Goal: Task Accomplishment & Management: Manage account settings

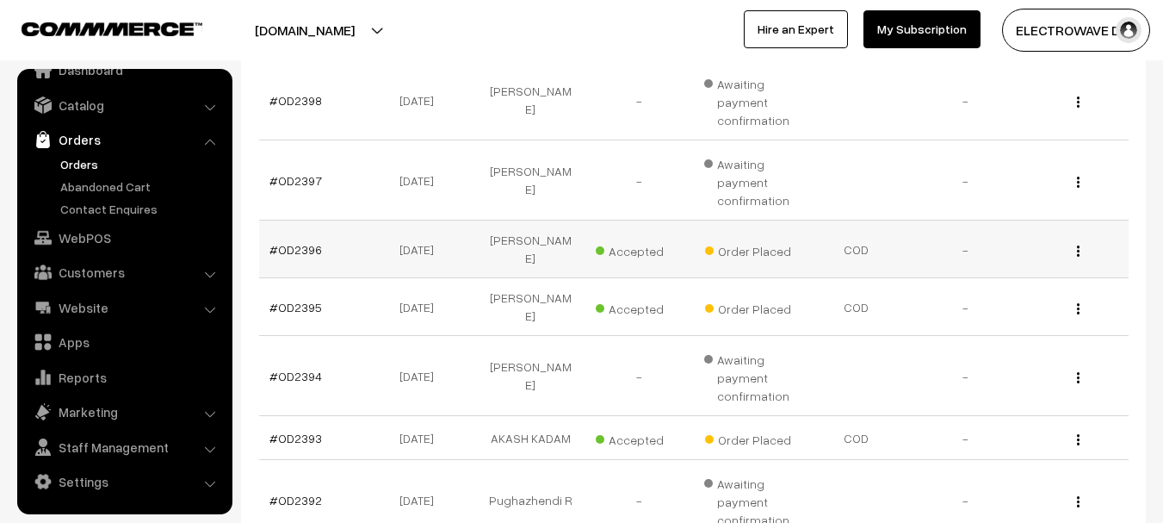
scroll to position [517, 0]
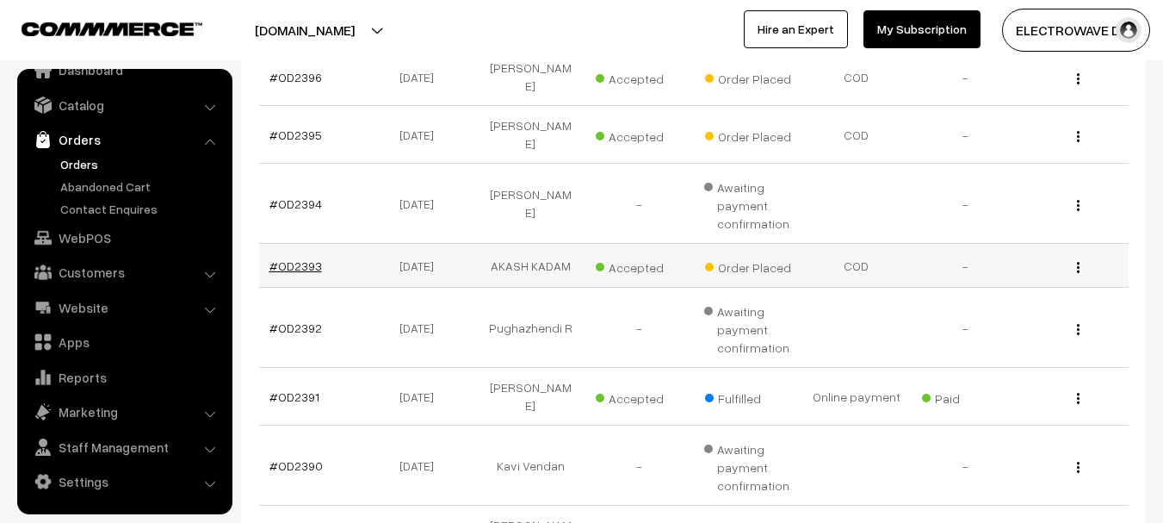
click at [298, 258] on link "#OD2393" at bounding box center [295, 265] width 53 height 15
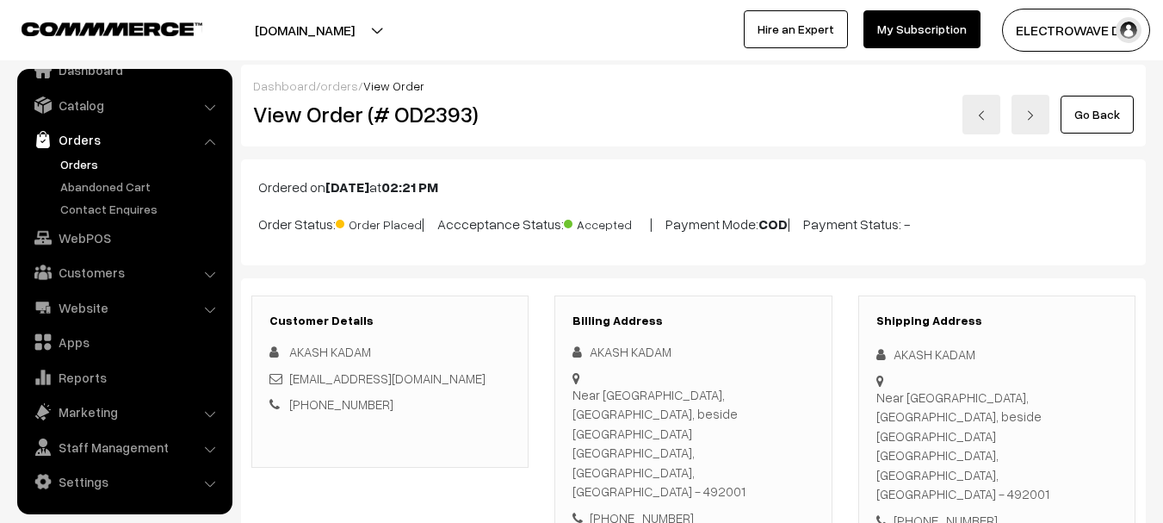
click at [919, 350] on div "AKASH KADAM" at bounding box center [996, 354] width 241 height 20
copy div "AKASH"
click at [950, 345] on div "AKASH KADAM" at bounding box center [996, 354] width 241 height 20
click at [956, 350] on div "AKASH KADAM" at bounding box center [996, 354] width 241 height 20
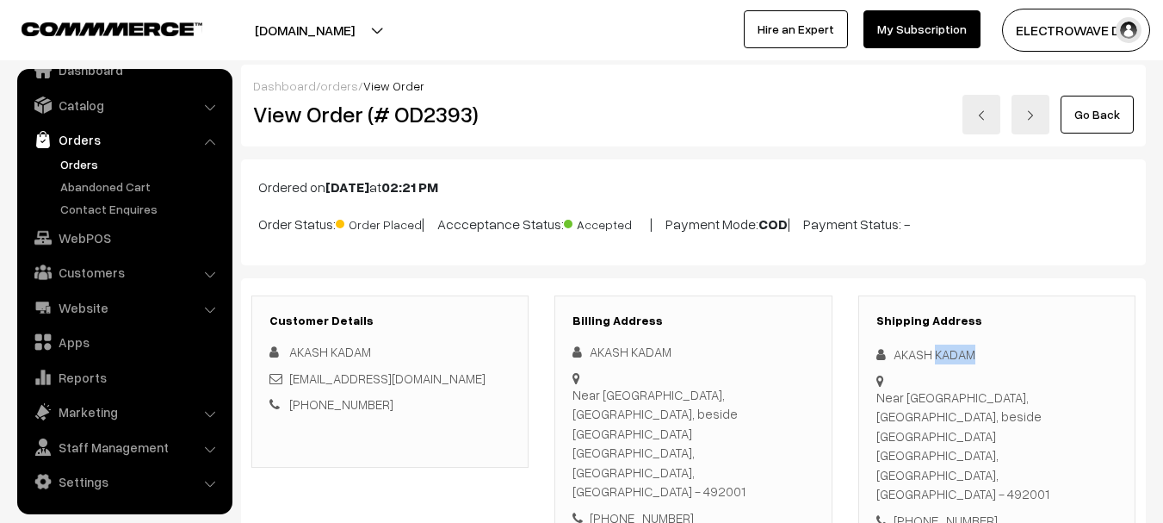
click at [956, 350] on div "AKASH KADAM" at bounding box center [996, 354] width 241 height 20
copy div "KADAM"
copy link "kadam_akash@rediffmail.com"
drag, startPoint x: 464, startPoint y: 386, endPoint x: 289, endPoint y: 384, distance: 174.8
click at [289, 384] on div "kadam_akash@rediffmail.com" at bounding box center [389, 378] width 241 height 20
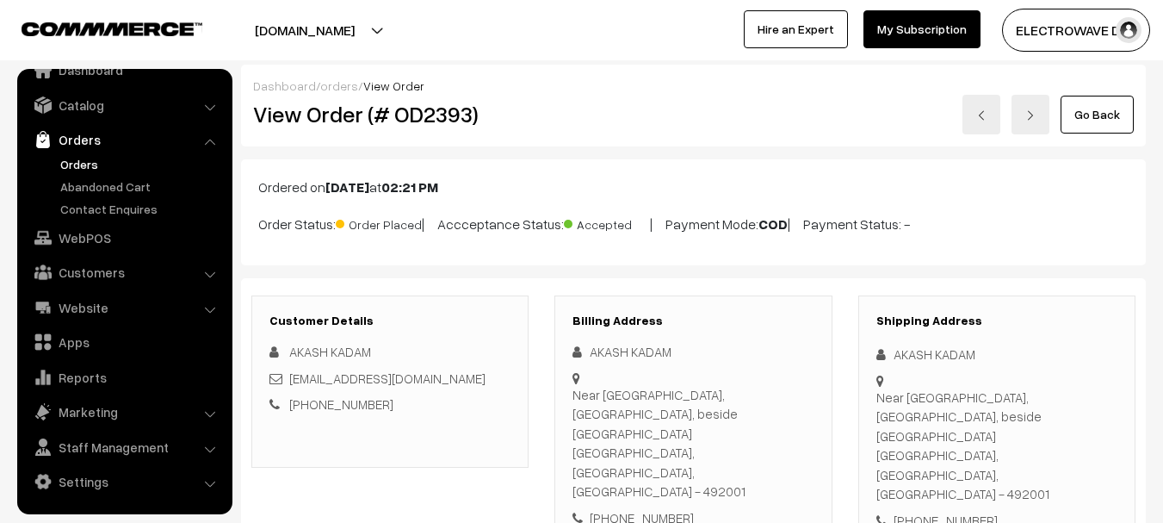
click at [945, 510] on div "+91 7000259178" at bounding box center [996, 520] width 241 height 20
copy div "7000259178"
copy div "AKASH KADAM Near Budha Talab, Kailashpuri, beside Vyas Vidyapeeth"
drag, startPoint x: 892, startPoint y: 343, endPoint x: 945, endPoint y: 418, distance: 91.3
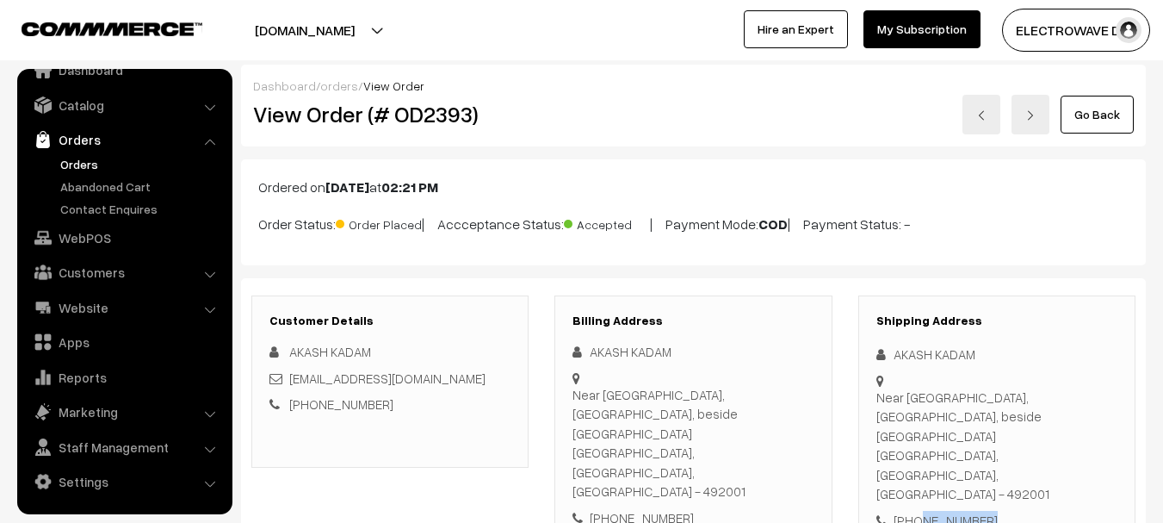
click at [945, 418] on div "Shipping Address AKASH KADAM Near Budha Talab, Kailashpuri, beside Vyas Vidyape…" at bounding box center [996, 421] width 277 height 253
drag, startPoint x: 891, startPoint y: 441, endPoint x: 880, endPoint y: 442, distance: 11.2
click at [889, 441] on div "Near Budha Talab, Kailashpuri, beside Vyas Vidyapeeth Raipur, Chattisgarh, Indi…" at bounding box center [996, 445] width 241 height 116
copy div "Raipur, Chattisgarh, India - 492001 +91 7000259178"
drag, startPoint x: 876, startPoint y: 434, endPoint x: 1007, endPoint y: 460, distance: 133.4
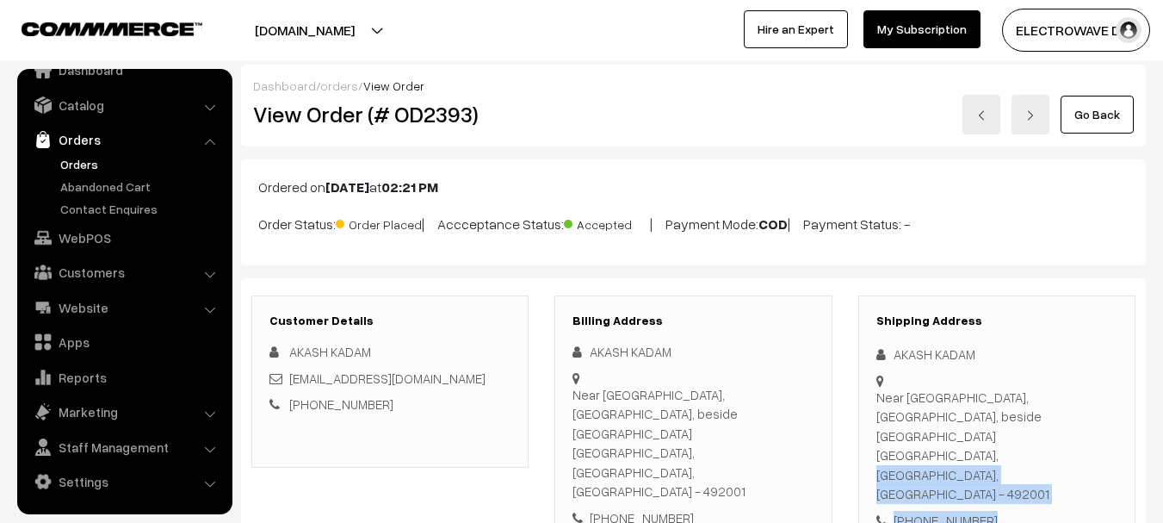
click at [1007, 460] on div "Shipping Address AKASH KADAM Near Budha Talab, Kailashpuri, beside Vyas Vidyape…" at bounding box center [996, 421] width 277 height 253
click at [1034, 432] on div "Near Budha Talab, Kailashpuri, beside Vyas Vidyapeeth Raipur, Chattisgarh, Indi…" at bounding box center [996, 445] width 241 height 116
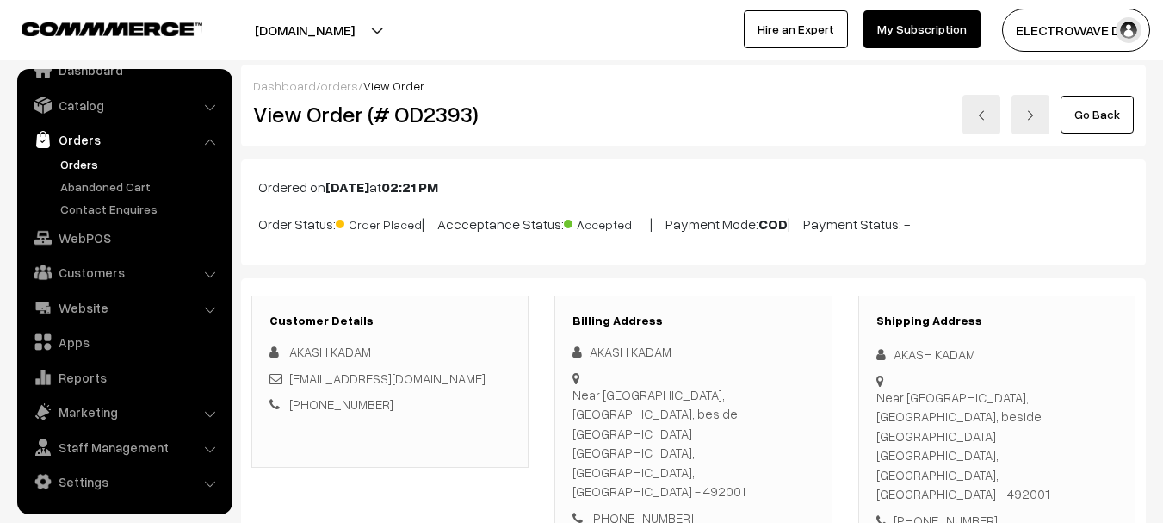
click at [1034, 432] on div "Near Budha Talab, Kailashpuri, beside Vyas Vidyapeeth Raipur, Chattisgarh, Indi…" at bounding box center [996, 445] width 241 height 116
click at [1034, 433] on div "Near Budha Talab, Kailashpuri, beside Vyas Vidyapeeth Raipur, Chattisgarh, Indi…" at bounding box center [996, 445] width 241 height 116
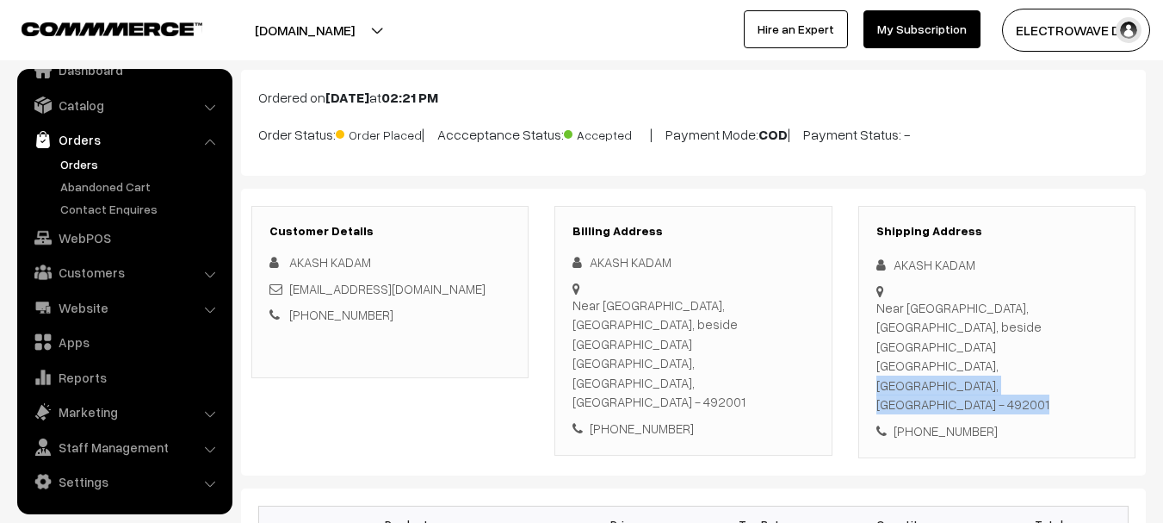
scroll to position [258, 0]
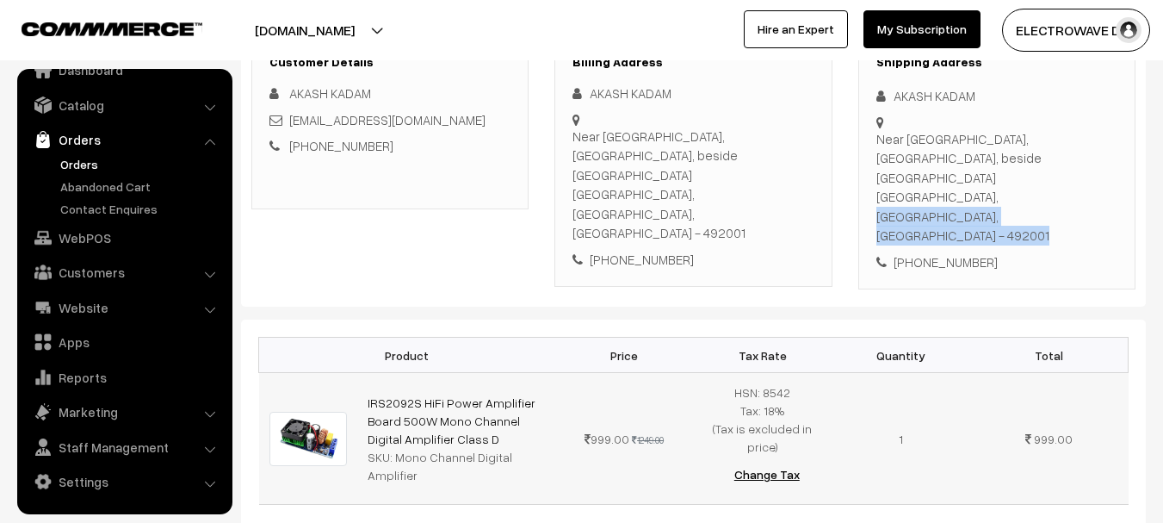
copy link "IRS2092S HiFi Power Amplifier Board 500W Mono Channel Digital Amplifier Class D"
drag, startPoint x: 459, startPoint y: 383, endPoint x: 358, endPoint y: 353, distance: 105.1
click at [358, 373] on td "IRS2092S HiFi Power Amplifier Board 500W Mono Channel Digital Amplifier Class D…" at bounding box center [456, 439] width 198 height 132
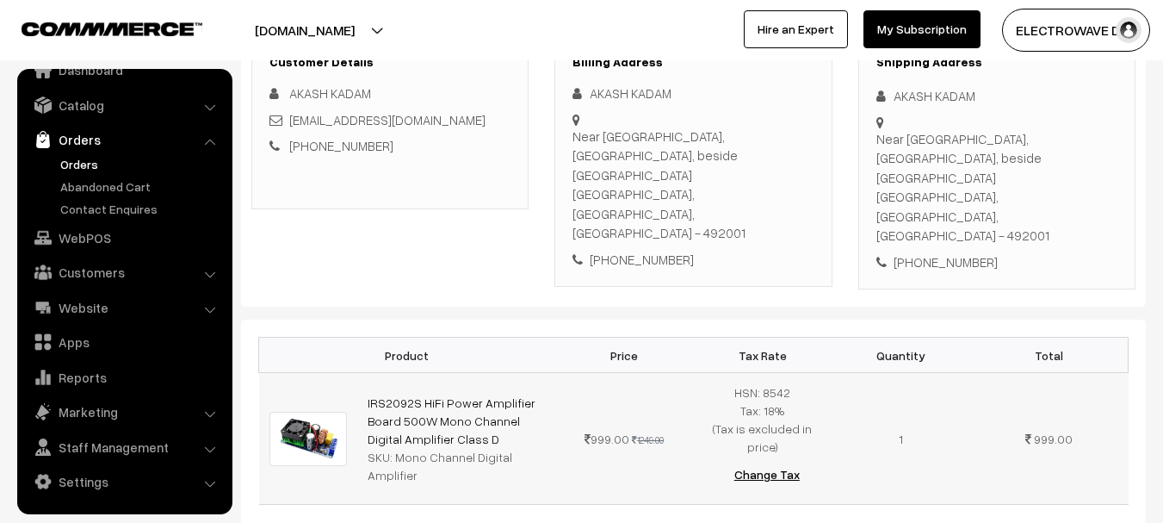
click at [417, 419] on td "IRS2092S HiFi Power Amplifier Board 500W Mono Channel Digital Amplifier Class D…" at bounding box center [456, 439] width 198 height 132
copy link "IRS2092S HiFi Power Amplifier Board 500W Mono Channel Digital Amplifier Class D"
drag, startPoint x: 456, startPoint y: 391, endPoint x: 362, endPoint y: 360, distance: 98.8
click at [362, 373] on td "IRS2092S HiFi Power Amplifier Board 500W Mono Channel Digital Amplifier Class D…" at bounding box center [456, 439] width 198 height 132
copy tr "Mono Channel Digital Amplifier"
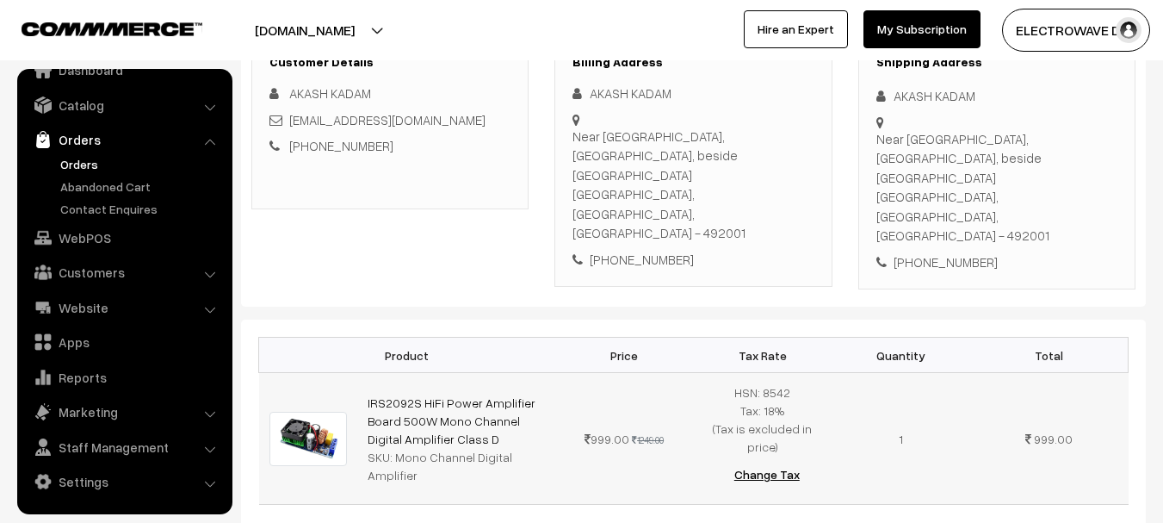
drag, startPoint x: 393, startPoint y: 410, endPoint x: 561, endPoint y: 411, distance: 167.9
click at [561, 411] on tr "IRS2092S HiFi Power Amplifier Board 500W Mono Channel Digital Amplifier Class D…" at bounding box center [693, 439] width 869 height 132
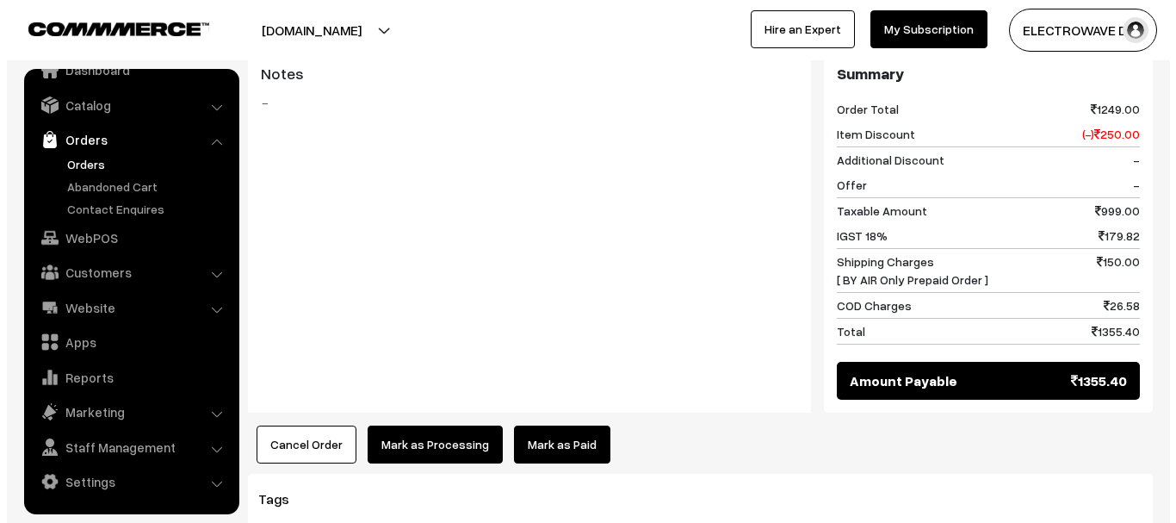
scroll to position [775, 0]
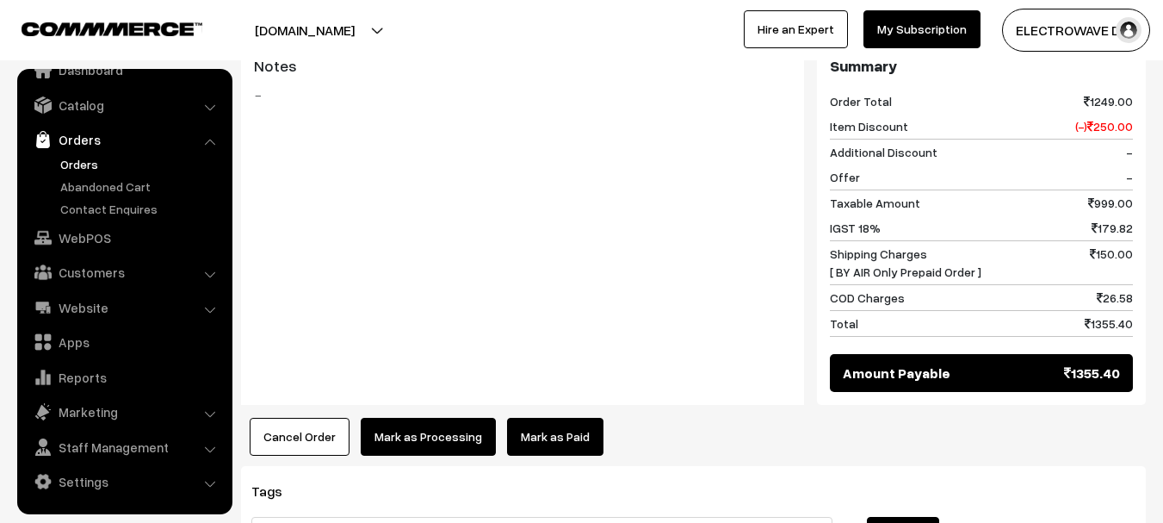
click at [406, 418] on button "Mark as Processing" at bounding box center [428, 437] width 135 height 38
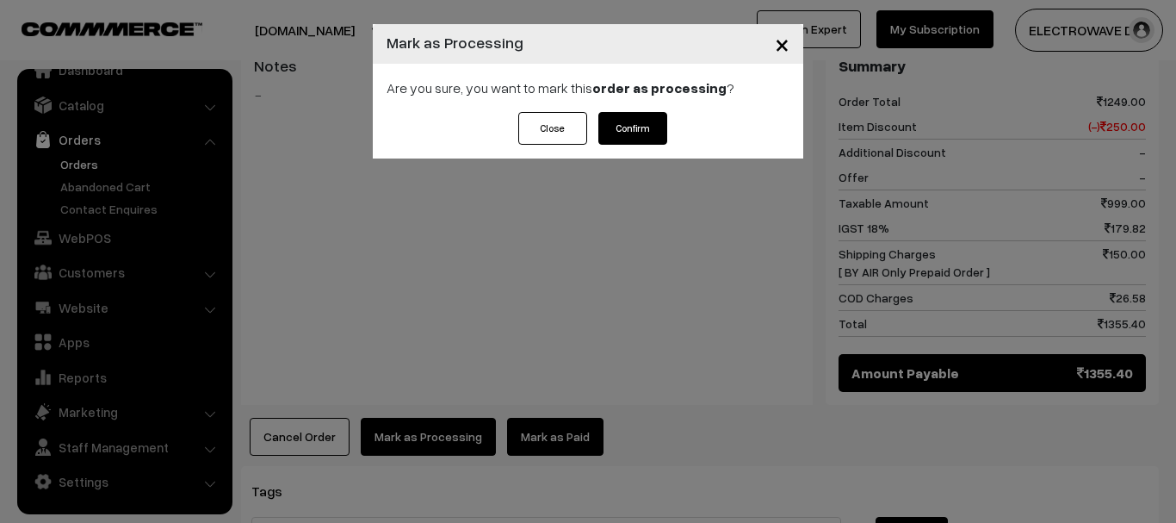
click at [635, 130] on button "Confirm" at bounding box center [632, 128] width 69 height 33
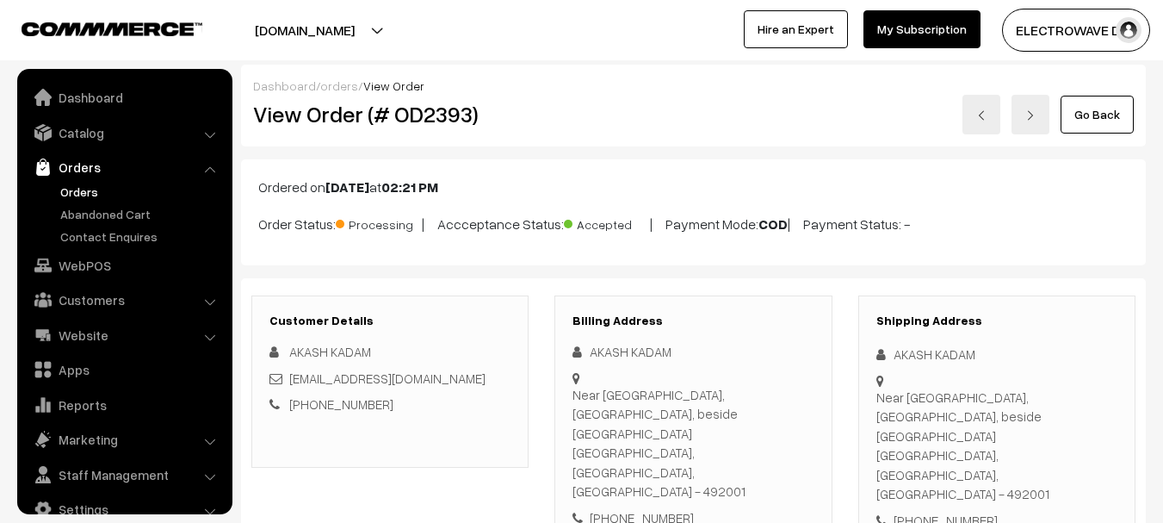
scroll to position [28, 0]
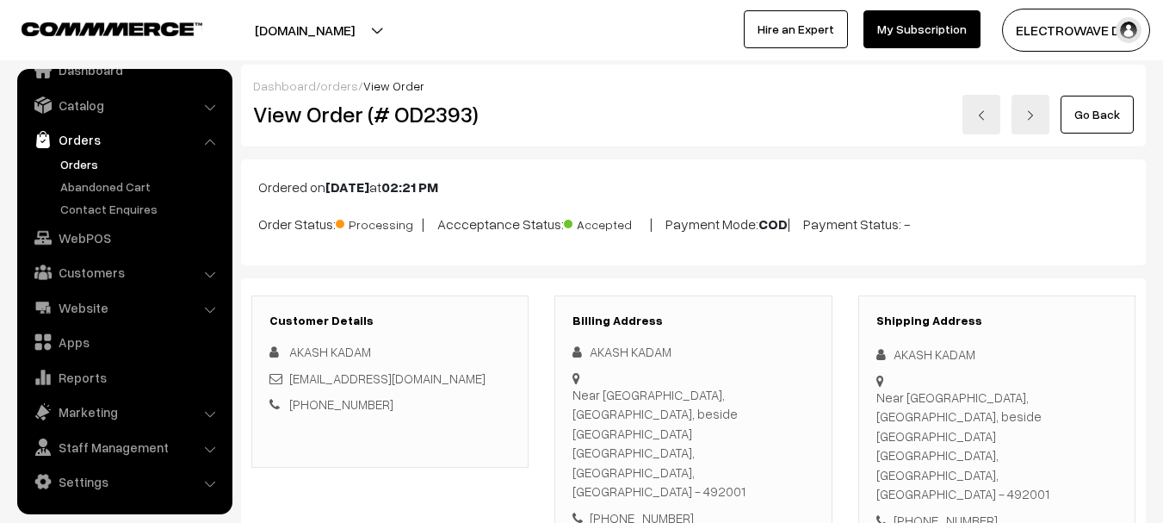
click at [417, 115] on h2 "View Order (# OD2393)" at bounding box center [391, 114] width 276 height 27
copy h2 "OD2393"
click at [985, 114] on img at bounding box center [981, 115] width 10 height 10
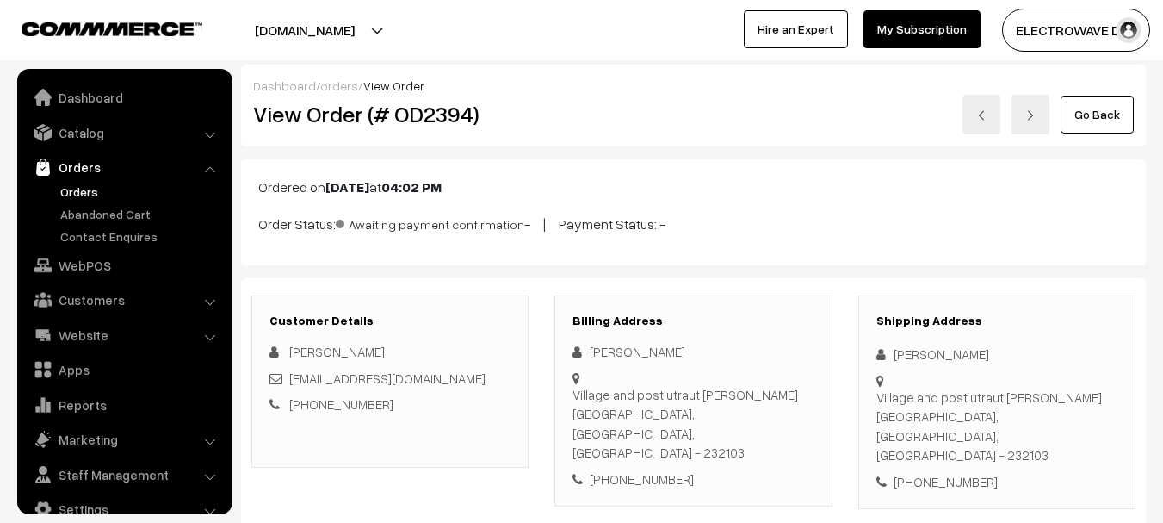
scroll to position [28, 0]
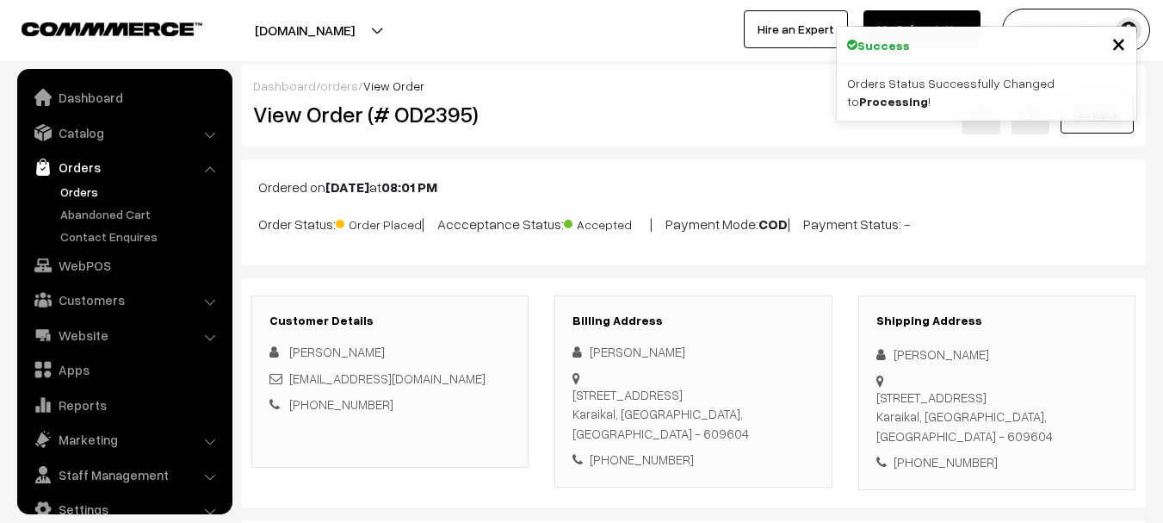
scroll to position [28, 0]
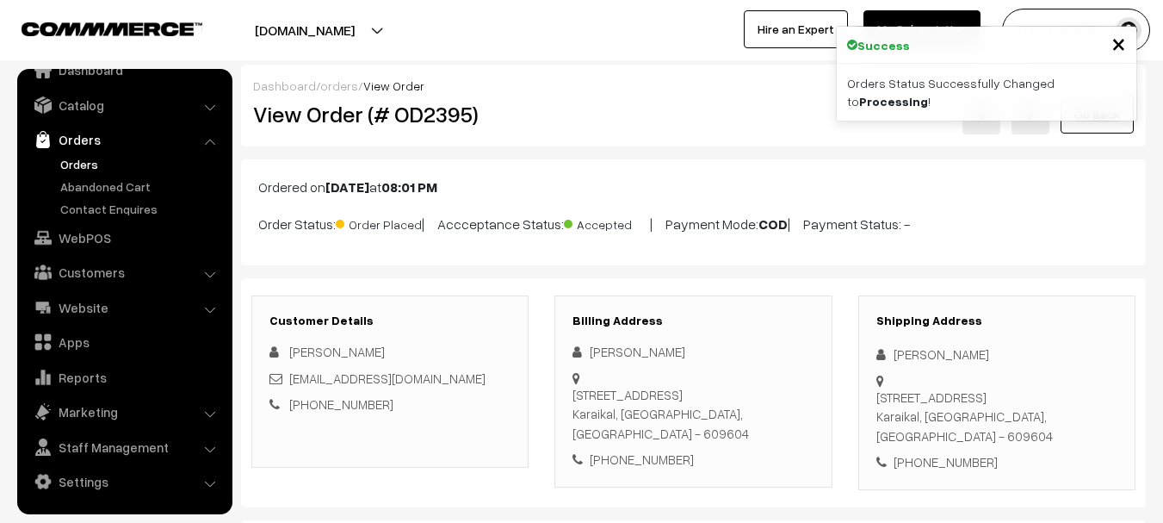
click at [917, 342] on div "Shipping Address Santhosh Kumar 3, pillaiyar koil street, Neravy Karaikal, Pond…" at bounding box center [996, 392] width 277 height 195
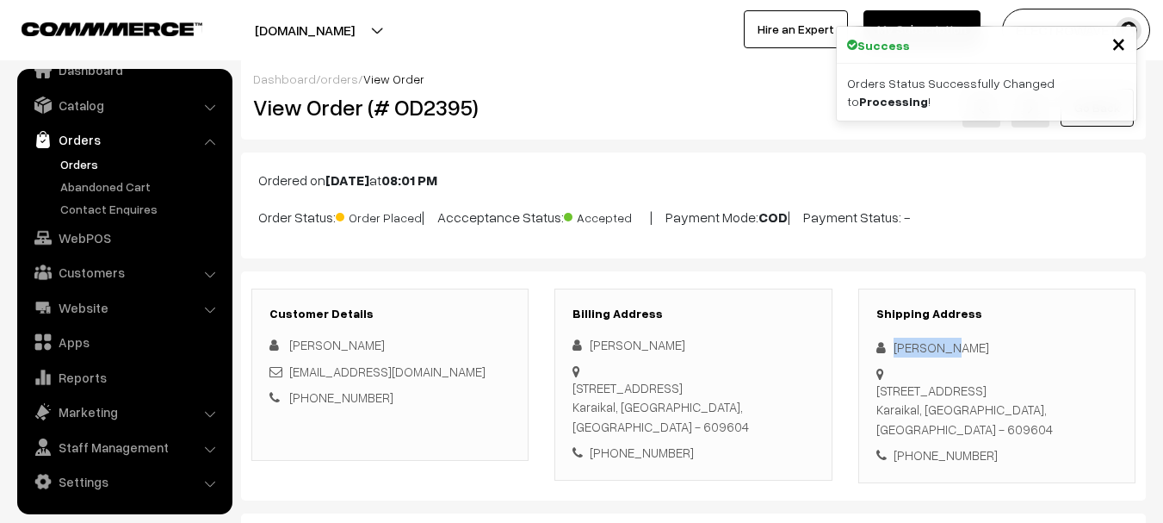
scroll to position [0, 0]
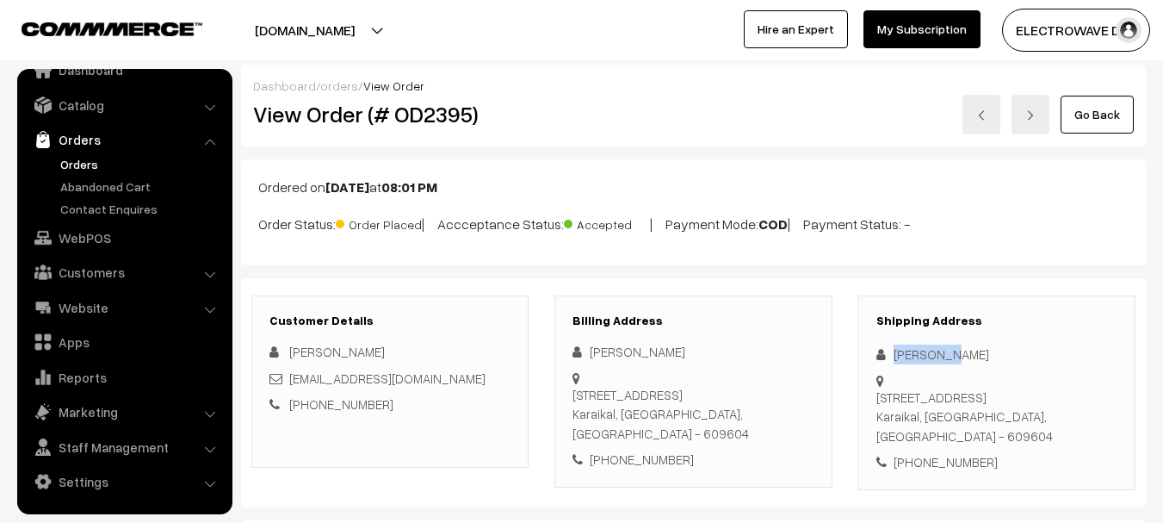
copy div "Santhosh"
click at [967, 351] on div "[PERSON_NAME]" at bounding box center [996, 354] width 241 height 20
copy div "Kumar"
copy link "[EMAIL_ADDRESS][DOMAIN_NAME]"
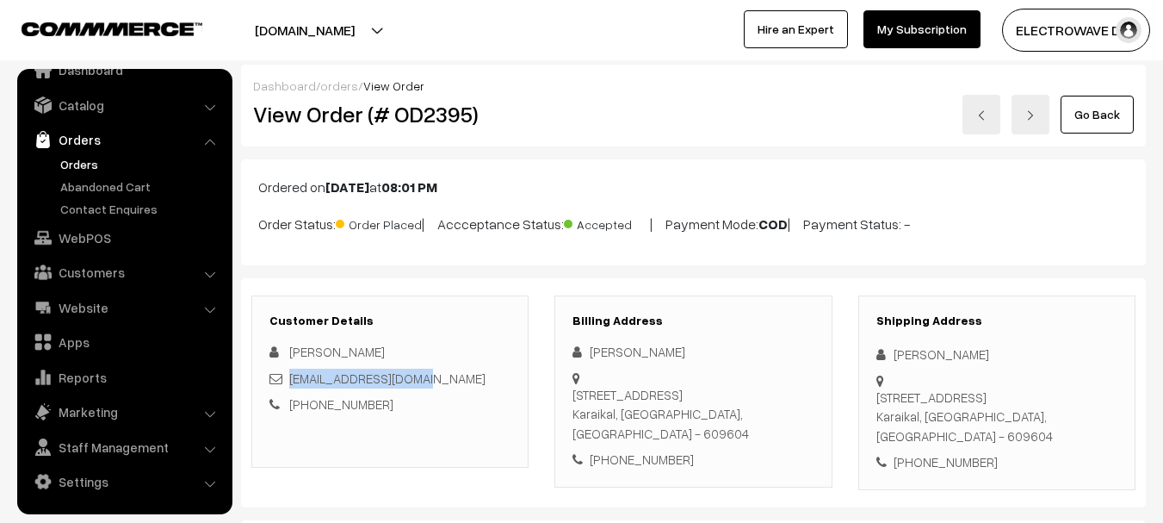
drag, startPoint x: 442, startPoint y: 380, endPoint x: 291, endPoint y: 380, distance: 150.6
click at [291, 380] on div "[EMAIL_ADDRESS][DOMAIN_NAME]" at bounding box center [389, 378] width 241 height 20
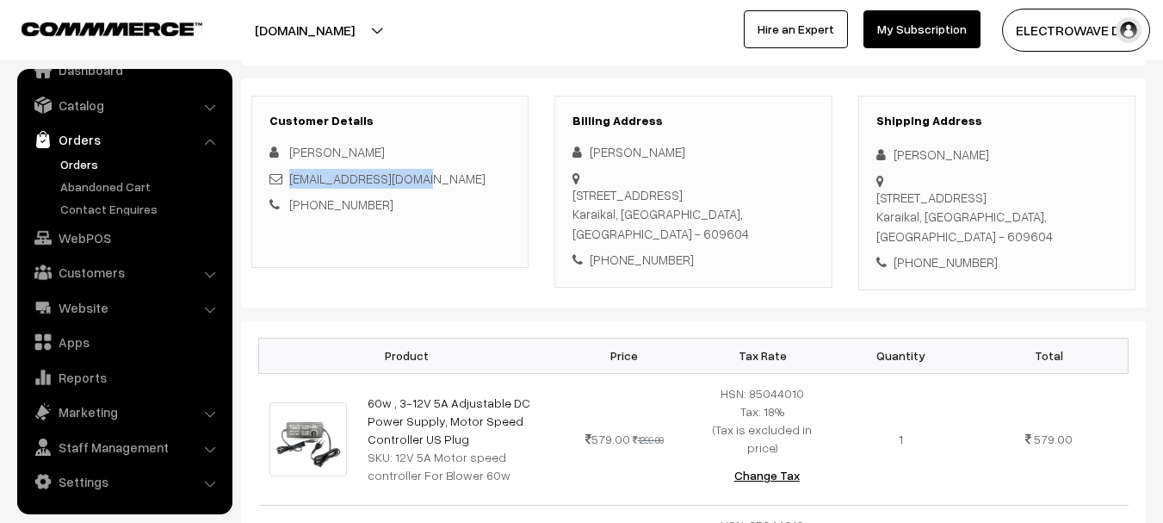
scroll to position [172, 0]
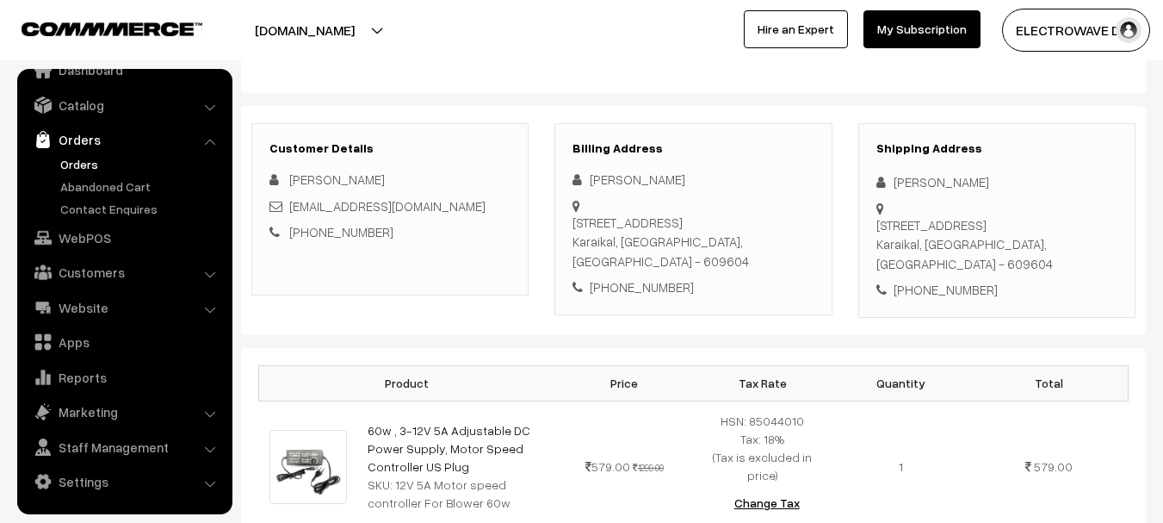
click at [953, 280] on div "[PHONE_NUMBER]" at bounding box center [996, 290] width 241 height 20
copy div "7861901036"
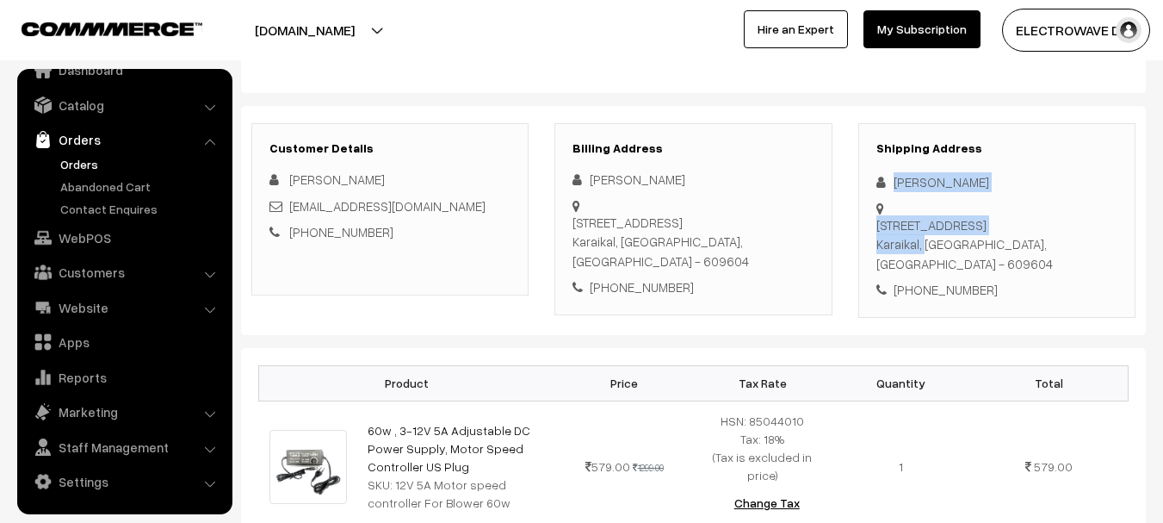
copy div "Santhosh Kumar 3, pillaiyar koil street, Neravy Karaikal,"
drag, startPoint x: 894, startPoint y: 182, endPoint x: 937, endPoint y: 235, distance: 68.6
click at [937, 235] on div "Shipping Address Santhosh Kumar 3, pillaiyar koil street, Neravy Karaikal, Pond…" at bounding box center [996, 220] width 277 height 195
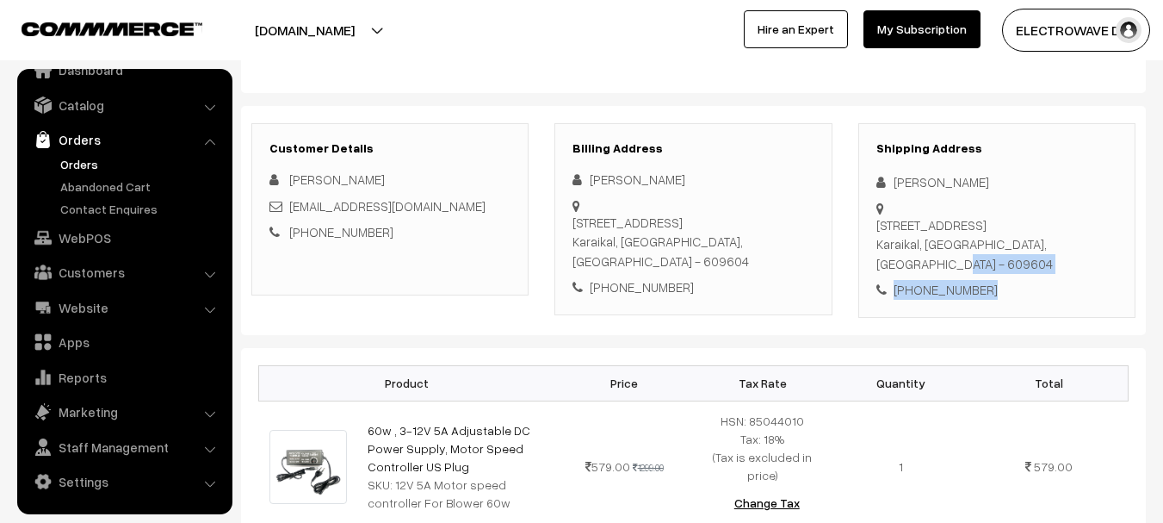
copy div "Pondicherry, India - 609604 +91 7861901036"
drag, startPoint x: 938, startPoint y: 227, endPoint x: 987, endPoint y: 254, distance: 55.9
click at [987, 254] on div "Shipping Address Santhosh Kumar 3, pillaiyar koil street, Neravy Karaikal, Pond…" at bounding box center [996, 220] width 277 height 195
click at [1061, 235] on div "3, pillaiyar koil street, Neravy Karaikal, Pondicherry, India - 609604" at bounding box center [996, 244] width 241 height 59
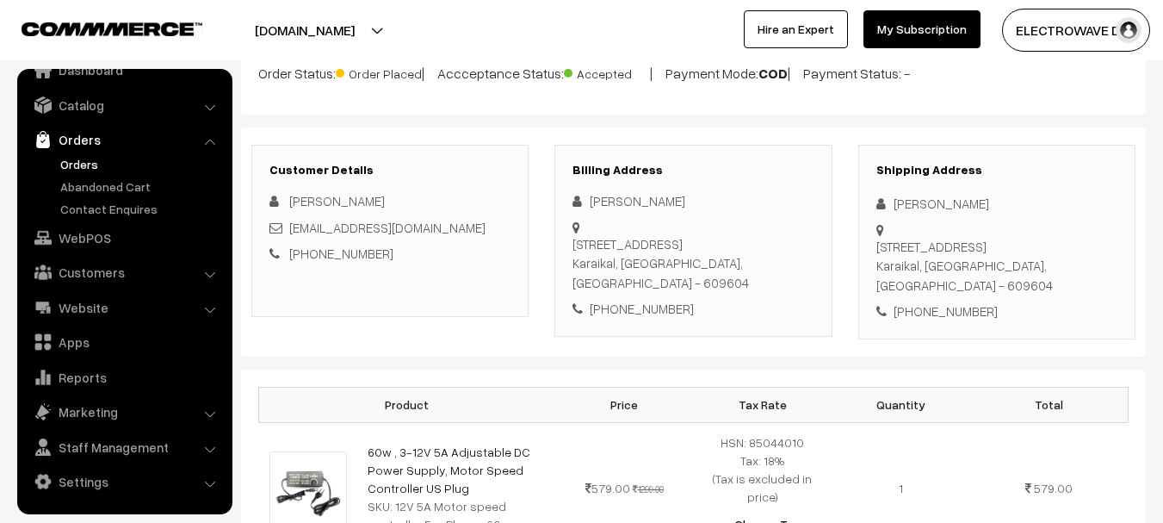
scroll to position [0, 0]
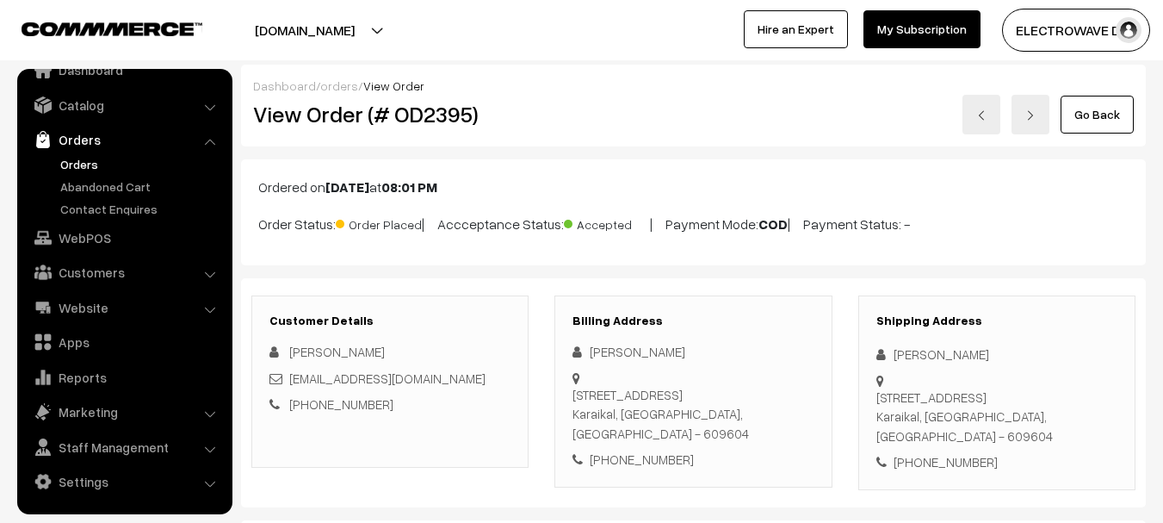
click at [453, 120] on h2 "View Order (# OD2395)" at bounding box center [391, 114] width 276 height 27
copy h2 "OD2395"
click at [453, 119] on h2 "View Order (# OD2395)" at bounding box center [391, 114] width 276 height 27
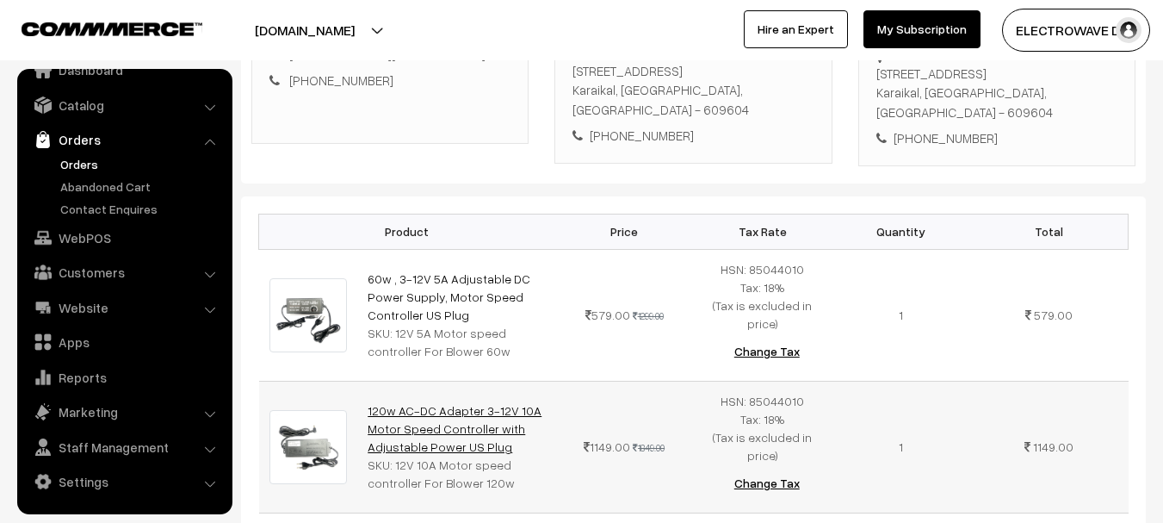
scroll to position [430, 0]
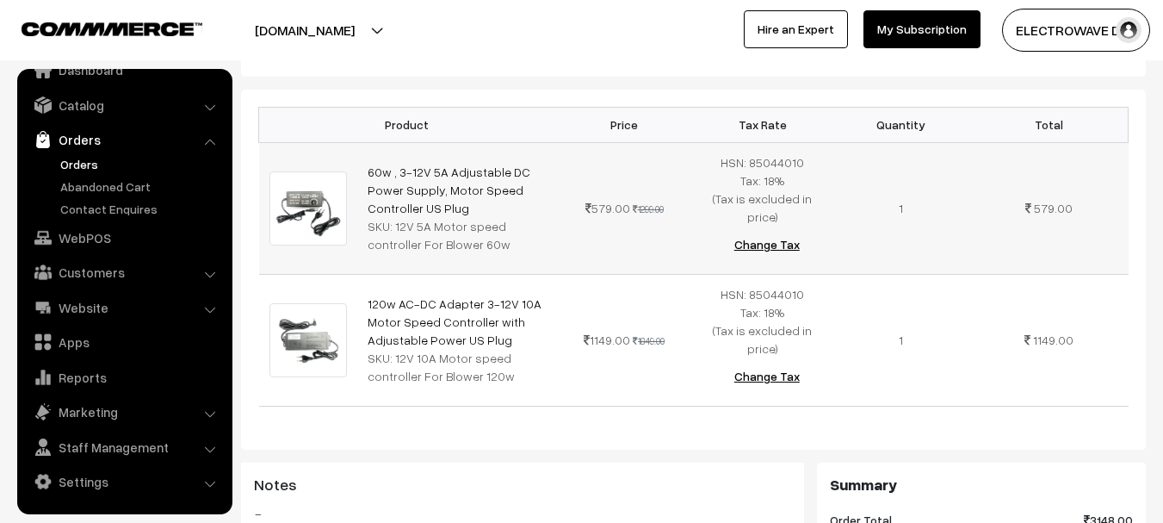
copy tr "60w , 3-12V 5A Adjustable DC Power Supply, Motor Speed Controller US Plug"
drag, startPoint x: 464, startPoint y: 184, endPoint x: 350, endPoint y: 152, distance: 118.8
click at [350, 152] on tr "60w , 3-12V 5A Adjustable DC Power Supply, Motor Speed Controller US Plug SKU: …" at bounding box center [693, 208] width 869 height 132
drag, startPoint x: 392, startPoint y: 201, endPoint x: 479, endPoint y: 222, distance: 89.4
click at [479, 222] on div "SKU: 12V 5A Motor speed controller For Blower 60w" at bounding box center [456, 235] width 177 height 36
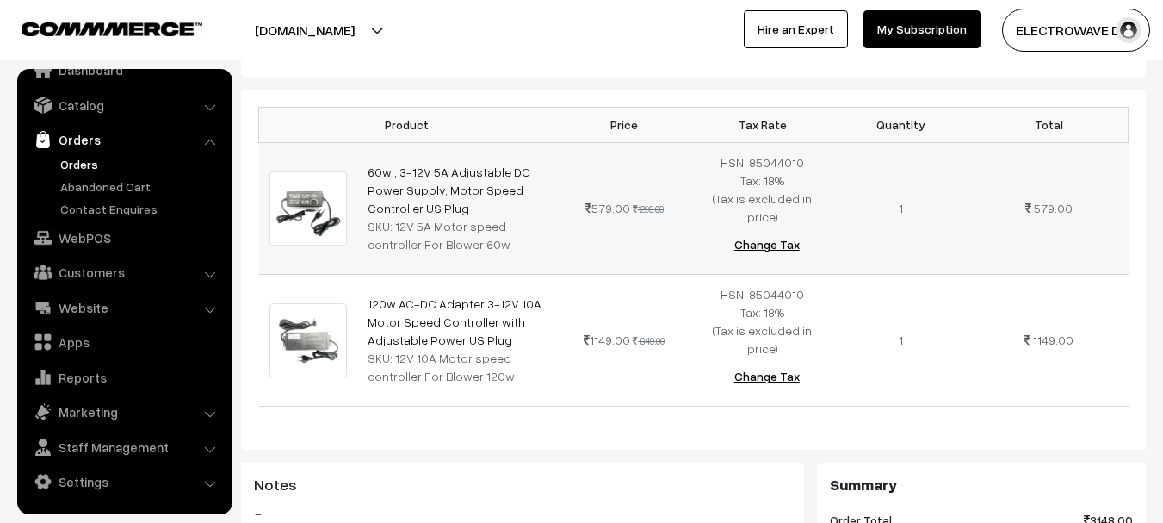
copy div "12V 5A Motor speed controller For Blower 60w"
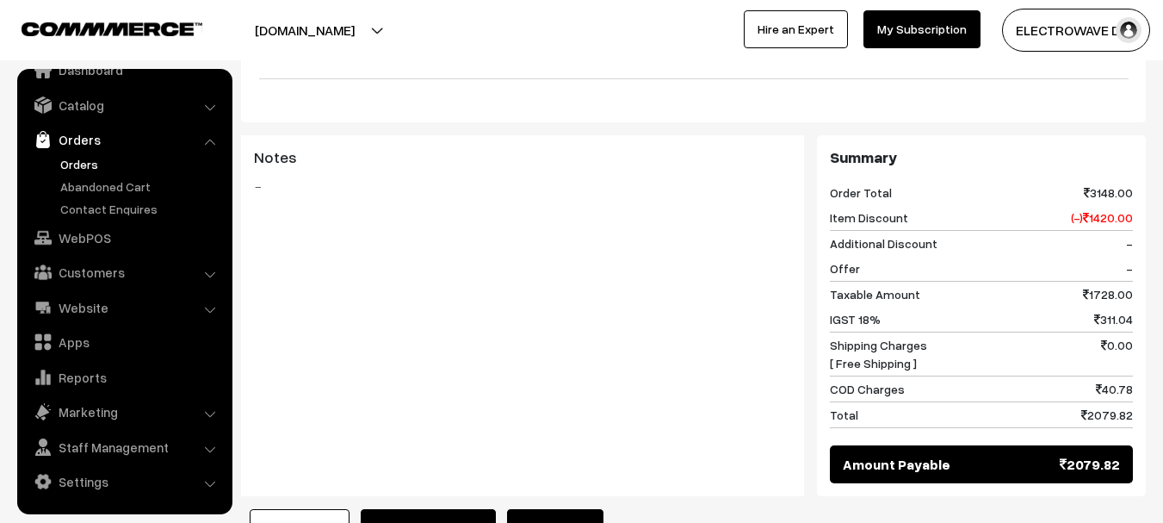
scroll to position [517, 0]
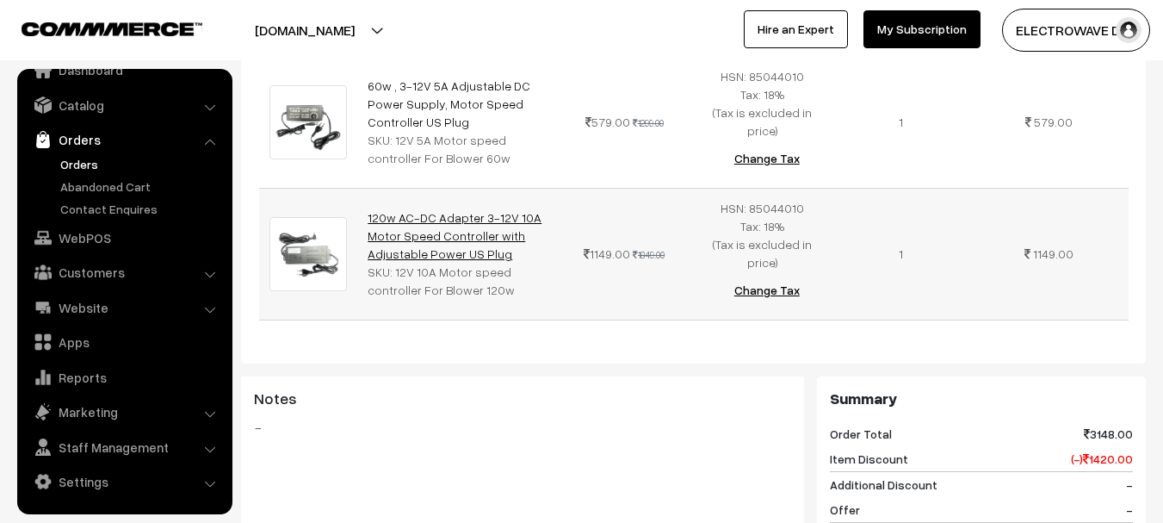
drag, startPoint x: 462, startPoint y: 236, endPoint x: 387, endPoint y: 213, distance: 78.4
click at [387, 213] on td "120w AC-DC Adapter 3-12V 10A Motor Speed Controller with Adjustable Power US Pl…" at bounding box center [456, 254] width 198 height 132
click at [492, 263] on div "SKU: 12V 10A Motor speed controller For Blower 120w" at bounding box center [456, 281] width 177 height 36
copy link "120w AC-DC Adapter 3-12V 10A Motor Speed Controller with Adjustable Power US Pl…"
drag, startPoint x: 510, startPoint y: 224, endPoint x: 362, endPoint y: 188, distance: 152.4
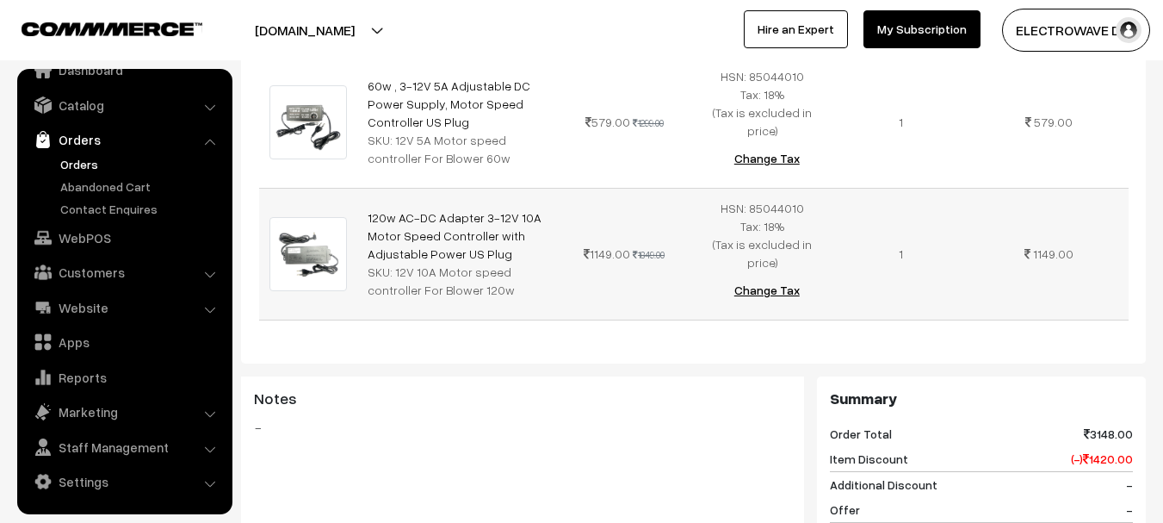
click at [361, 191] on td "120w AC-DC Adapter 3-12V 10A Motor Speed Controller with Adjustable Power US Pl…" at bounding box center [456, 254] width 198 height 132
drag, startPoint x: 394, startPoint y: 253, endPoint x: 512, endPoint y: 262, distance: 118.3
click at [512, 263] on div "SKU: 12V 10A Motor speed controller For Blower 120w" at bounding box center [456, 281] width 177 height 36
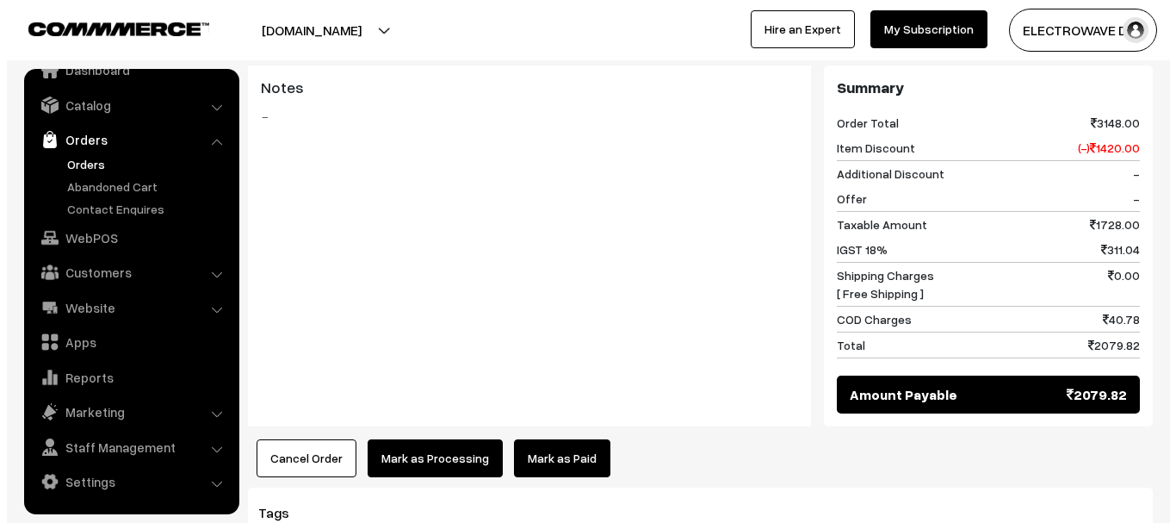
scroll to position [861, 0]
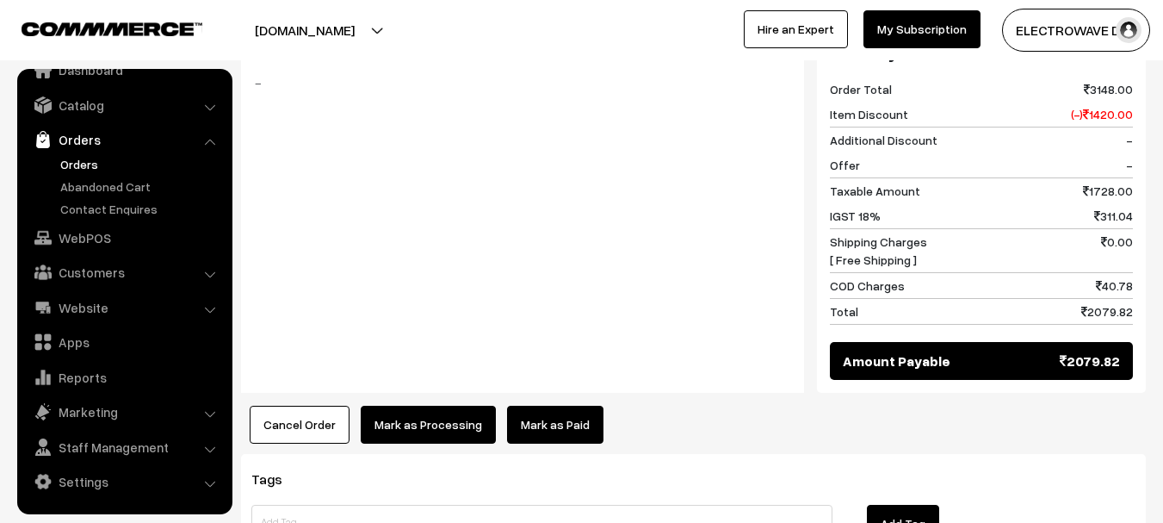
click at [439, 405] on button "Mark as Processing" at bounding box center [428, 424] width 135 height 38
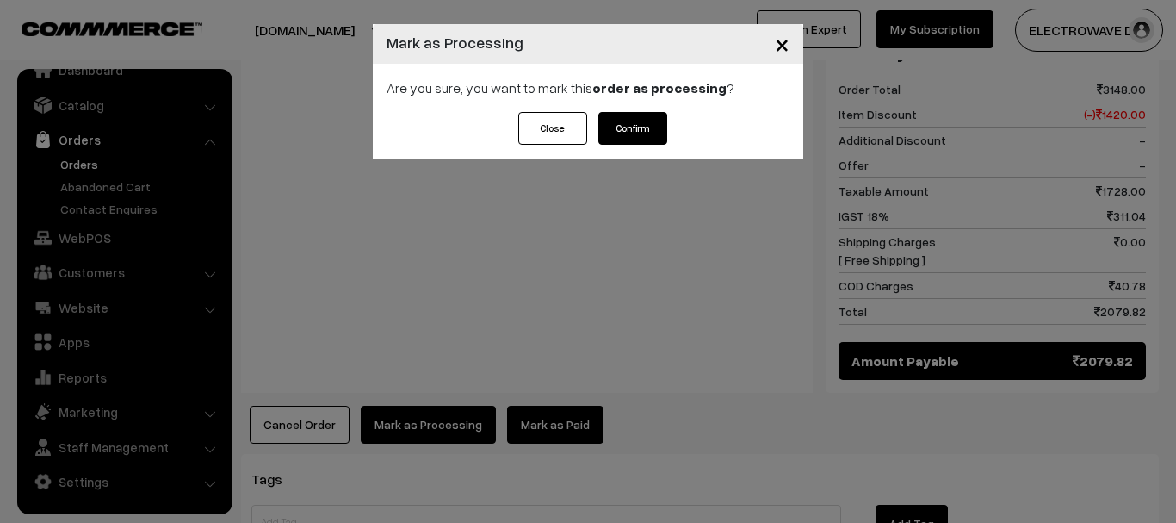
click at [657, 117] on button "Confirm" at bounding box center [632, 128] width 69 height 33
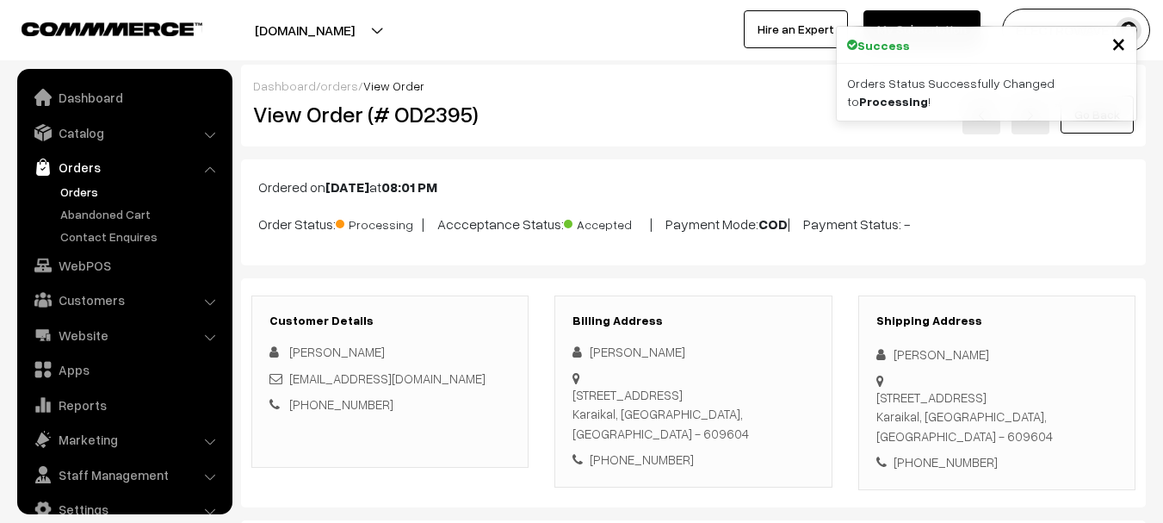
click at [448, 121] on h2 "View Order (# OD2395)" at bounding box center [391, 114] width 276 height 27
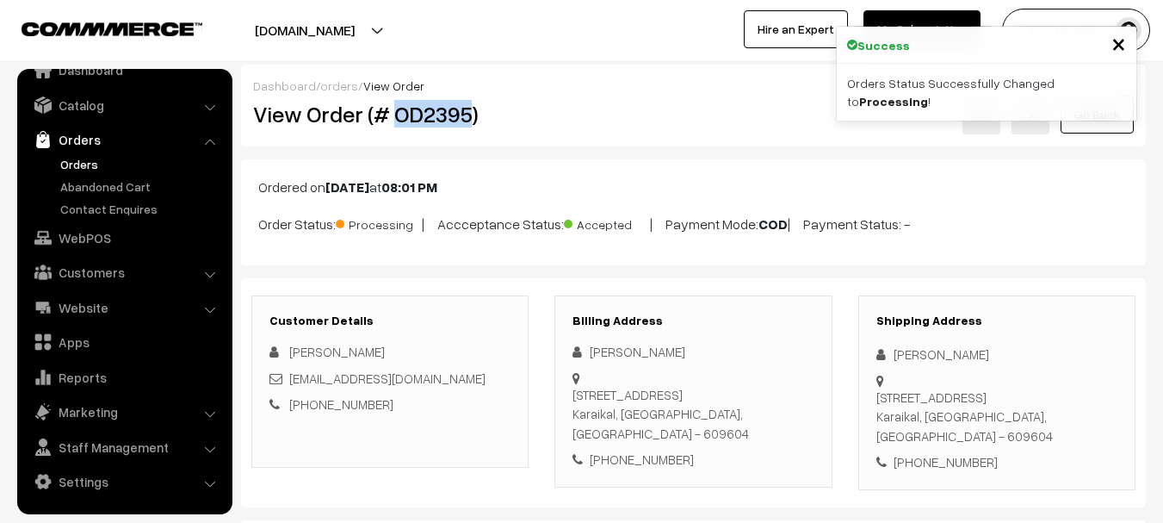
click at [448, 121] on h2 "View Order (# OD2395)" at bounding box center [391, 114] width 276 height 27
copy h2 "OD2395"
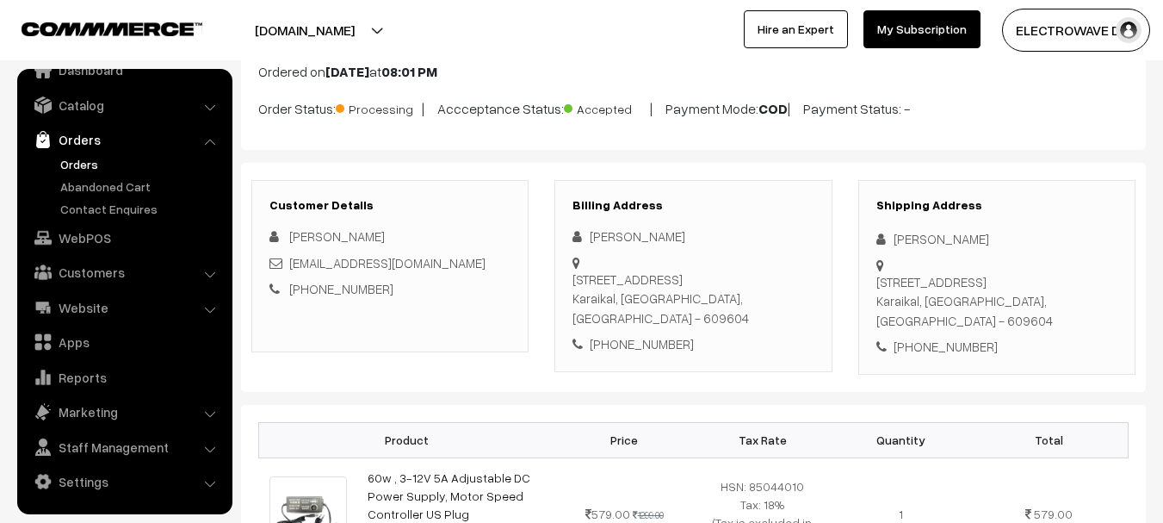
scroll to position [258, 0]
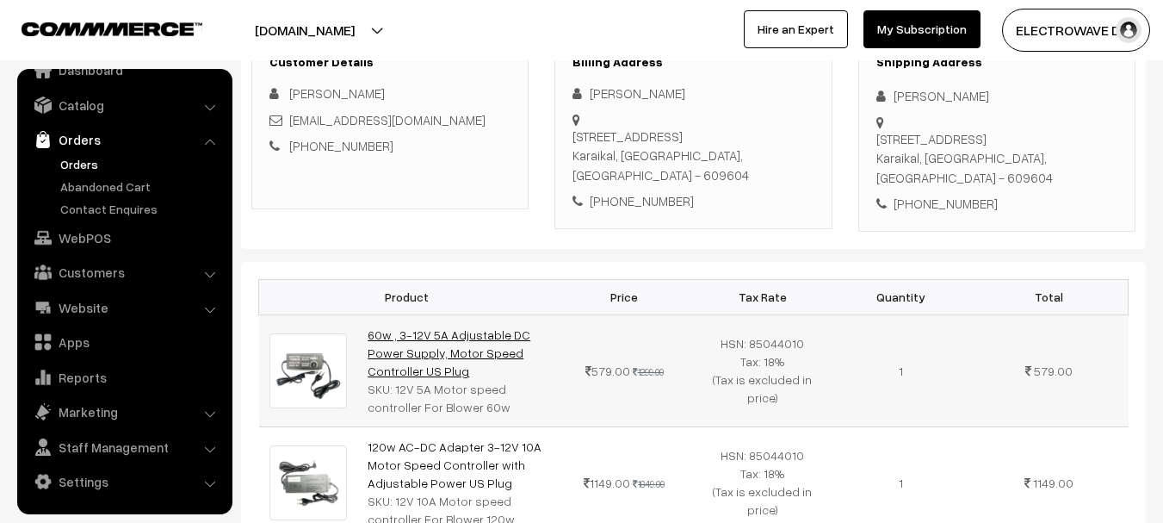
drag, startPoint x: 463, startPoint y: 350, endPoint x: 371, endPoint y: 317, distance: 97.7
click at [371, 317] on td "60w , 3-12V 5A Adjustable DC Power Supply, Motor Speed Controller US Plug SKU: …" at bounding box center [456, 370] width 198 height 112
copy link "60w , 3-12V 5A Adjustable DC Power Supply, Motor Speed Controller US Plug"
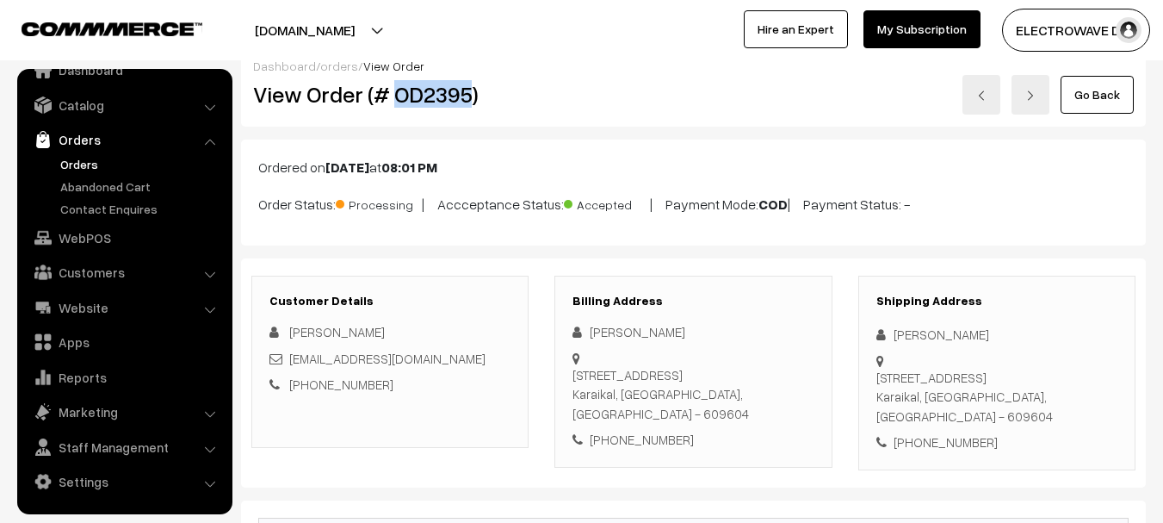
scroll to position [0, 0]
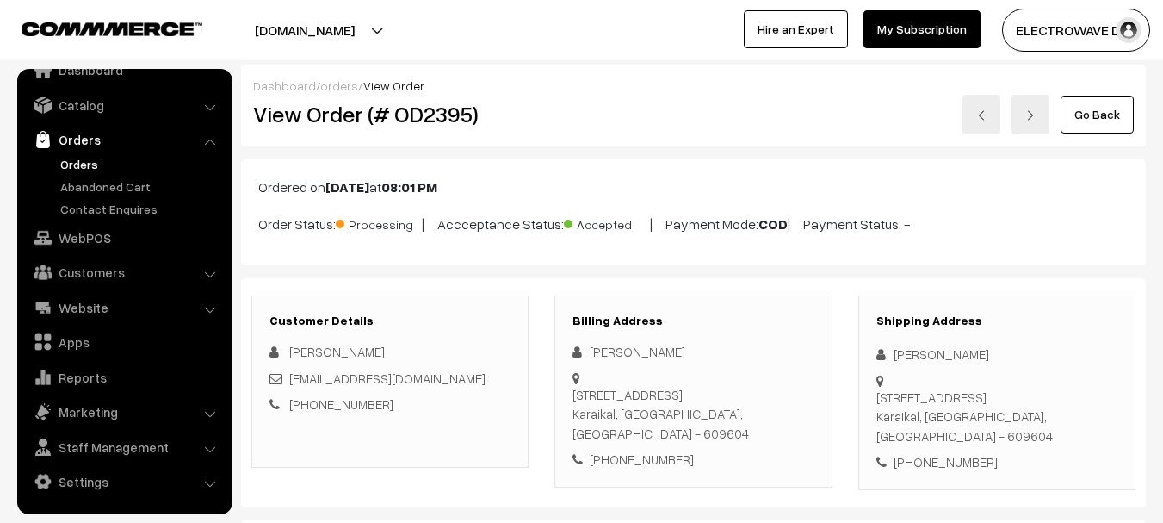
click at [438, 127] on h2 "View Order (# OD2395)" at bounding box center [391, 114] width 276 height 27
copy h2 "OD2395"
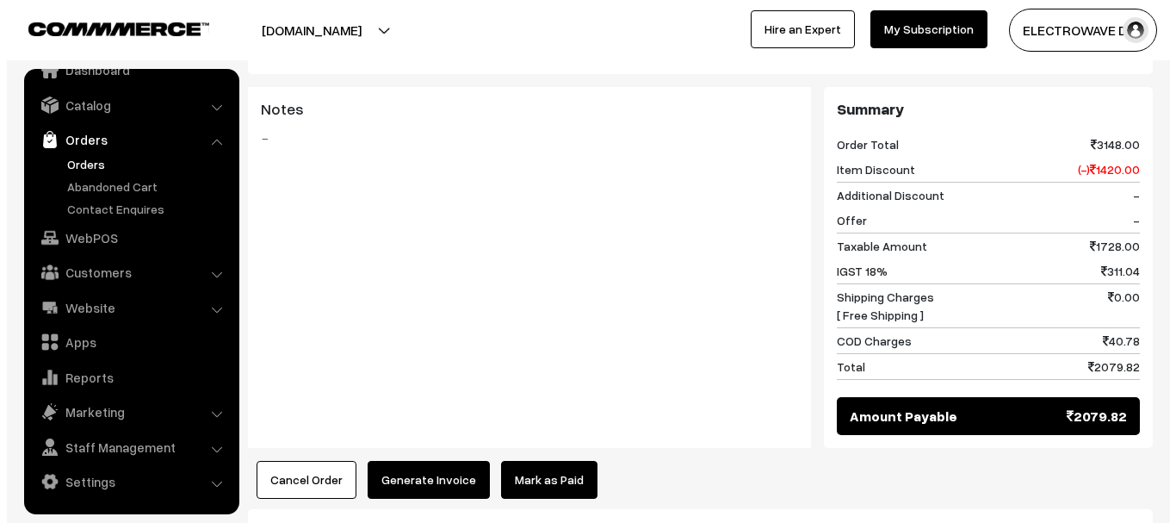
scroll to position [775, 0]
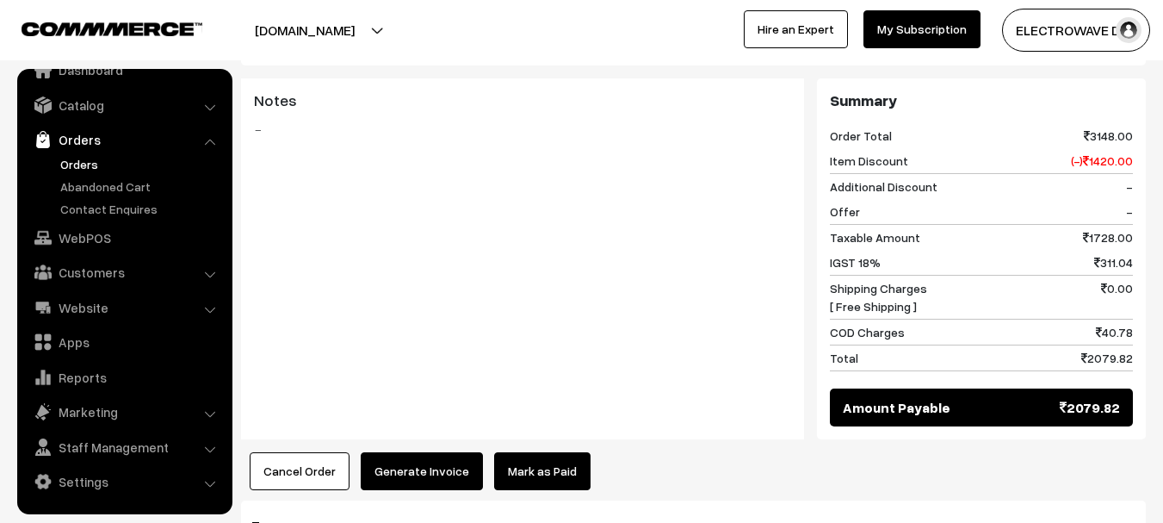
click at [418, 457] on button "Generate Invoice" at bounding box center [422, 471] width 122 height 38
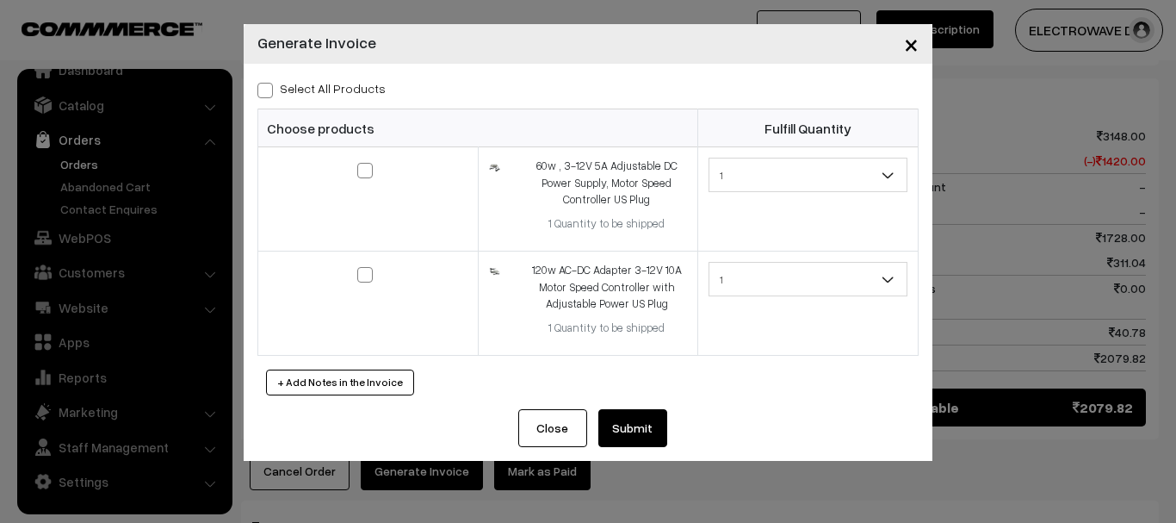
click at [270, 90] on span at bounding box center [264, 90] width 15 height 15
click at [269, 90] on input "Select All Products" at bounding box center [262, 87] width 11 height 11
checkbox input "true"
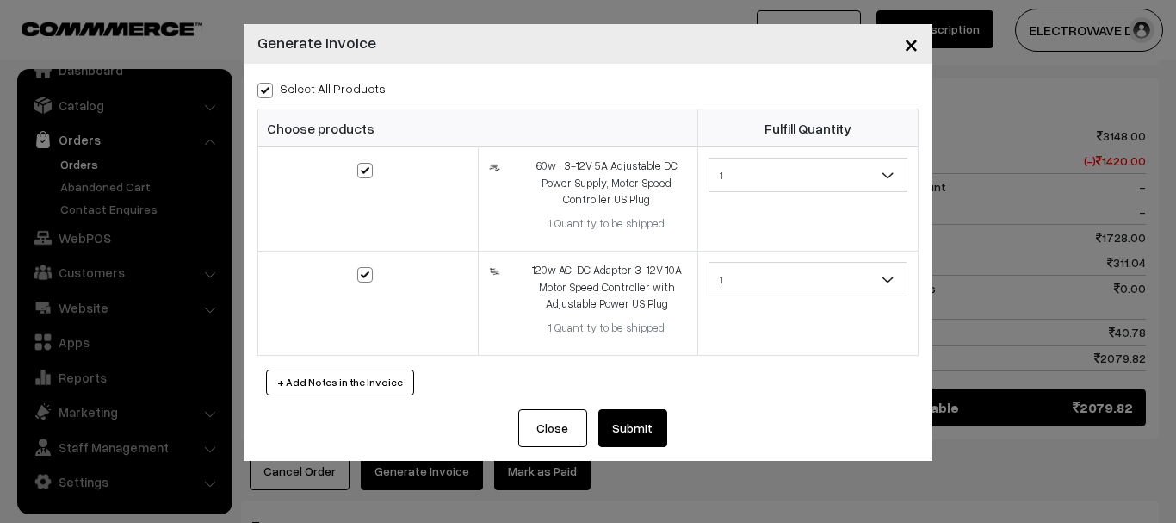
click at [616, 421] on button "Submit" at bounding box center [632, 428] width 69 height 38
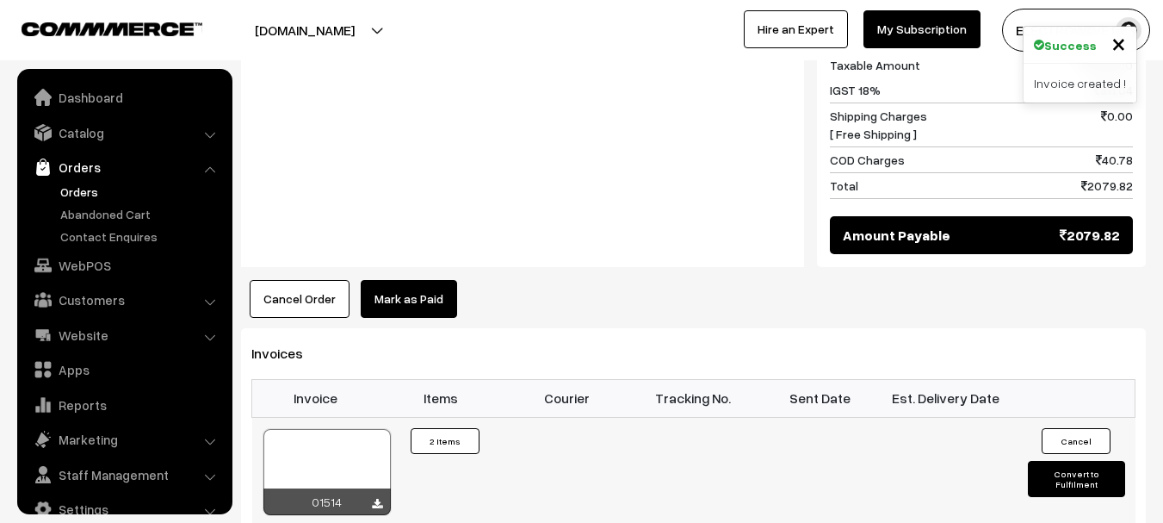
scroll to position [28, 0]
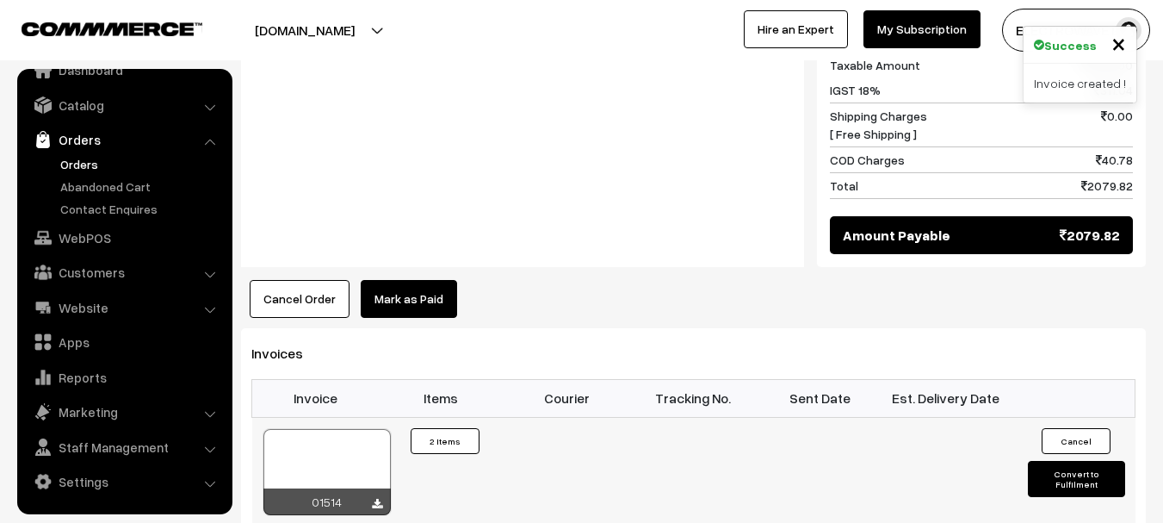
click at [303, 417] on td "01514" at bounding box center [315, 471] width 127 height 109
click at [297, 429] on div at bounding box center [326, 472] width 127 height 86
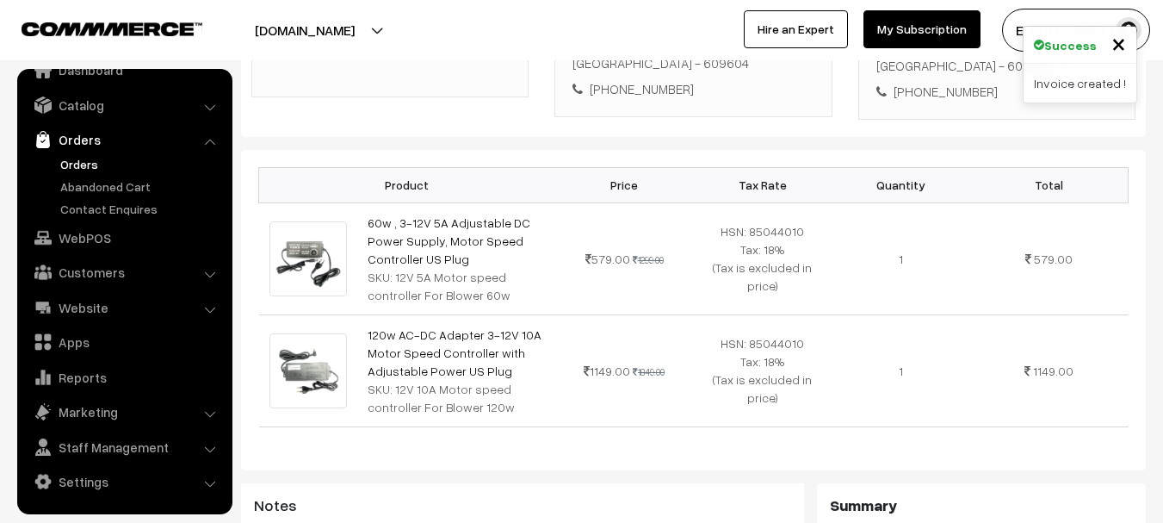
scroll to position [0, 0]
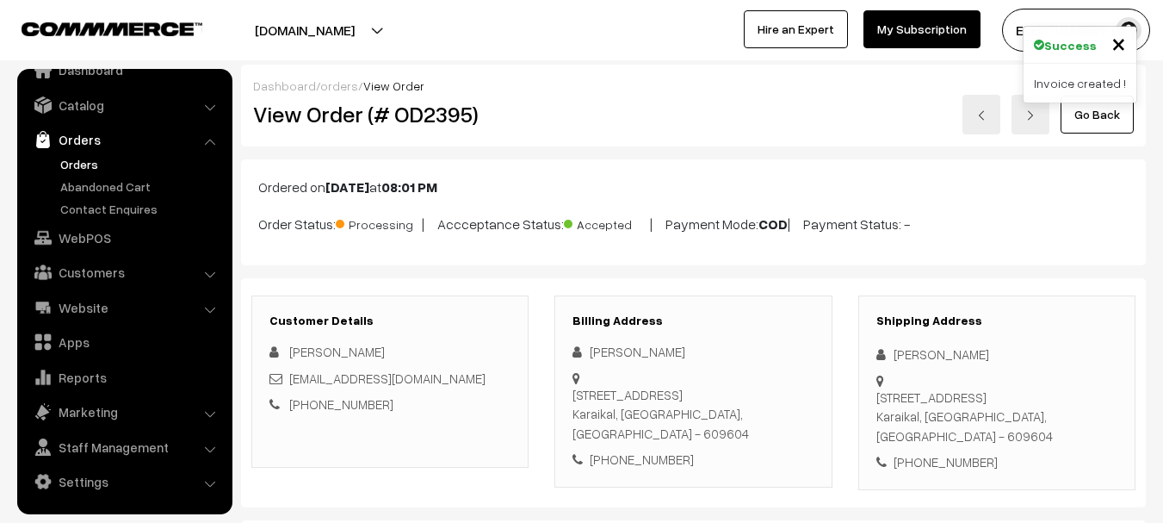
click at [976, 116] on link at bounding box center [981, 115] width 38 height 40
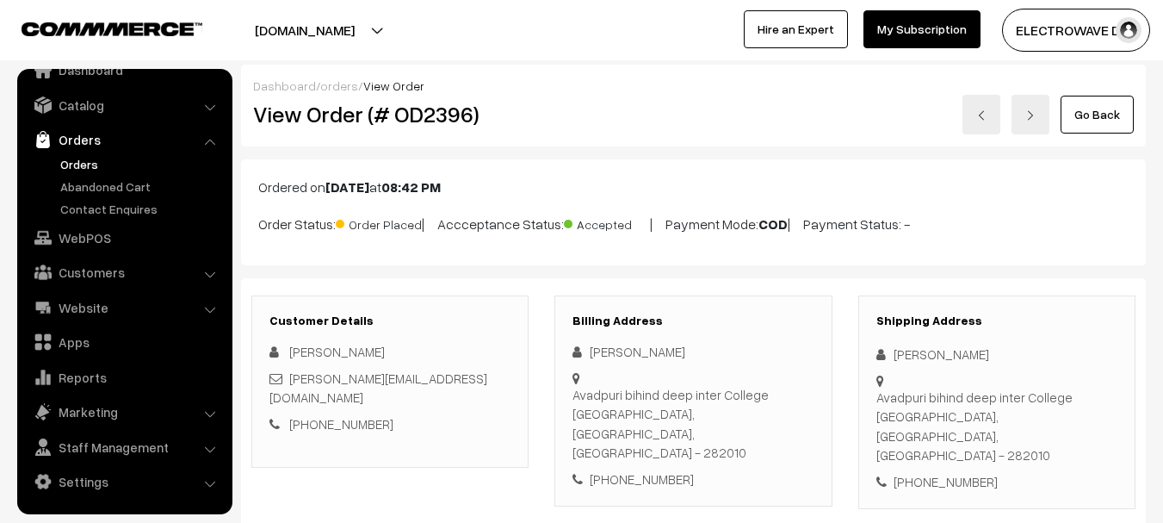
click at [932, 472] on div "[PHONE_NUMBER]" at bounding box center [996, 482] width 241 height 20
copy div "[PHONE_NUMBER]"
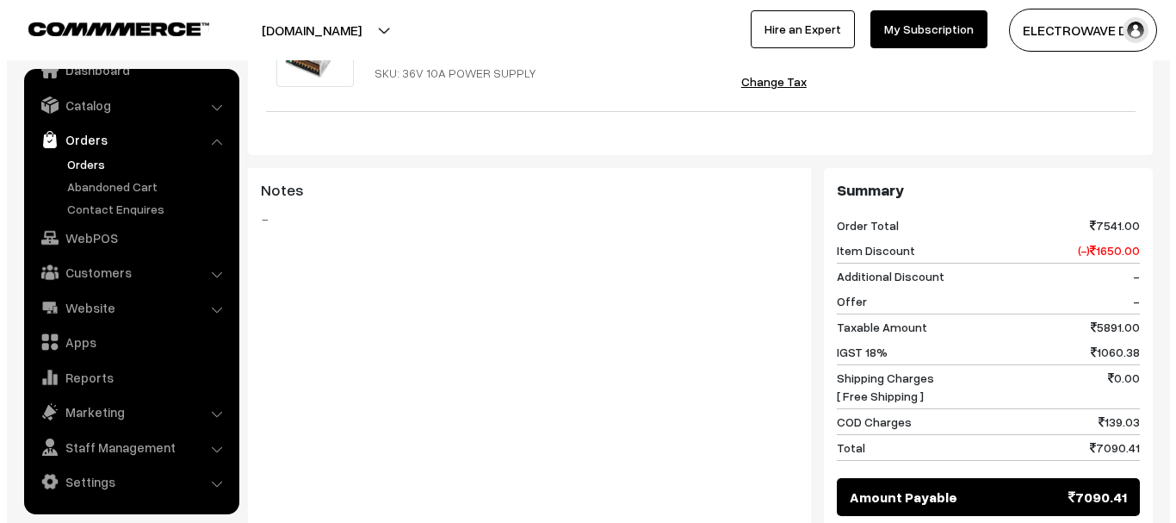
scroll to position [1033, 0]
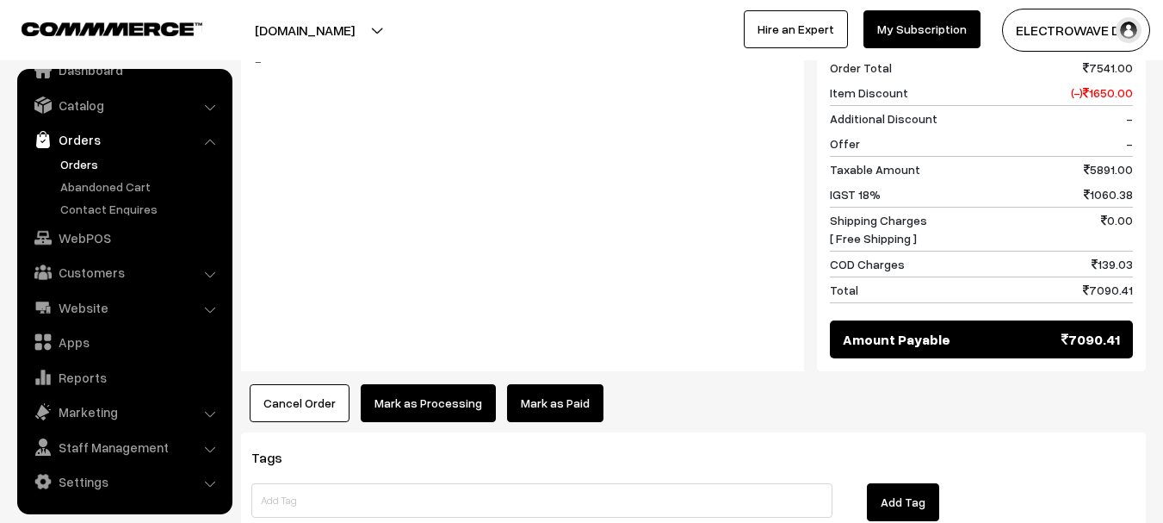
click at [410, 384] on button "Mark as Processing" at bounding box center [428, 403] width 135 height 38
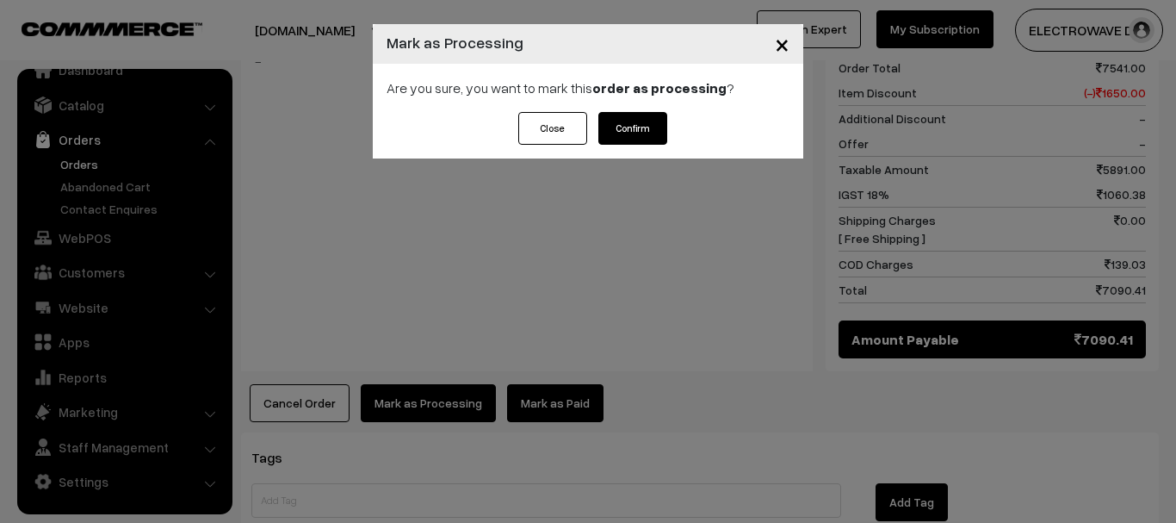
click at [617, 119] on button "Confirm" at bounding box center [632, 128] width 69 height 33
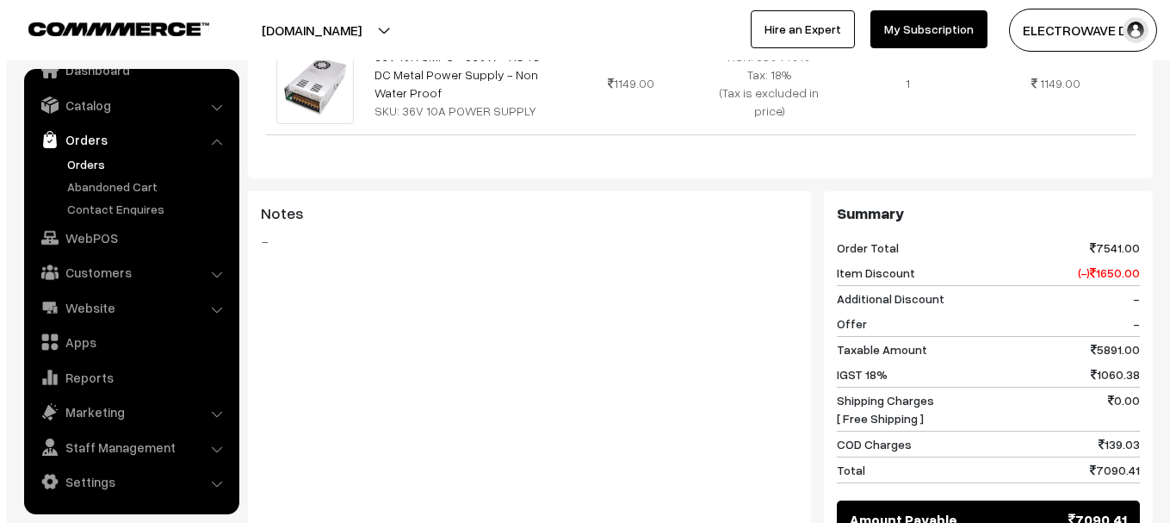
scroll to position [861, 0]
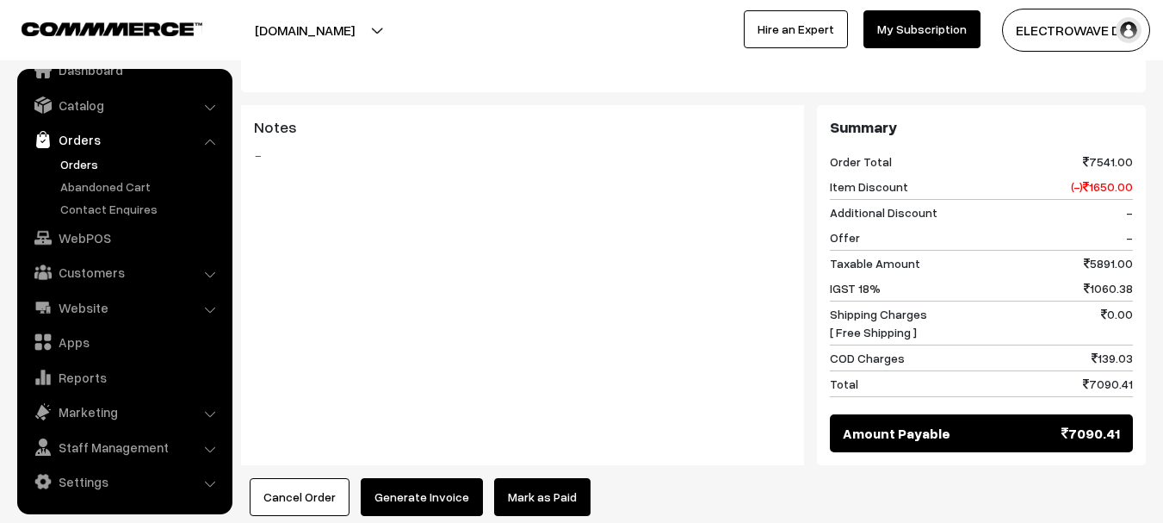
click at [411, 478] on button "Generate Invoice" at bounding box center [422, 497] width 122 height 38
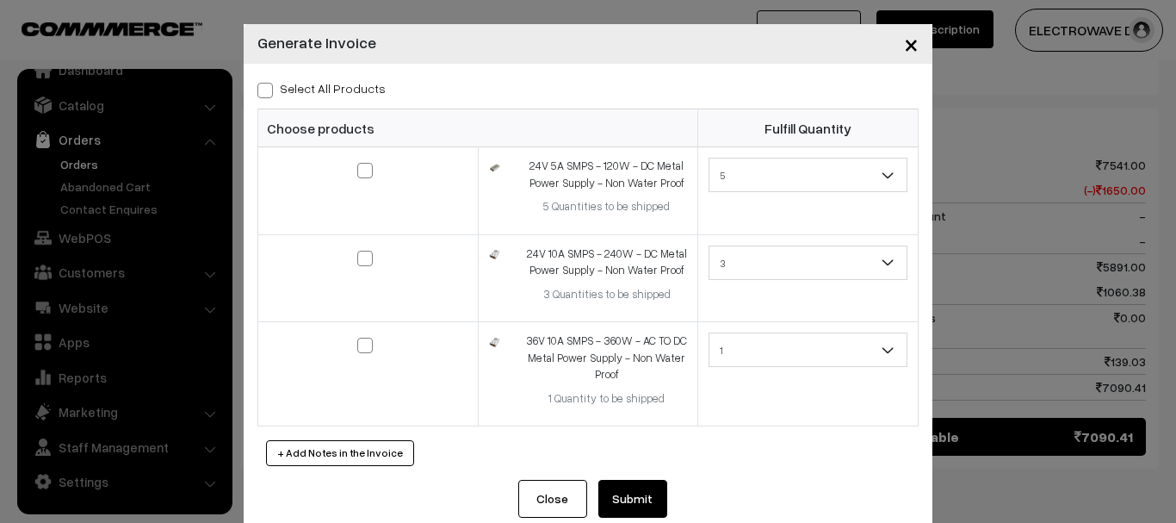
drag, startPoint x: 252, startPoint y: 89, endPoint x: 265, endPoint y: 104, distance: 20.2
click at [257, 90] on span at bounding box center [264, 90] width 15 height 15
click at [257, 90] on input "Select All Products" at bounding box center [262, 87] width 11 height 11
checkbox input "true"
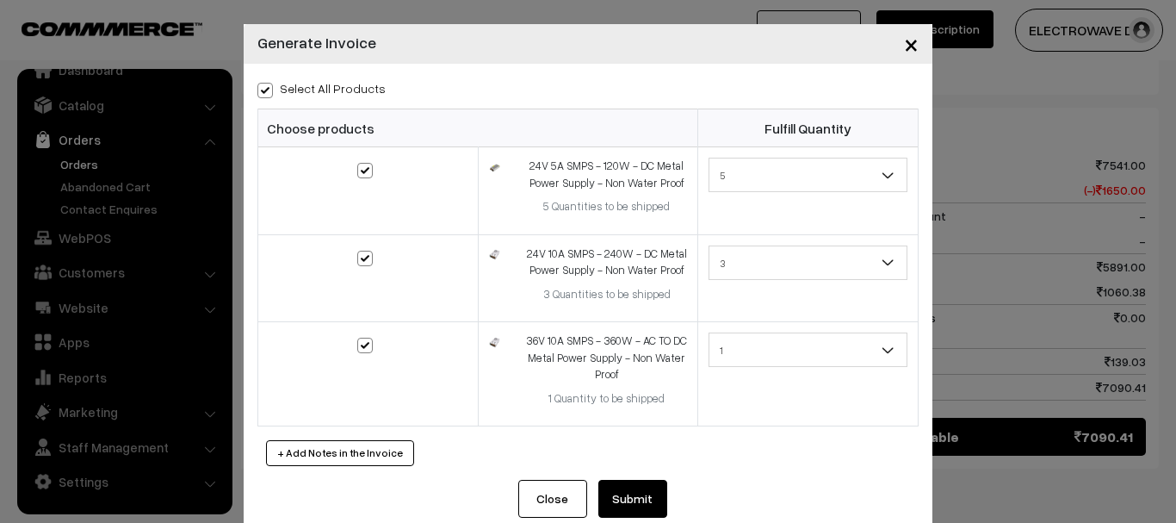
checkbox input "true"
click at [629, 492] on button "Submit" at bounding box center [632, 498] width 69 height 38
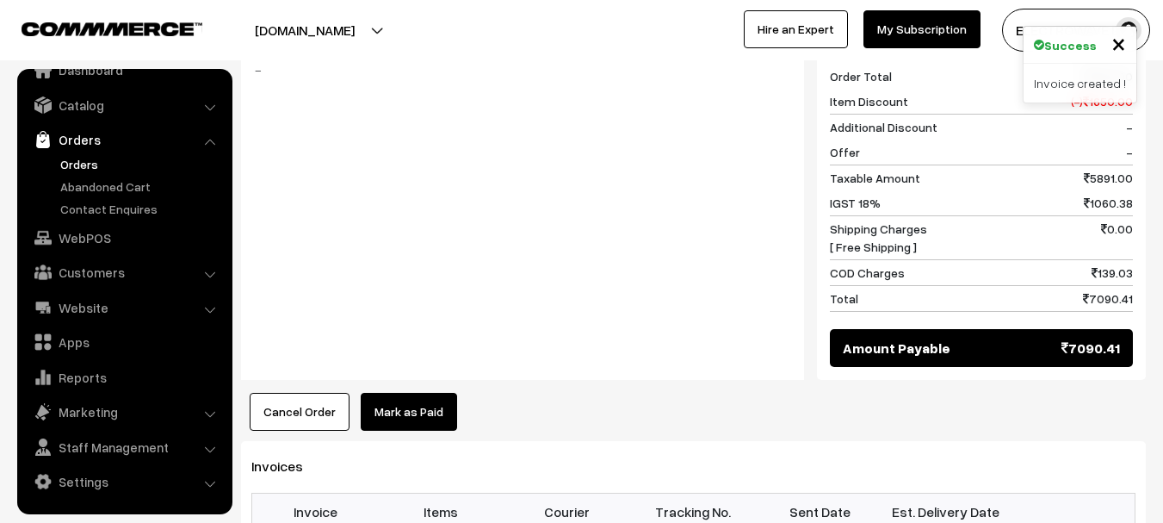
scroll to position [1033, 0]
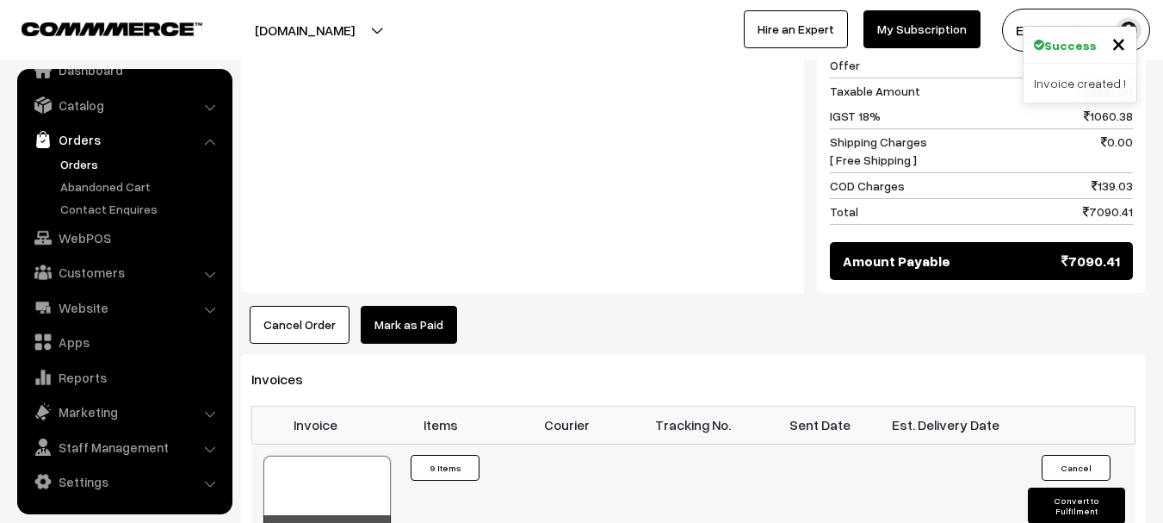
click at [361, 455] on div at bounding box center [326, 498] width 127 height 86
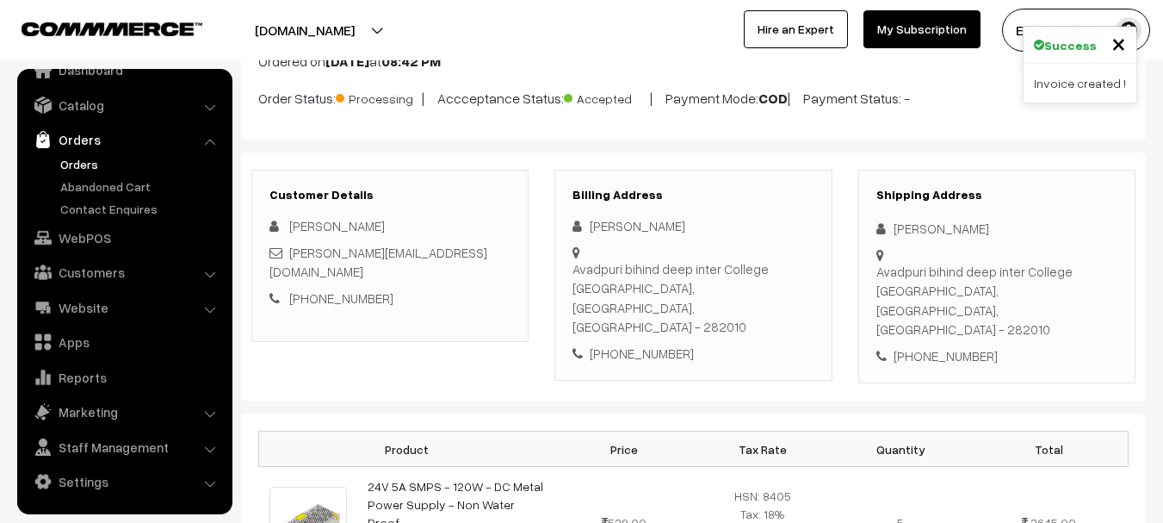
scroll to position [0, 0]
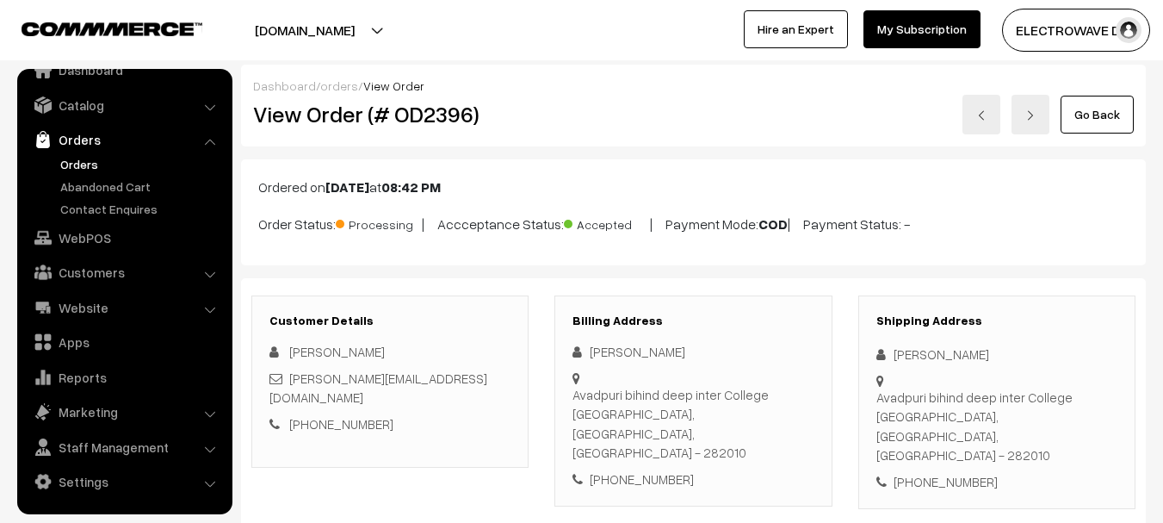
click at [899, 356] on div "[PERSON_NAME]" at bounding box center [996, 354] width 241 height 20
copy div "Vinay"
click at [942, 345] on div "[PERSON_NAME]" at bounding box center [996, 354] width 241 height 20
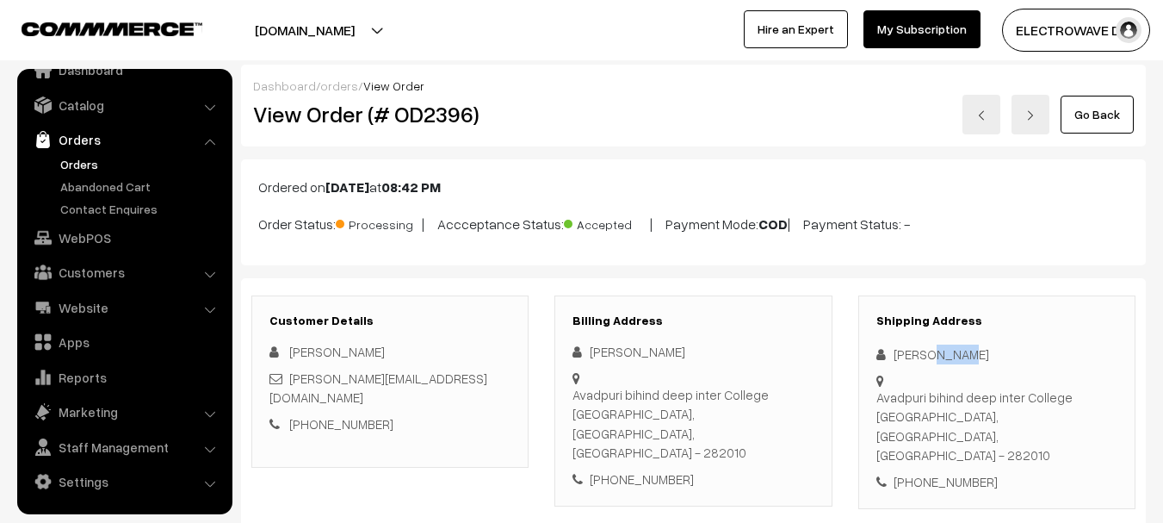
click at [942, 345] on div "[PERSON_NAME]" at bounding box center [996, 354] width 241 height 20
copy div "[PERSON_NAME]"
copy div "[PERSON_NAME][EMAIL_ADDRESS][DOMAIN_NAME]"
copy link "[PERSON_NAME][EMAIL_ADDRESS][DOMAIN_NAME]"
drag, startPoint x: 453, startPoint y: 383, endPoint x: 291, endPoint y: 380, distance: 161.9
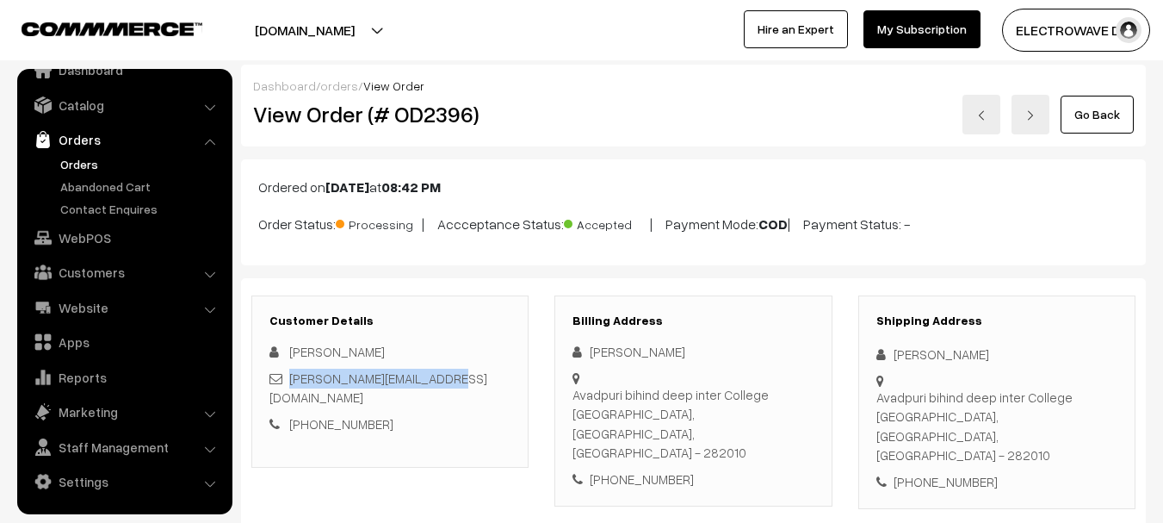
click at [291, 380] on div "[PERSON_NAME][EMAIL_ADDRESS][DOMAIN_NAME]" at bounding box center [389, 387] width 241 height 39
click at [951, 472] on div "[PHONE_NUMBER]" at bounding box center [996, 482] width 241 height 20
click at [951, 472] on div "+91 7088878884" at bounding box center [996, 482] width 241 height 20
copy div "7088878884"
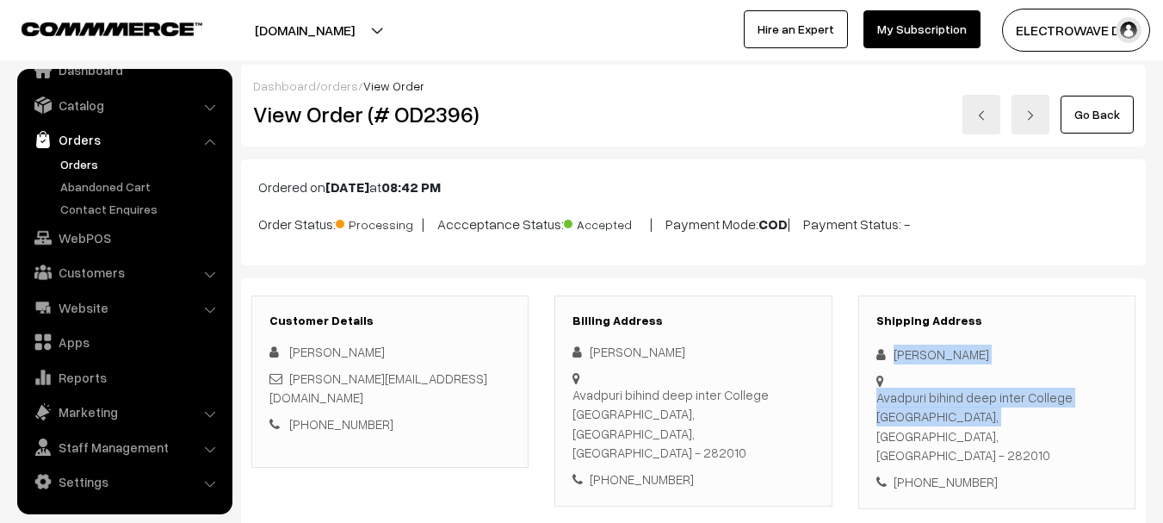
copy div "Vinay Kumar Avadpuri bihind deep inter College Agr"
copy div "Vinay Kumar Avadpuri bihind deep inter College Agra,"
drag, startPoint x: 891, startPoint y: 352, endPoint x: 922, endPoint y: 405, distance: 61.0
click at [922, 405] on div "Shipping Address Vinay Kumar Avadpuri bihind deep inter College Agra, Uttar Pra…" at bounding box center [996, 402] width 277 height 214
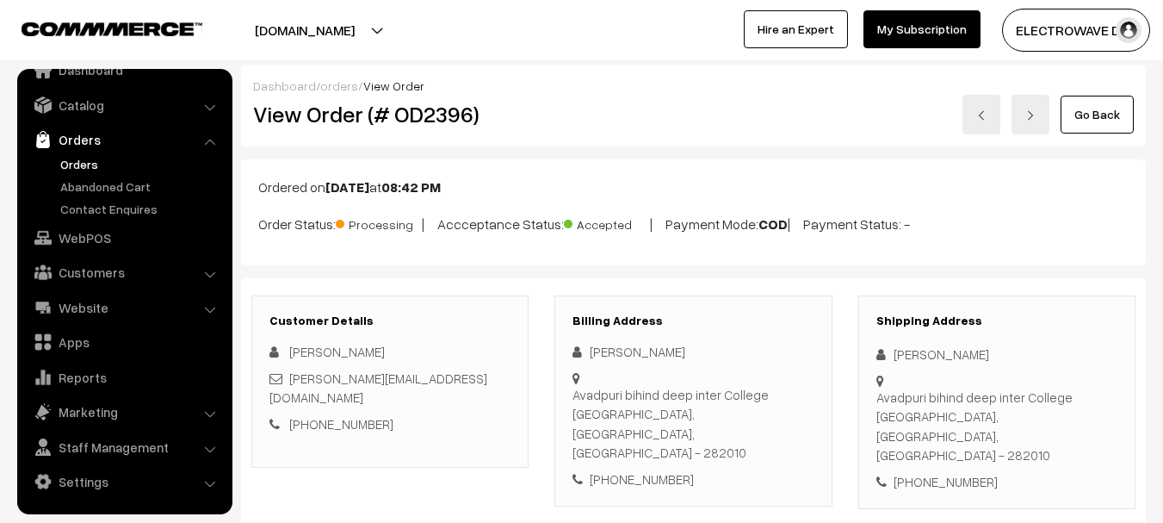
click at [936, 472] on div "[PHONE_NUMBER]" at bounding box center [996, 482] width 241 height 20
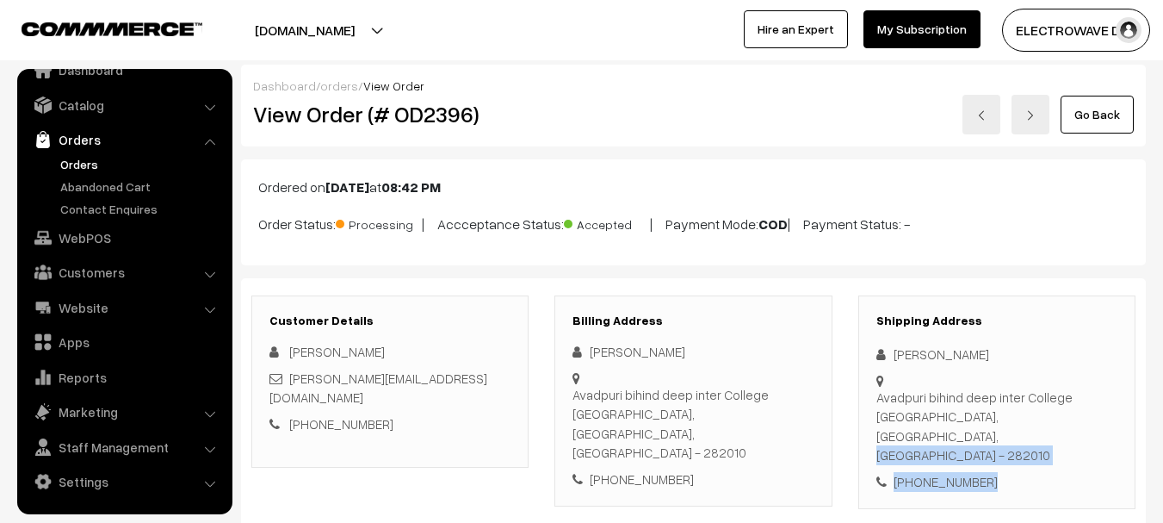
copy div "Uttar Pradesh, India - 282010 +91 7088878884"
drag, startPoint x: 925, startPoint y: 401, endPoint x: 993, endPoint y: 438, distance: 78.2
click at [993, 438] on div "Shipping Address Vinay Kumar Avadpuri bihind deep inter College Agra, Uttar Pra…" at bounding box center [996, 402] width 277 height 214
click at [1052, 402] on div "Avadpuri bihind deep inter College Agra, Uttar Pradesh, India - 282010" at bounding box center [996, 425] width 241 height 77
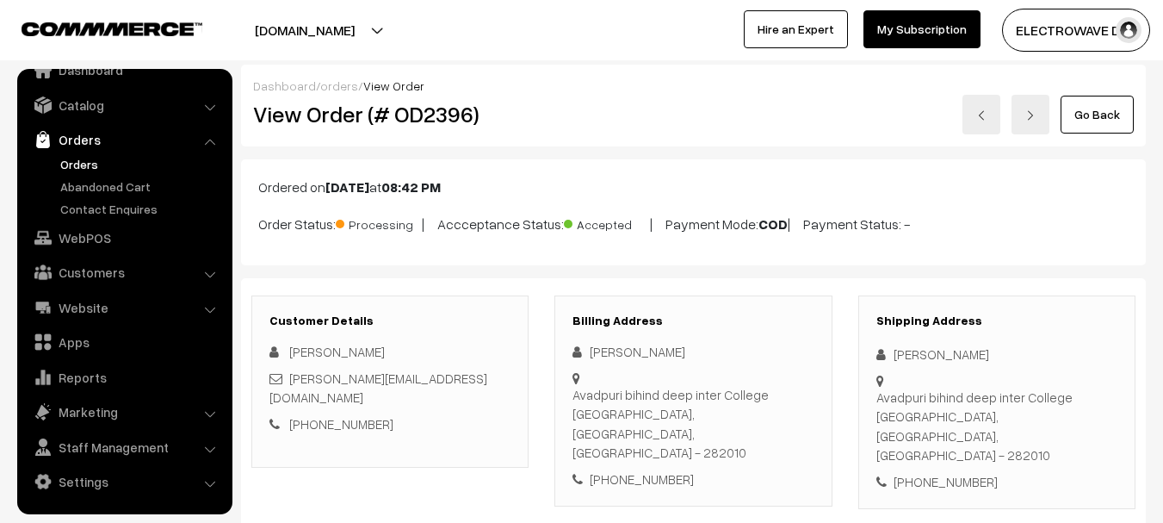
click at [1052, 402] on div "Avadpuri bihind deep inter College Agra, Uttar Pradesh, India - 282010" at bounding box center [996, 425] width 241 height 77
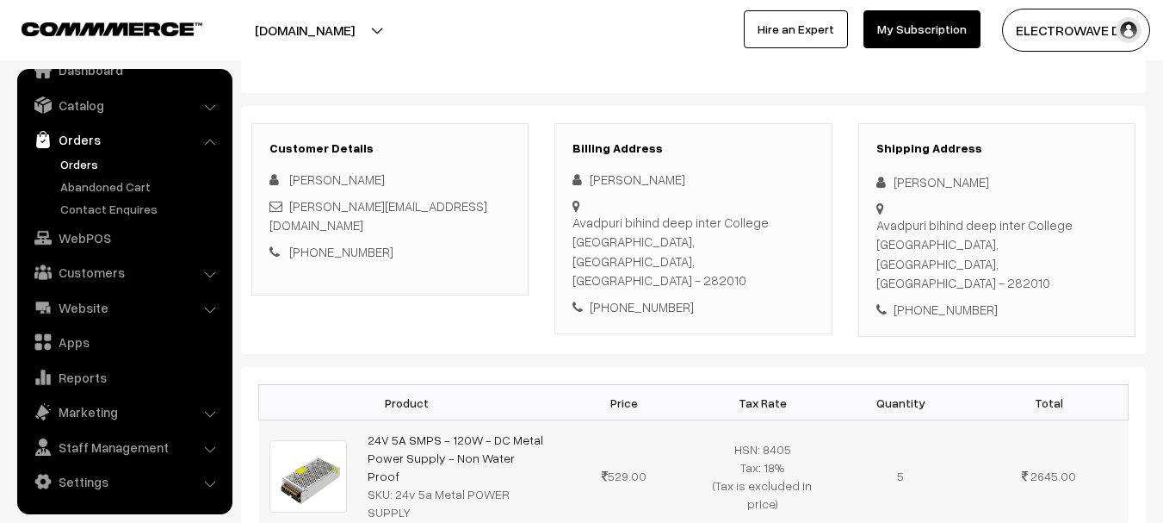
scroll to position [258, 0]
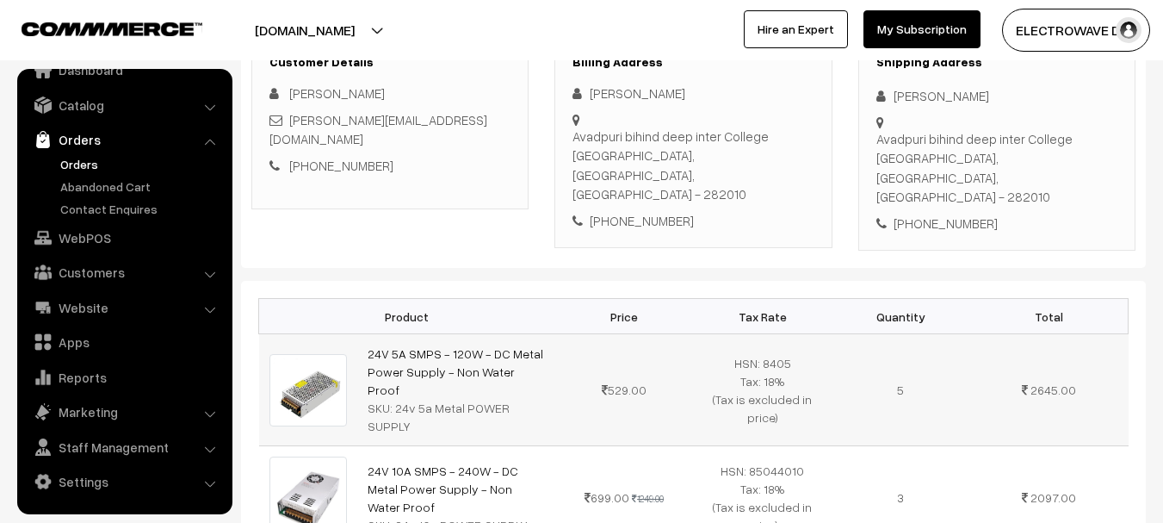
copy link "24V 5A SMPS - 120W - DC Metal Power Supply - Non Water Proof"
drag, startPoint x: 536, startPoint y: 338, endPoint x: 357, endPoint y: 315, distance: 180.6
click at [357, 334] on td "24V 5A SMPS - 120W - DC Metal Power Supply - Non Water Proof SKU: 24v 5a Metal …" at bounding box center [456, 390] width 198 height 112
drag, startPoint x: 393, startPoint y: 356, endPoint x: 541, endPoint y: 358, distance: 148.9
click at [541, 399] on div "SKU: 24v 5a Metal POWER SUPPLY" at bounding box center [456, 417] width 177 height 36
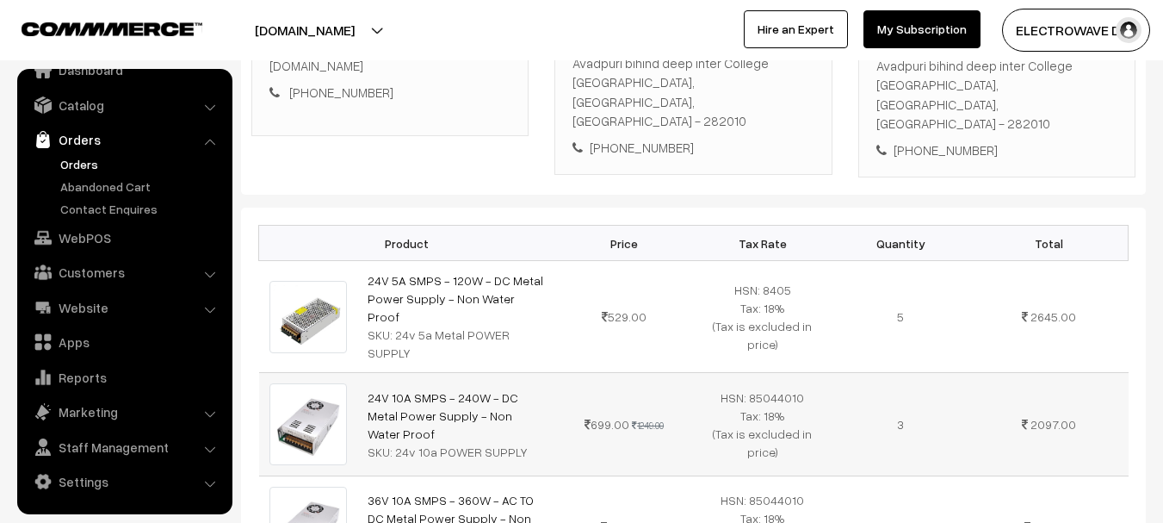
scroll to position [430, 0]
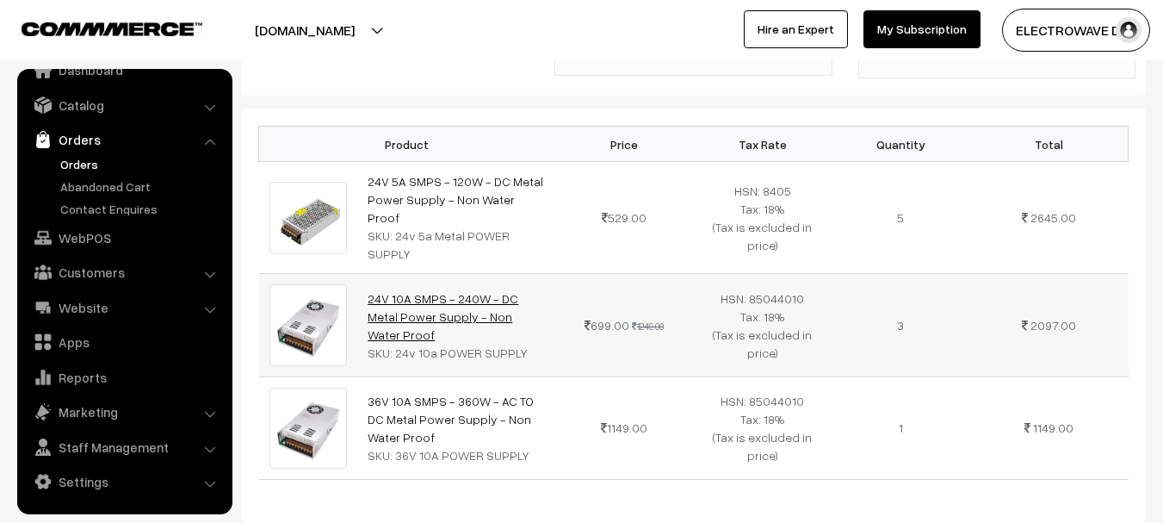
drag, startPoint x: 536, startPoint y: 269, endPoint x: 368, endPoint y: 243, distance: 169.8
click at [368, 274] on td "24V 10A SMPS - 240W - DC Metal Power Supply - Non Water Proof SKU: 24v 10a POWE…" at bounding box center [456, 325] width 198 height 102
drag, startPoint x: 393, startPoint y: 280, endPoint x: 515, endPoint y: 282, distance: 122.3
click at [516, 343] on div "SKU: 24v 10a POWER SUPPLY" at bounding box center [456, 352] width 177 height 18
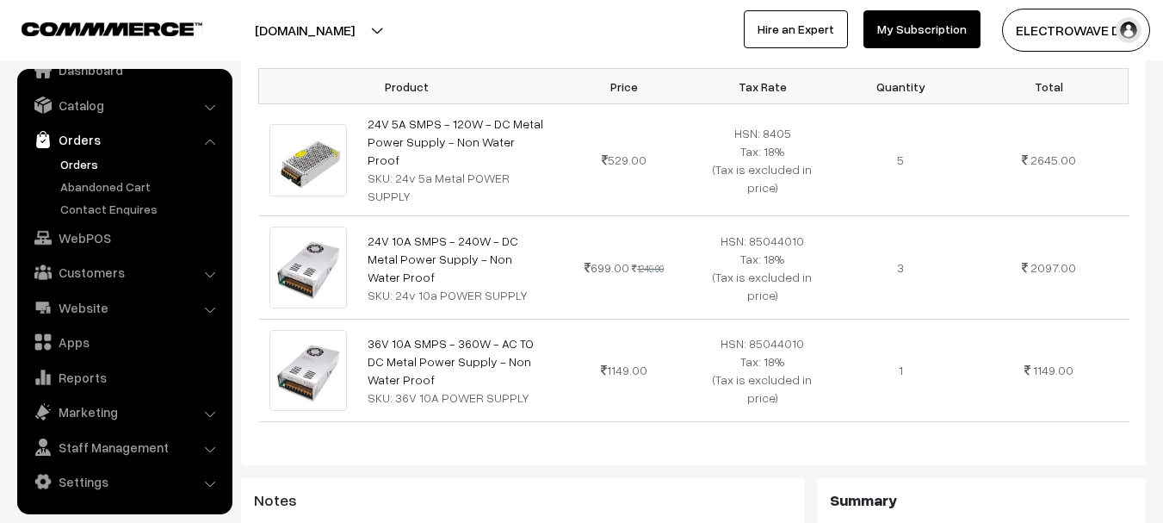
scroll to position [517, 0]
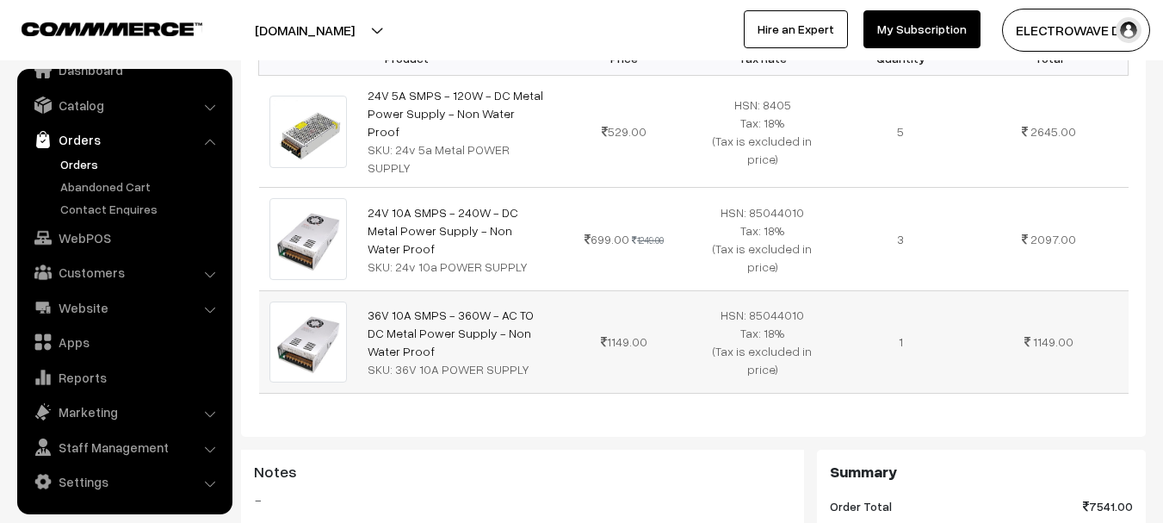
drag, startPoint x: 399, startPoint y: 293, endPoint x: 360, endPoint y: 257, distance: 52.4
click at [360, 290] on td "36V 10A SMPS - 360W - AC TO DC Metal Power Supply - Non Water Proof SKU: 36V 10…" at bounding box center [456, 341] width 198 height 102
drag, startPoint x: 398, startPoint y: 309, endPoint x: 523, endPoint y: 309, distance: 124.8
click at [523, 360] on div "SKU: 36V 10A POWER SUPPLY" at bounding box center [456, 369] width 177 height 18
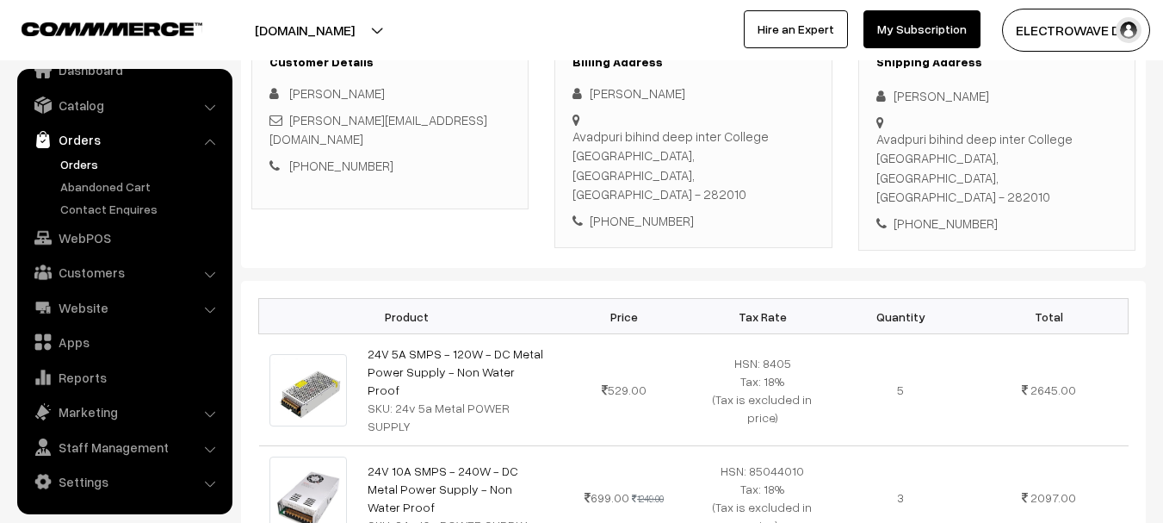
scroll to position [0, 0]
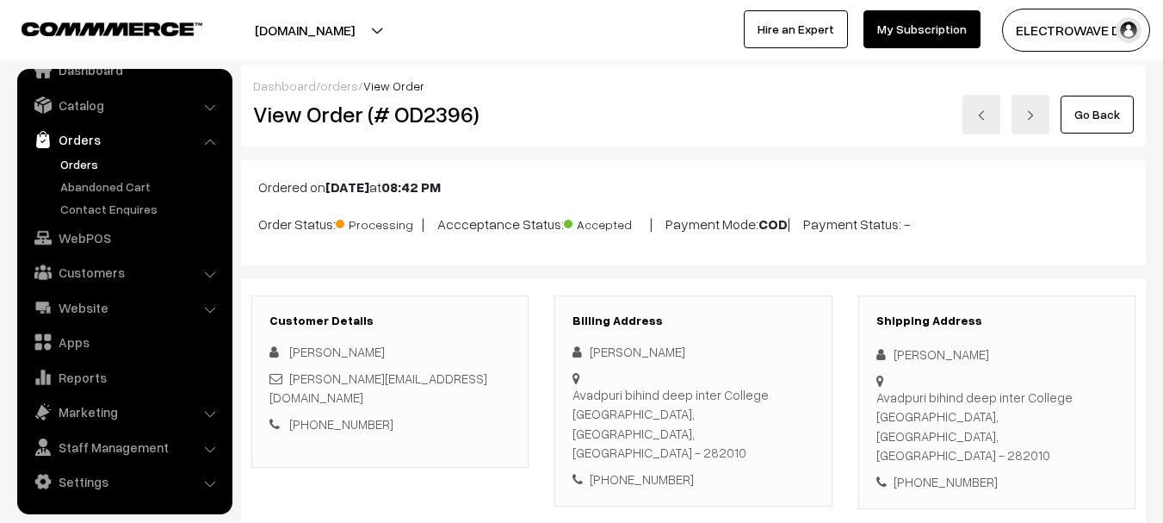
click at [451, 108] on h2 "View Order (# OD2396)" at bounding box center [391, 114] width 276 height 27
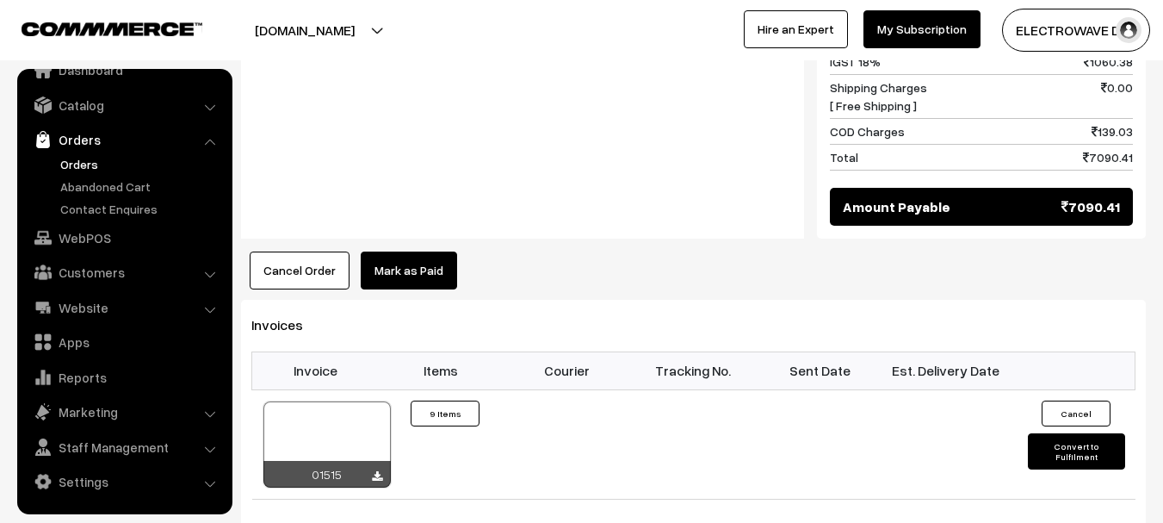
scroll to position [947, 0]
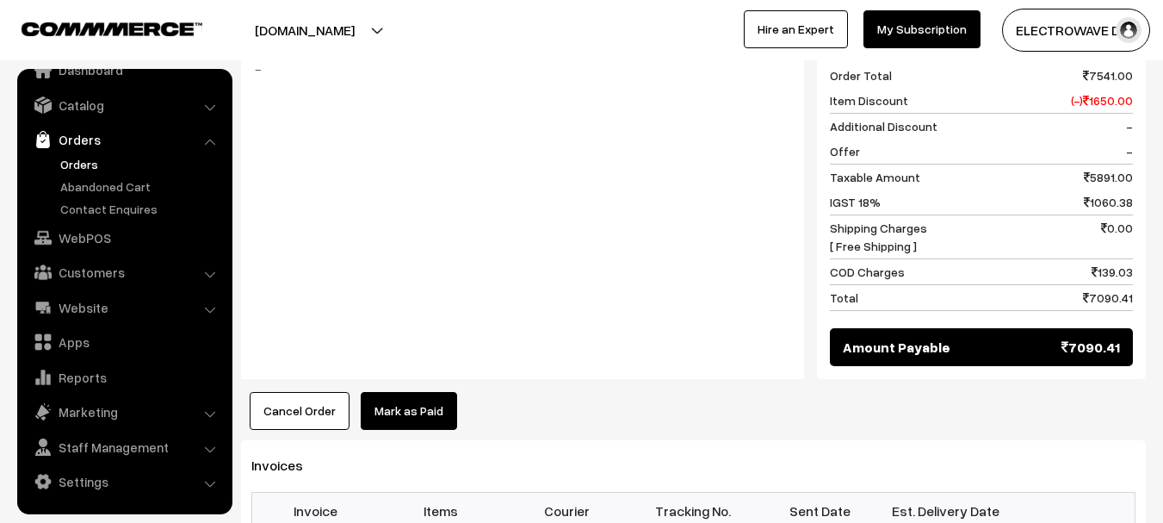
click at [67, 156] on link "Orders" at bounding box center [141, 164] width 170 height 18
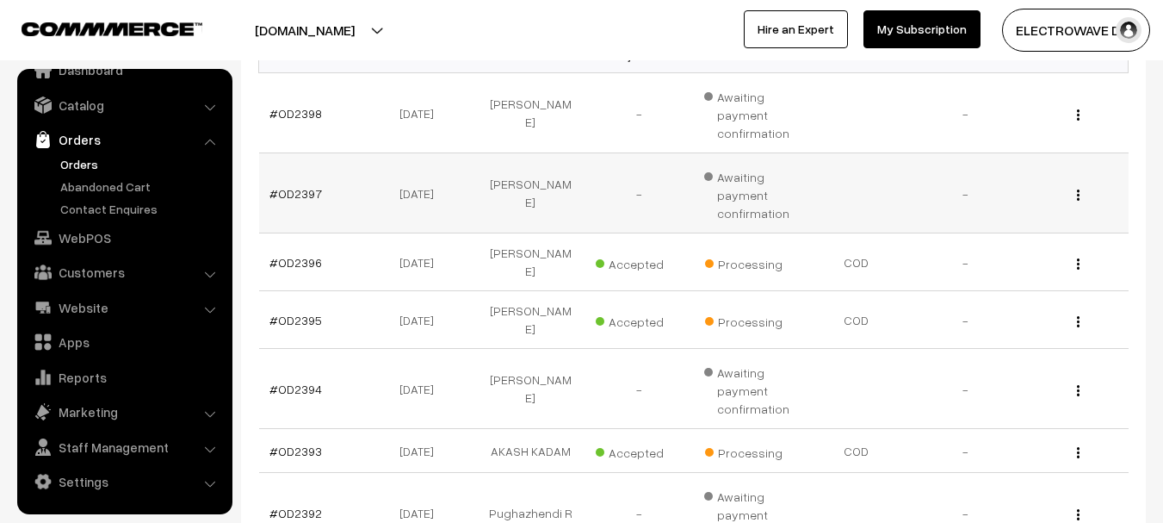
scroll to position [344, 0]
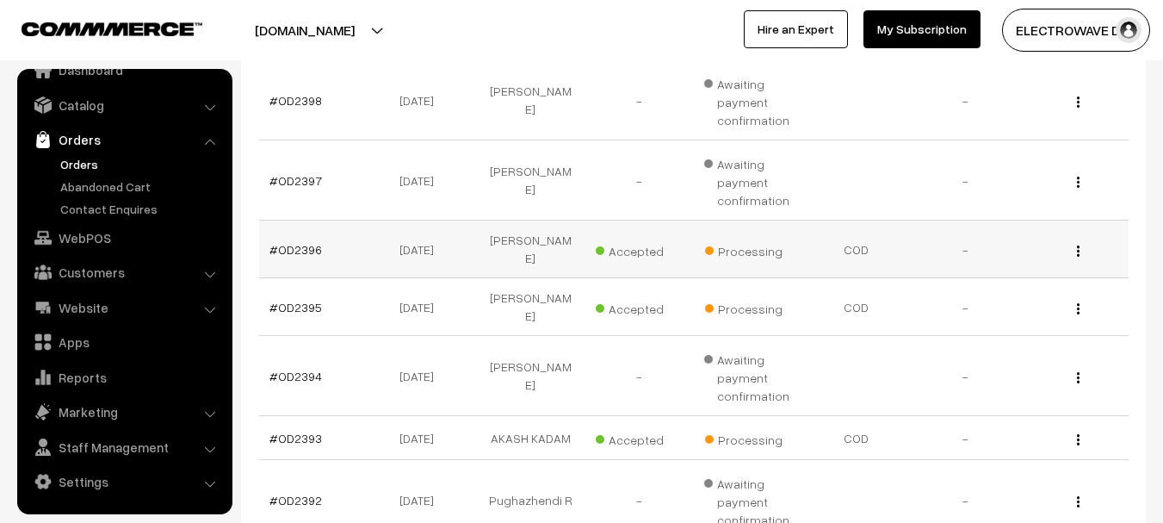
click at [300, 233] on td "#OD2396" at bounding box center [313, 249] width 108 height 58
click at [297, 278] on td "#OD2395" at bounding box center [313, 307] width 108 height 58
click at [308, 247] on link "#OD2396" at bounding box center [295, 249] width 53 height 15
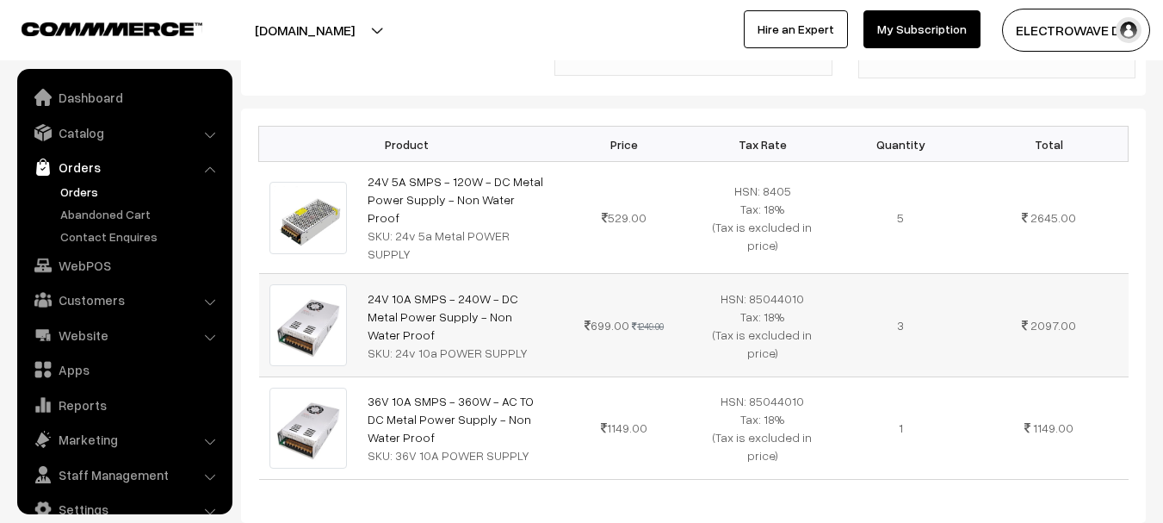
scroll to position [28, 0]
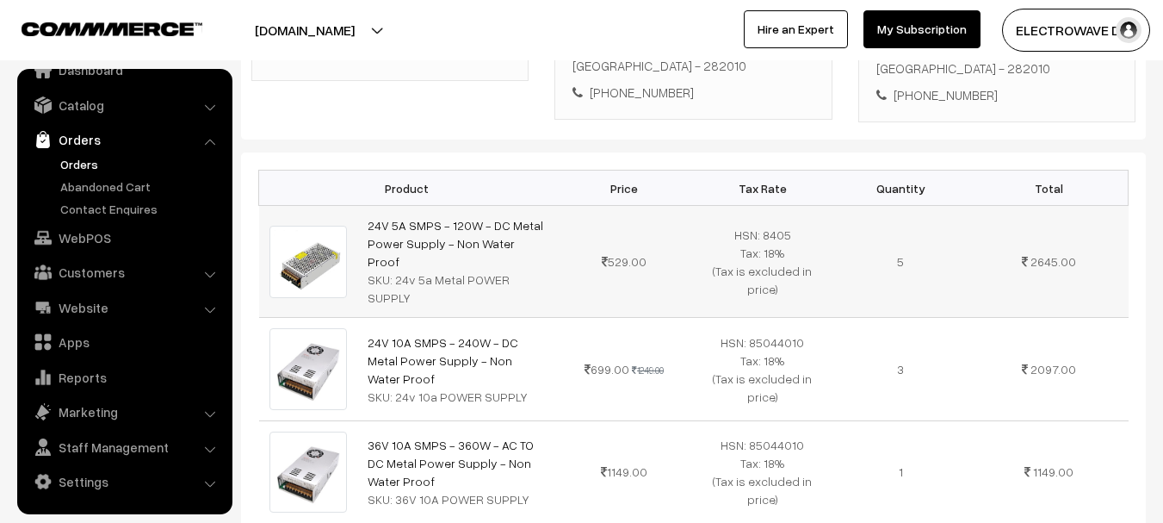
click at [702, 245] on tbody "24V 5A SMPS - 120W - DC Metal Power Supply - Non Water Proof SKU: 24v 5a Metal …" at bounding box center [693, 364] width 869 height 317
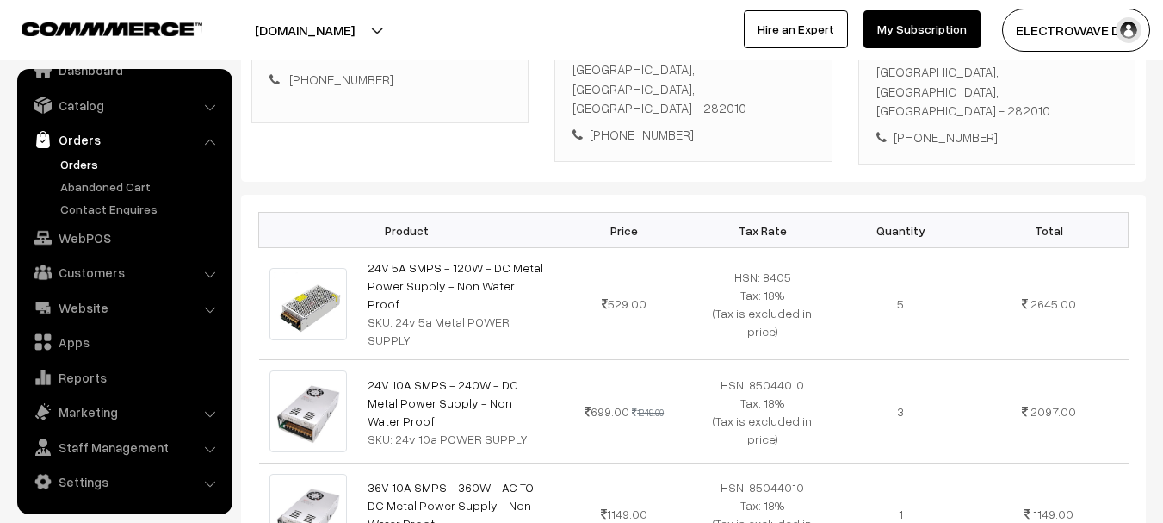
click at [71, 160] on link "Orders" at bounding box center [141, 164] width 170 height 18
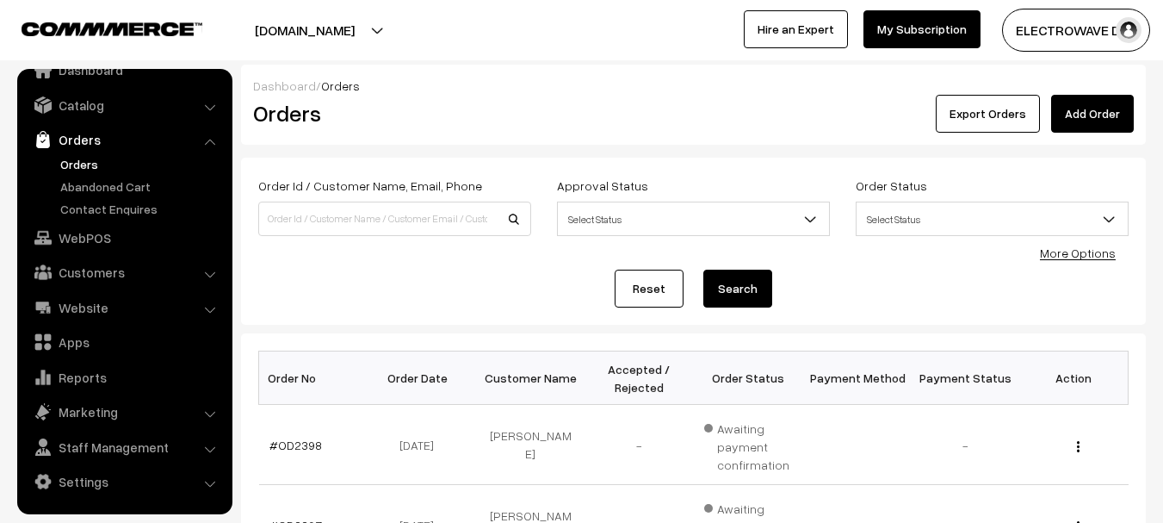
click at [1113, 112] on link "Add Order" at bounding box center [1092, 114] width 83 height 38
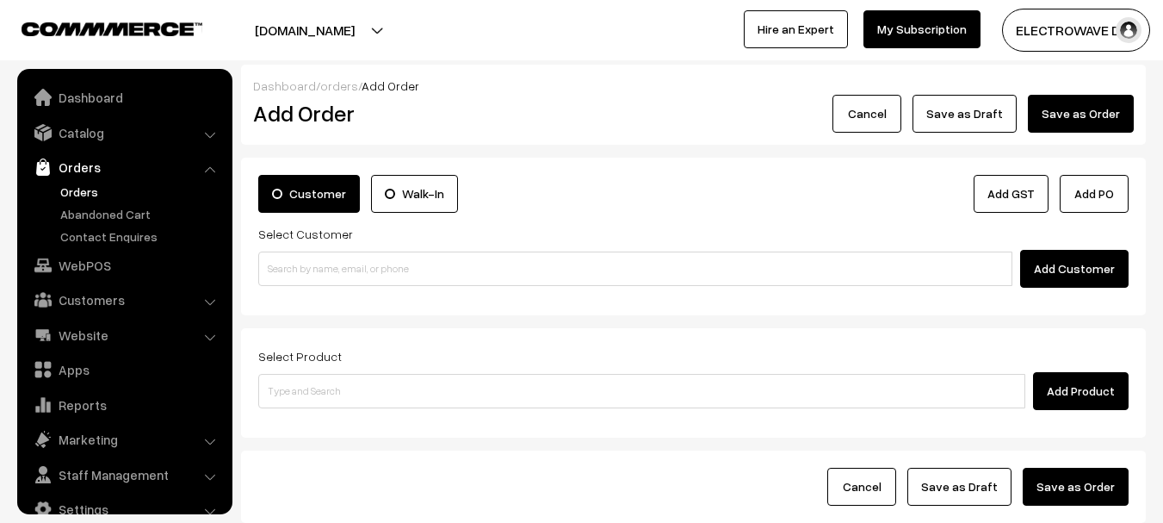
scroll to position [28, 0]
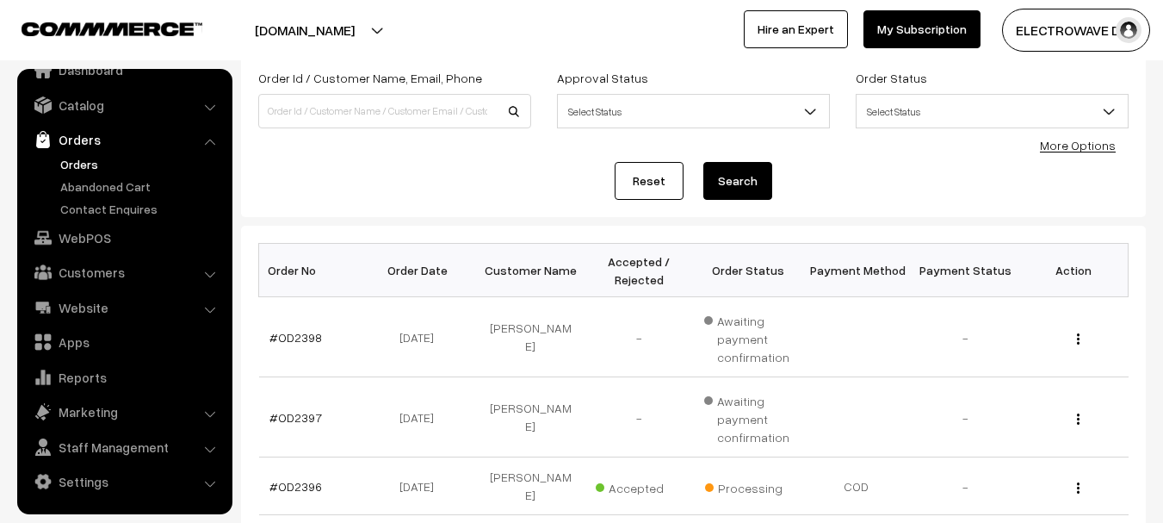
scroll to position [344, 0]
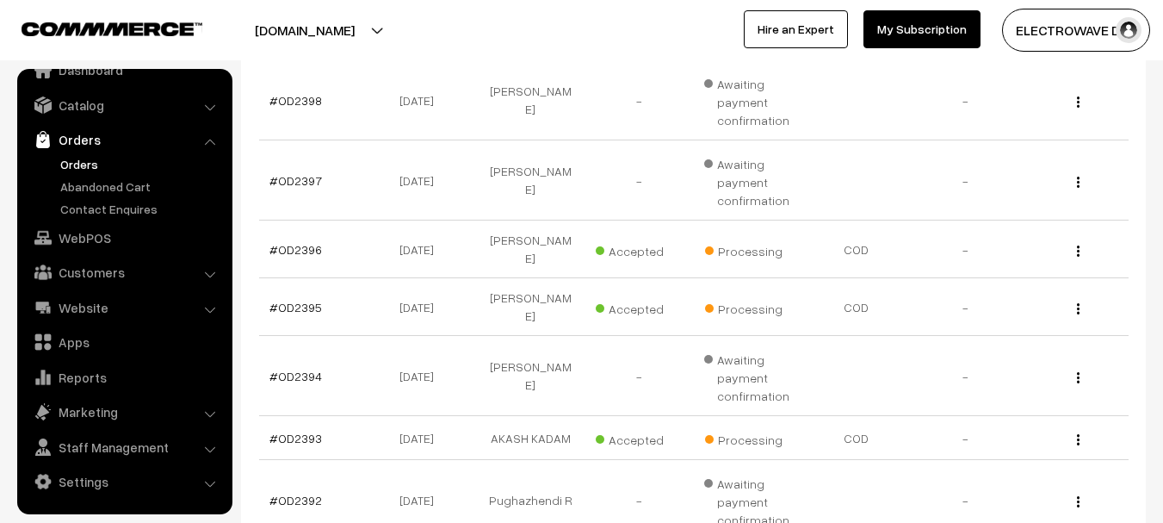
drag, startPoint x: 354, startPoint y: 30, endPoint x: 354, endPoint y: 41, distance: 11.2
click at [354, 36] on button "[DOMAIN_NAME]" at bounding box center [305, 30] width 220 height 43
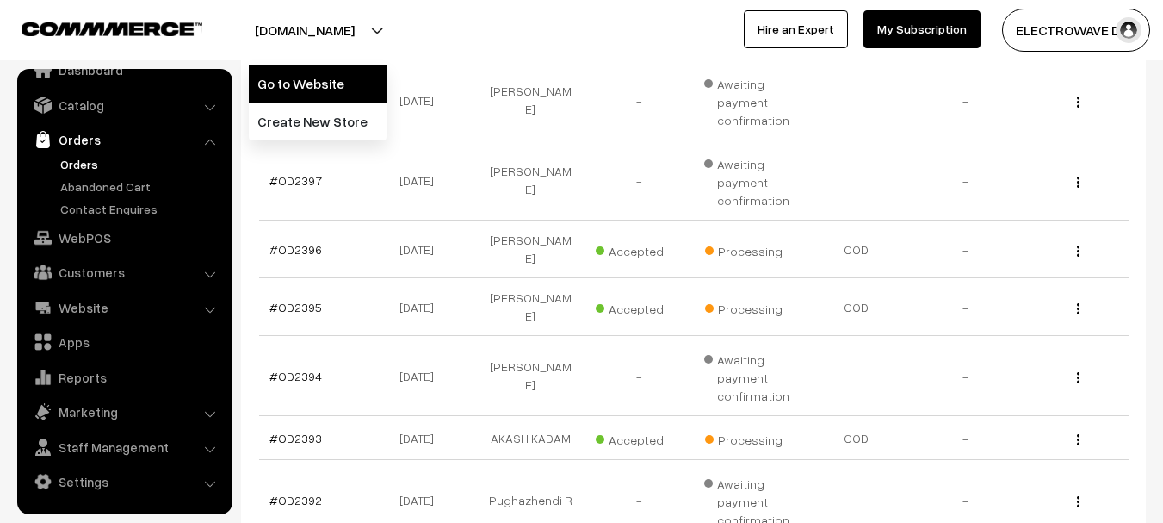
click at [354, 83] on link "Go to Website" at bounding box center [318, 84] width 138 height 38
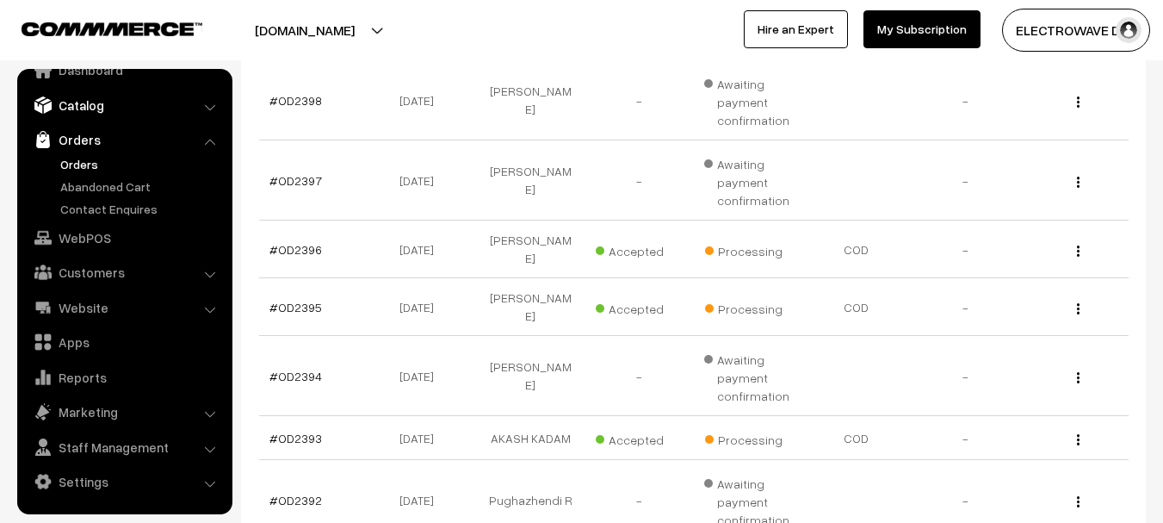
click at [84, 110] on link "Catalog" at bounding box center [124, 105] width 205 height 31
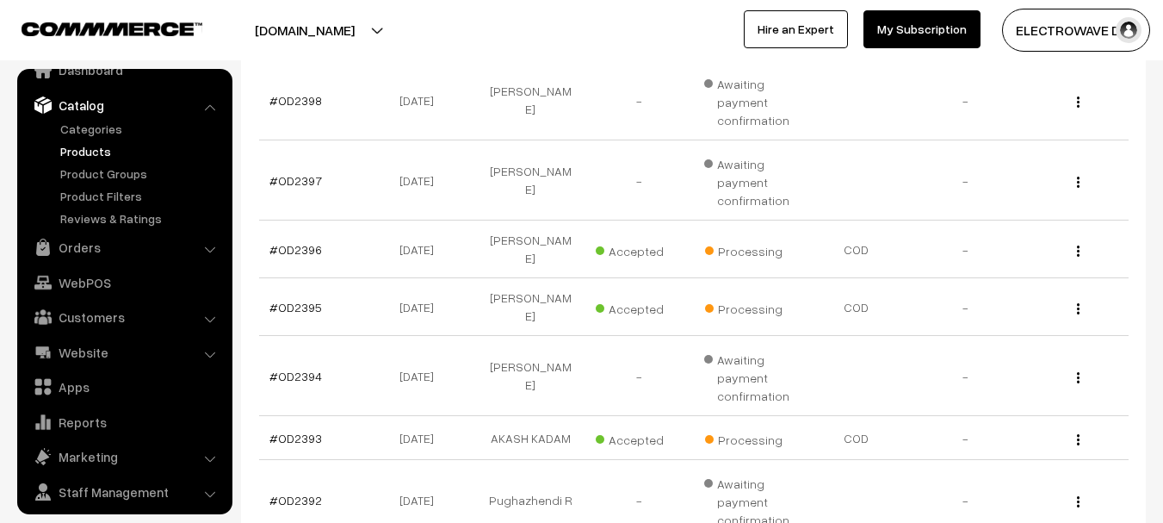
click at [88, 153] on link "Products" at bounding box center [141, 151] width 170 height 18
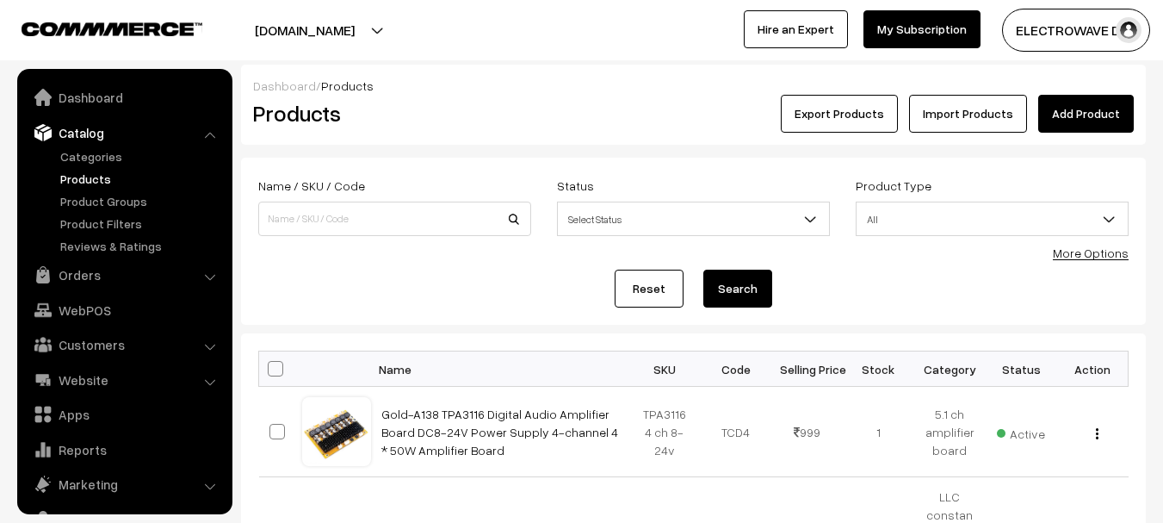
scroll to position [48, 0]
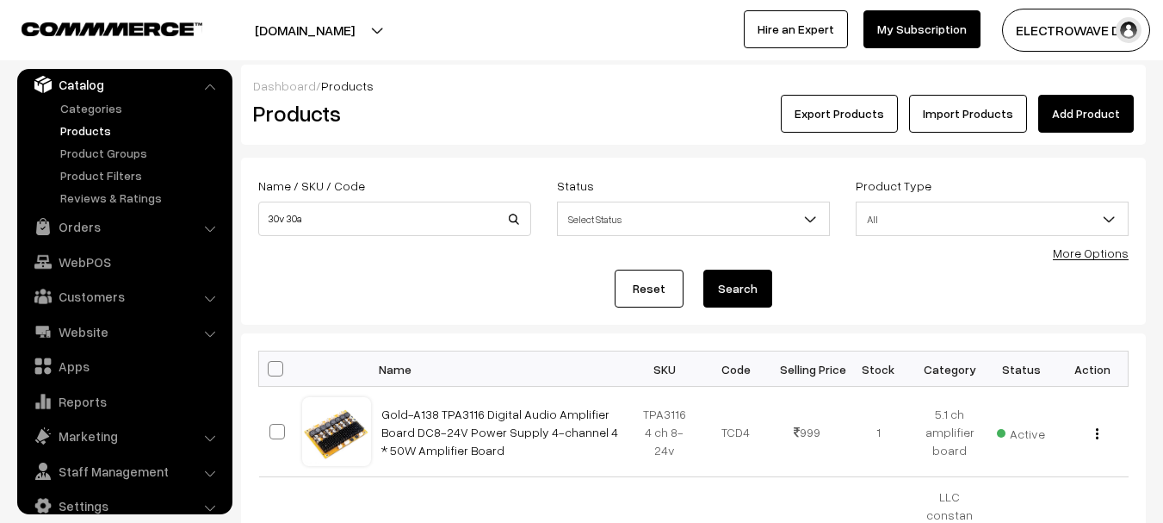
type input "30v 30a"
click at [703, 269] on button "Search" at bounding box center [737, 288] width 69 height 38
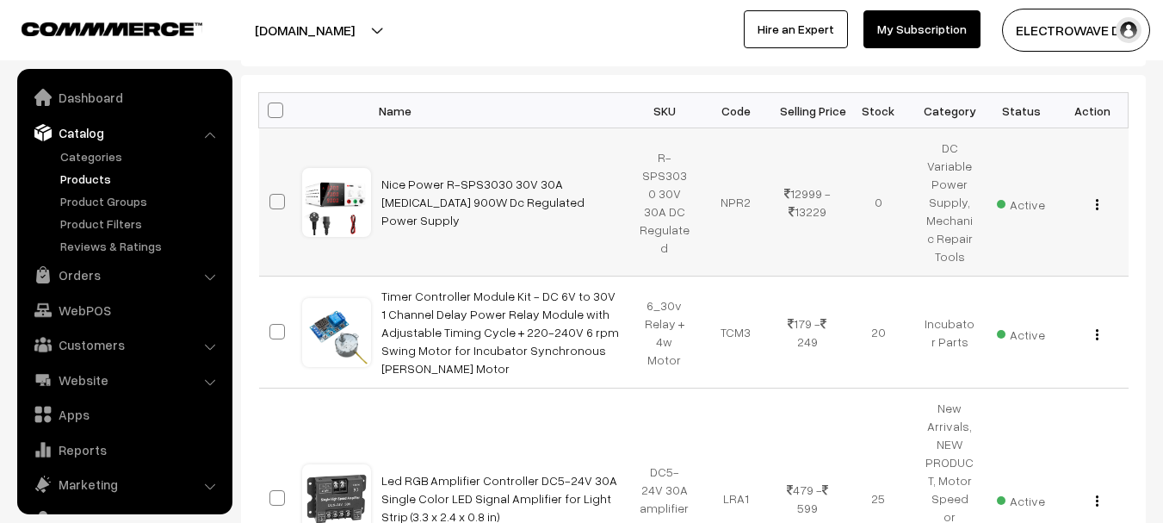
scroll to position [48, 0]
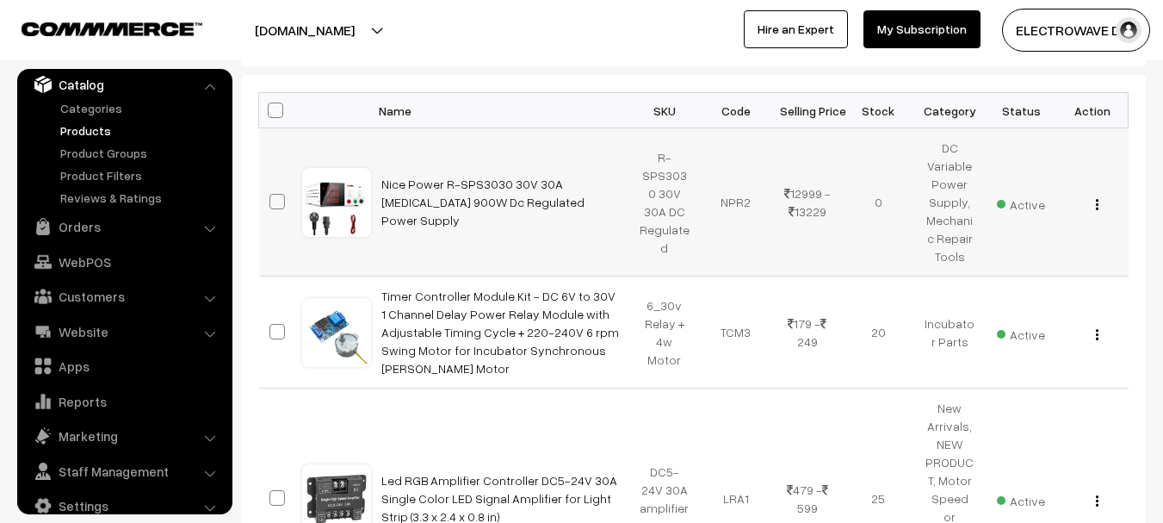
click at [1093, 205] on div "View Edit Delete" at bounding box center [1092, 202] width 51 height 18
click at [1098, 201] on button "button" at bounding box center [1097, 204] width 4 height 14
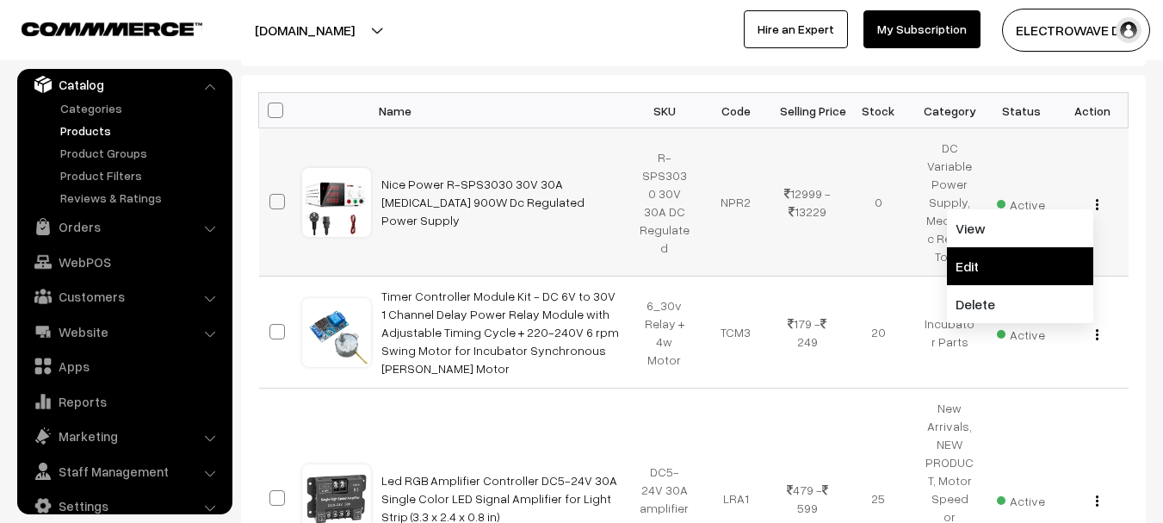
click at [984, 271] on link "Edit" at bounding box center [1020, 266] width 146 height 38
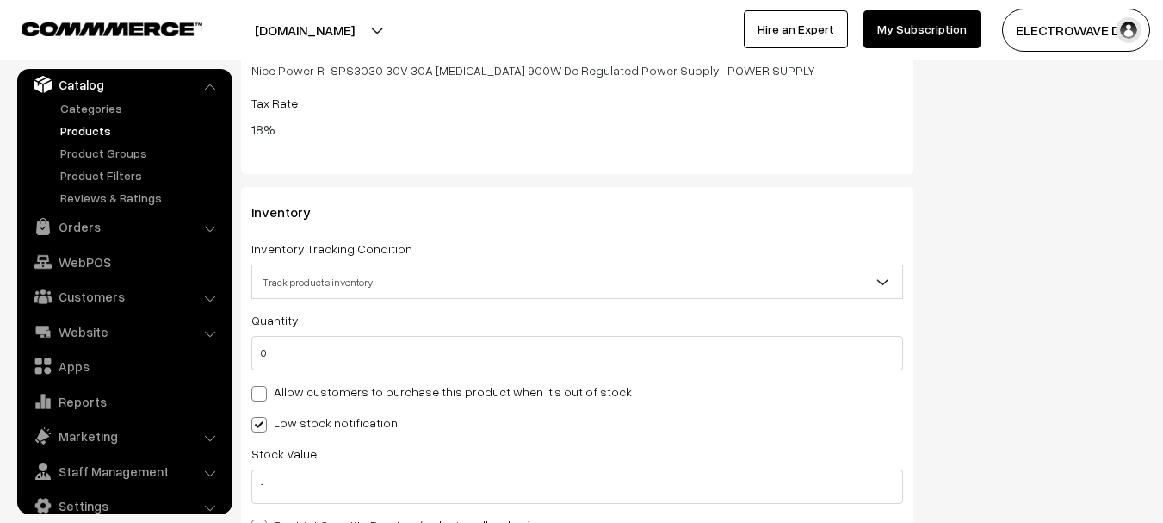
scroll to position [2324, 0]
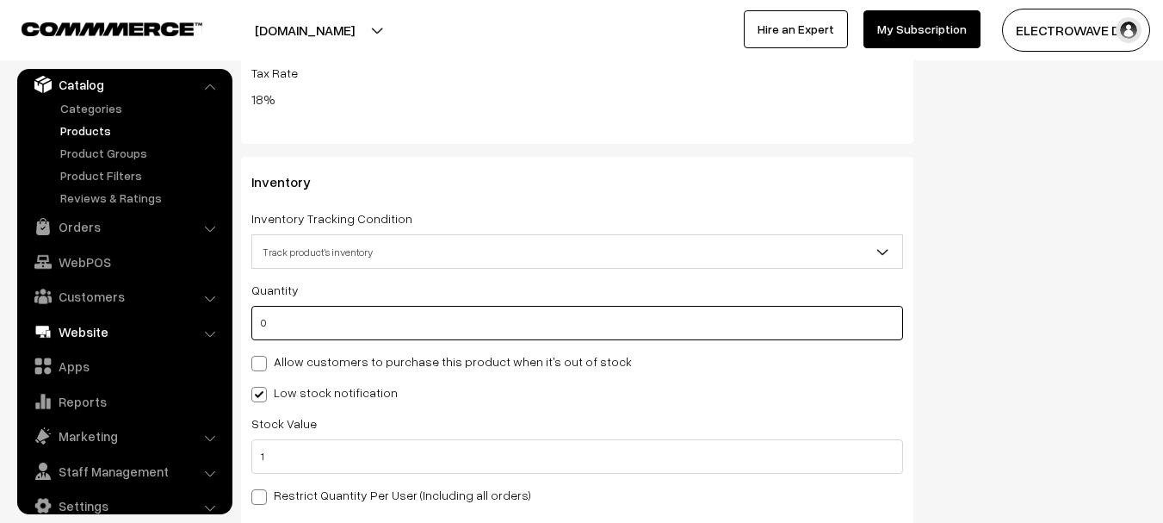
drag, startPoint x: 317, startPoint y: 322, endPoint x: 215, endPoint y: 314, distance: 101.9
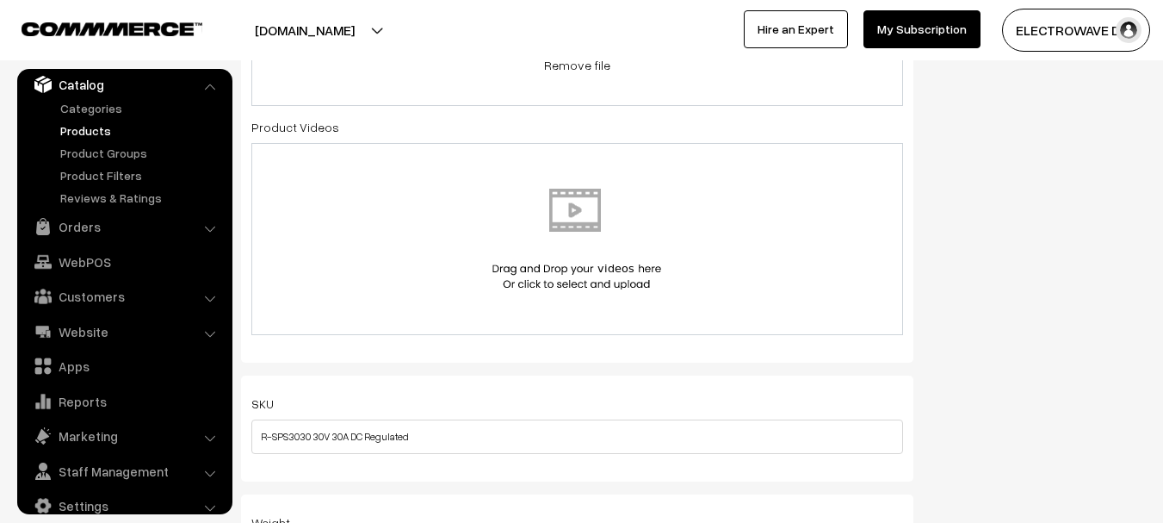
scroll to position [0, 0]
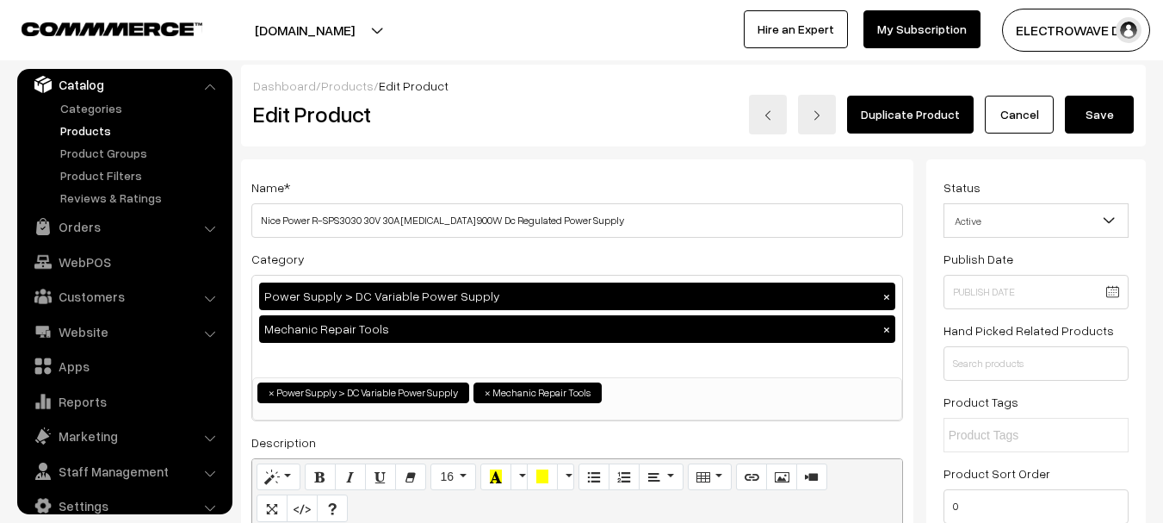
type input "5"
click at [1088, 121] on button "Save" at bounding box center [1099, 115] width 69 height 38
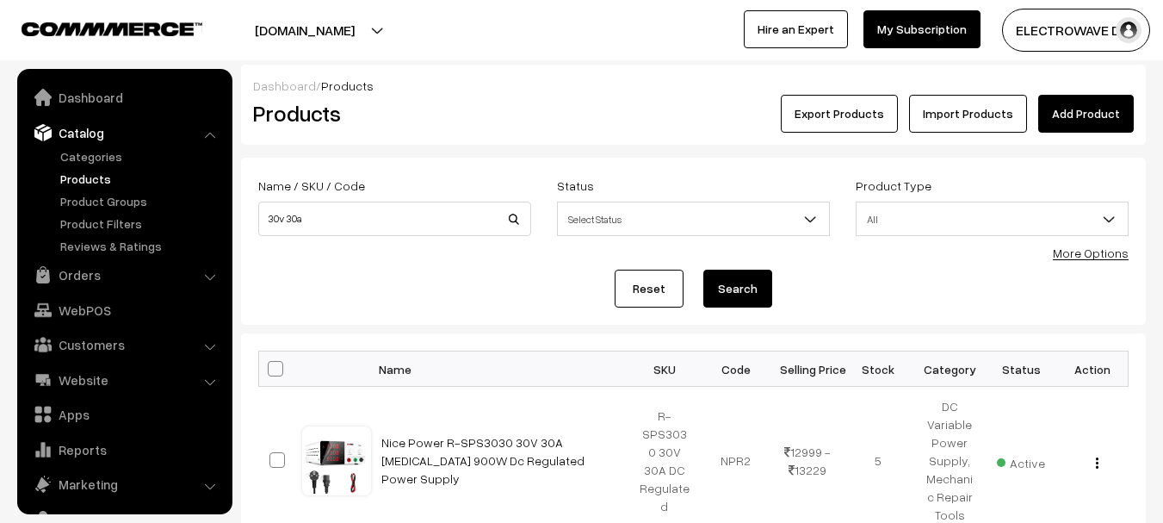
scroll to position [48, 0]
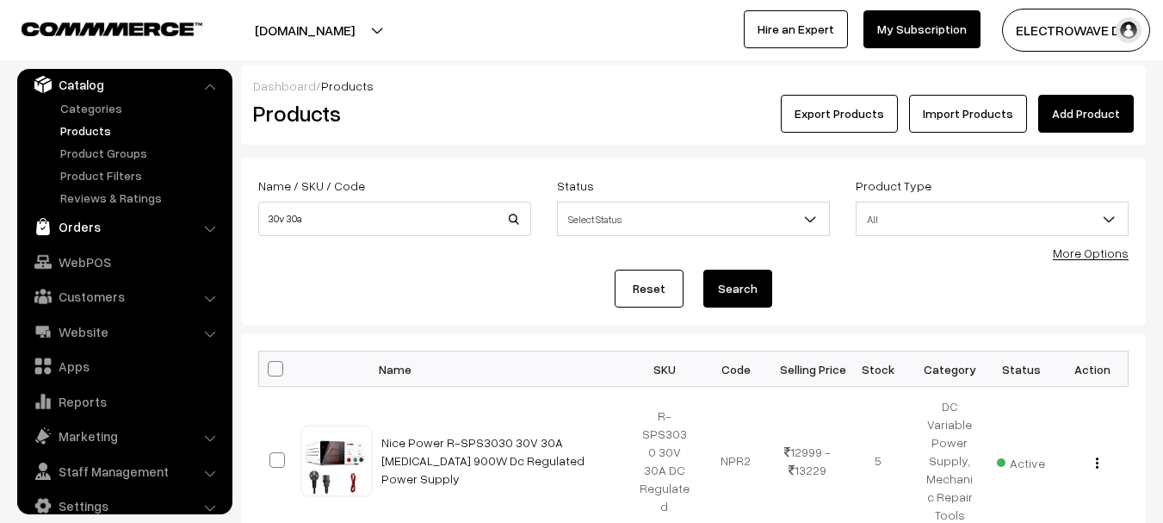
click at [65, 220] on link "Orders" at bounding box center [124, 226] width 205 height 31
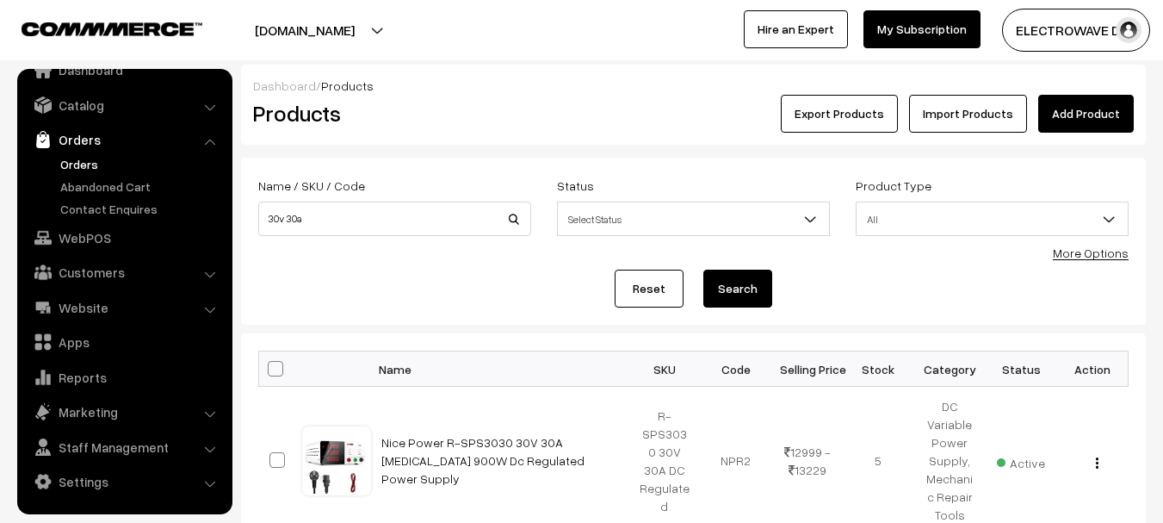
click at [94, 165] on link "Orders" at bounding box center [141, 164] width 170 height 18
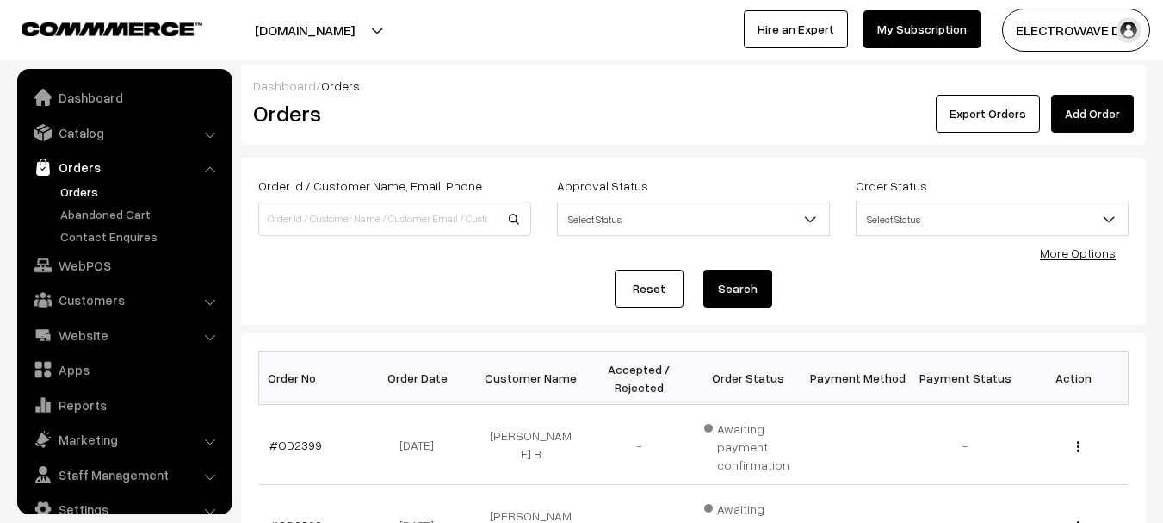
scroll to position [28, 0]
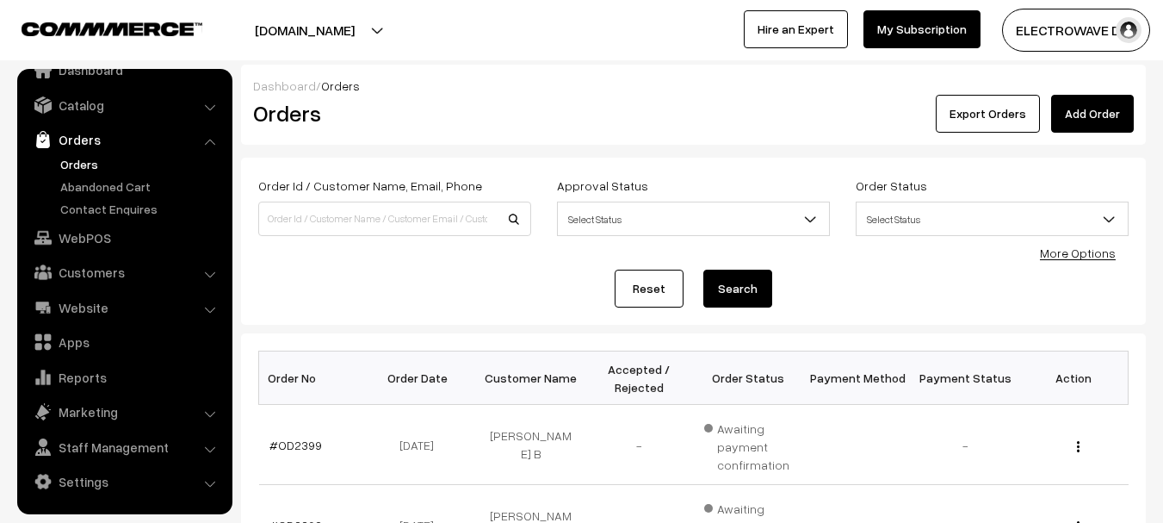
click at [1098, 103] on link "Add Order" at bounding box center [1092, 114] width 83 height 38
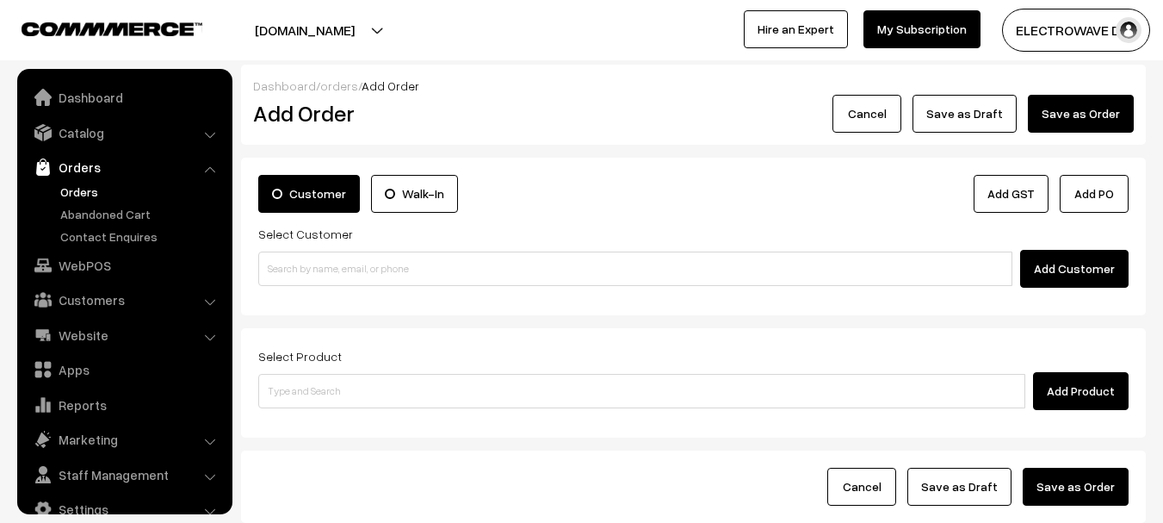
scroll to position [28, 0]
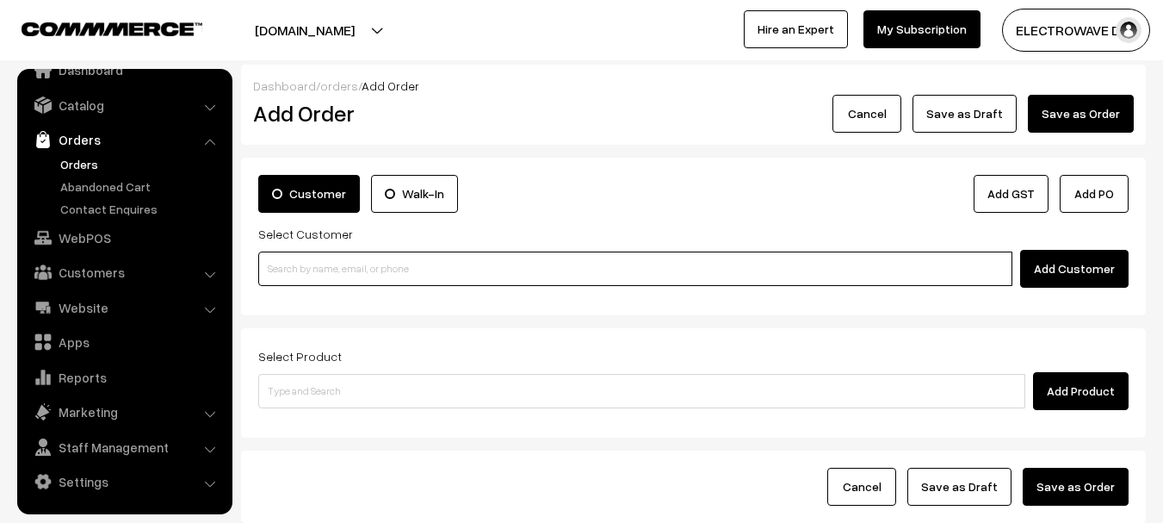
click at [606, 265] on input at bounding box center [635, 268] width 754 height 34
paste input "7406408068"
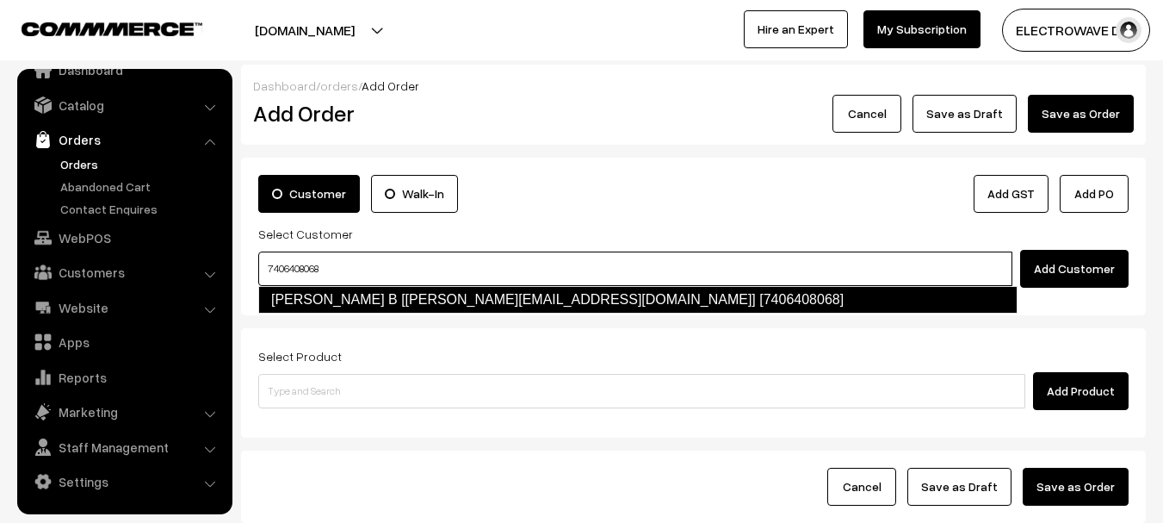
click at [554, 289] on link "[PERSON_NAME] B [[PERSON_NAME][EMAIL_ADDRESS][DOMAIN_NAME]] [7406408068]" at bounding box center [637, 300] width 759 height 28
type input "7406408068"
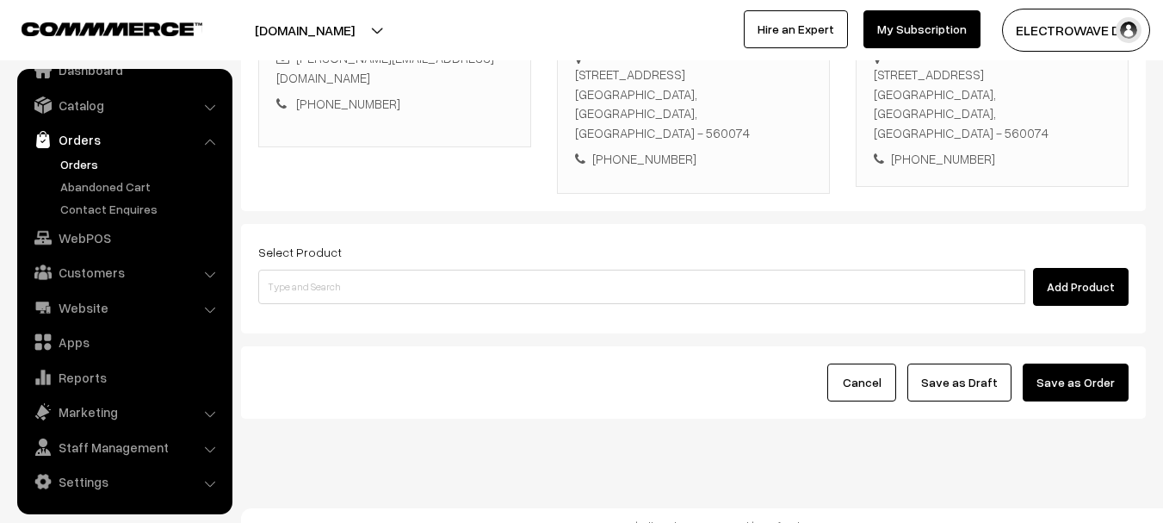
scroll to position [324, 0]
click at [705, 270] on input at bounding box center [641, 286] width 767 height 34
type input "30v 30a"
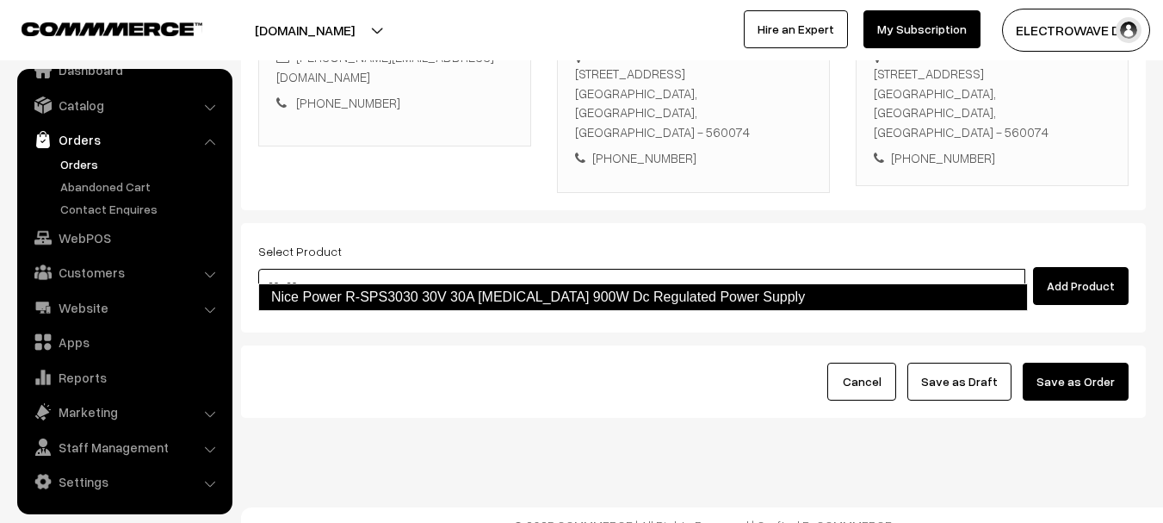
click at [648, 299] on link "Nice Power R-SPS3030 30V 30A High Voltage 900W Dc Regulated Power Supply" at bounding box center [643, 297] width 770 height 28
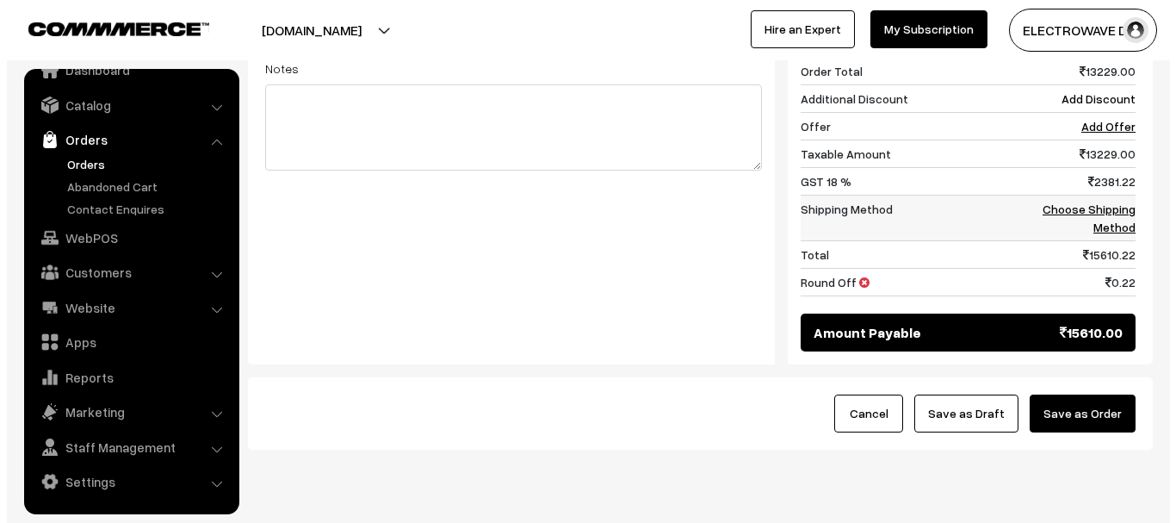
scroll to position [754, 0]
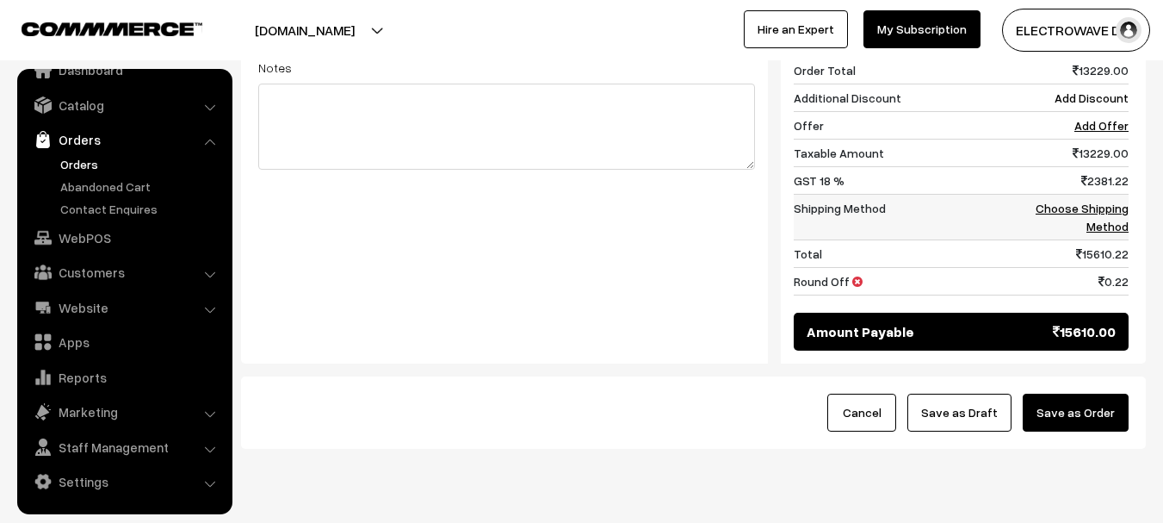
click at [1098, 201] on link "Choose Shipping Method" at bounding box center [1082, 217] width 93 height 33
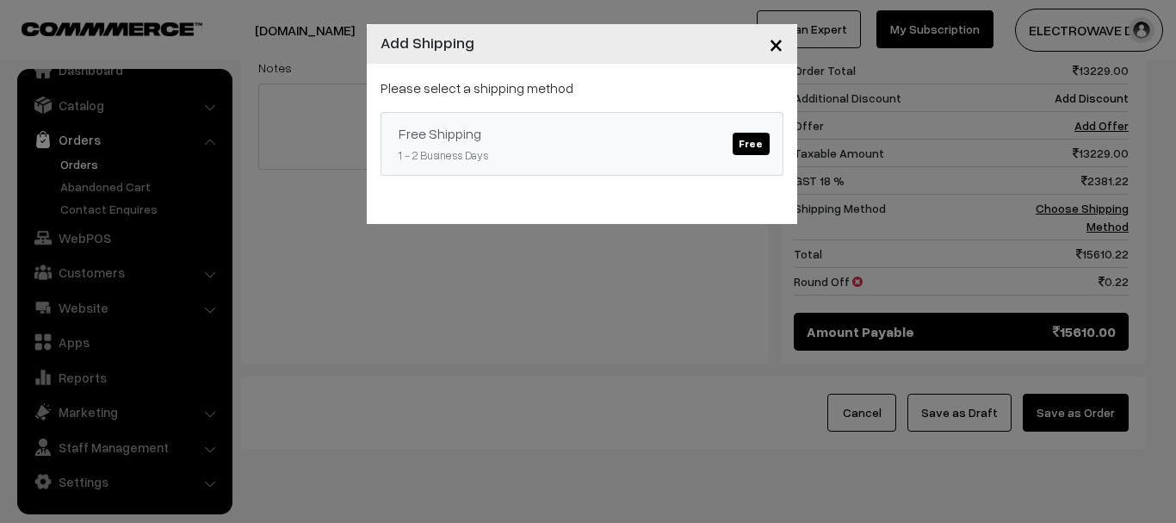
click at [755, 135] on span "Free" at bounding box center [751, 144] width 36 height 22
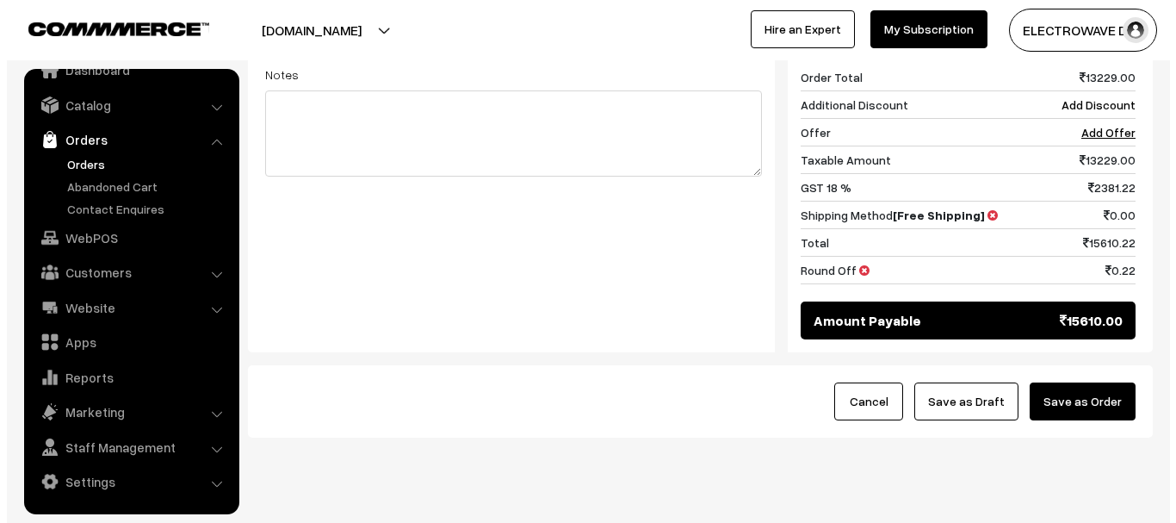
scroll to position [752, 0]
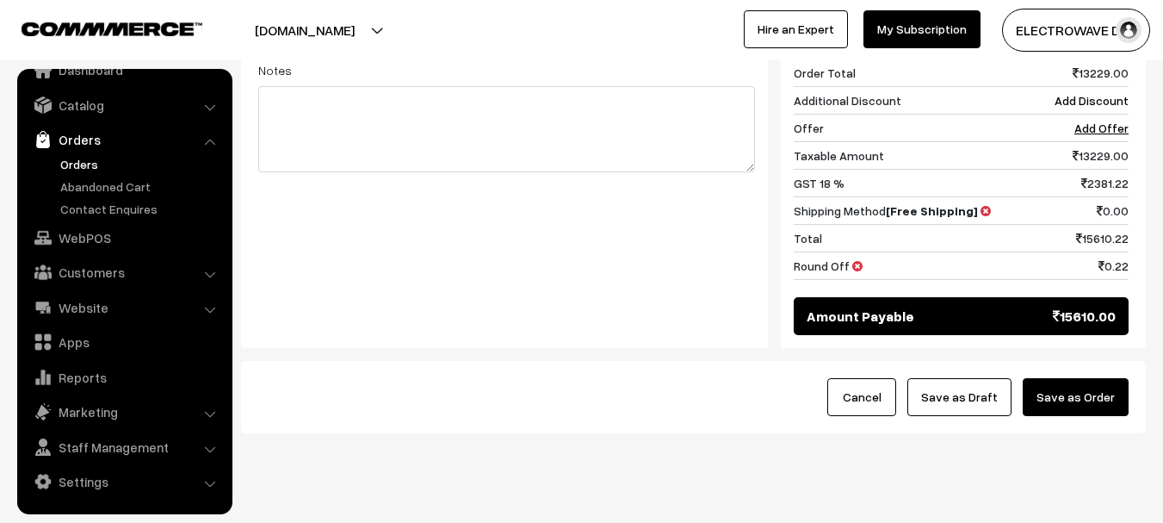
click at [1088, 378] on button "Save as Order" at bounding box center [1076, 397] width 106 height 38
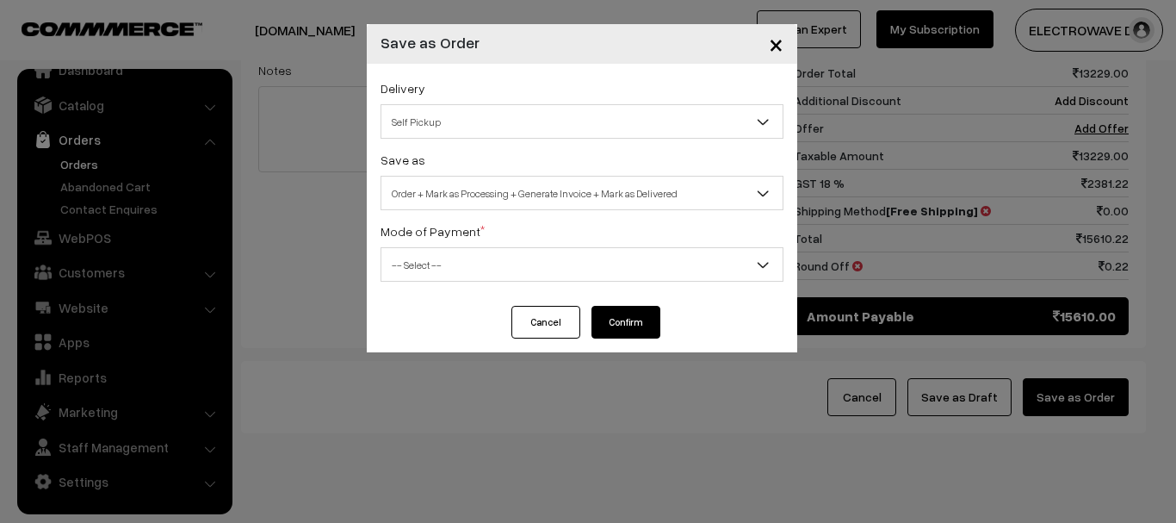
click at [503, 114] on span "Self Pickup" at bounding box center [581, 122] width 401 height 30
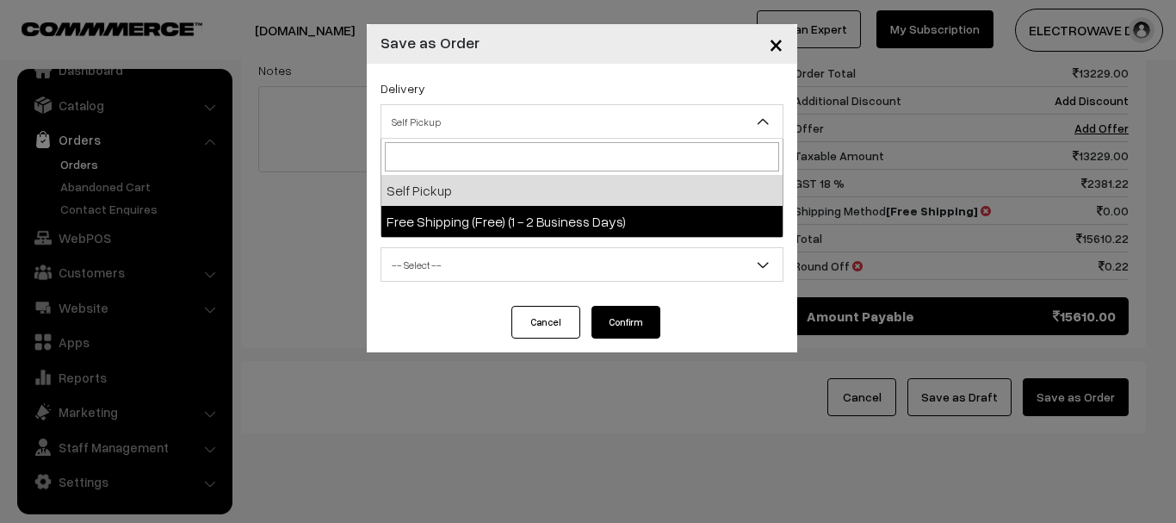
select select "FS1"
select select "3"
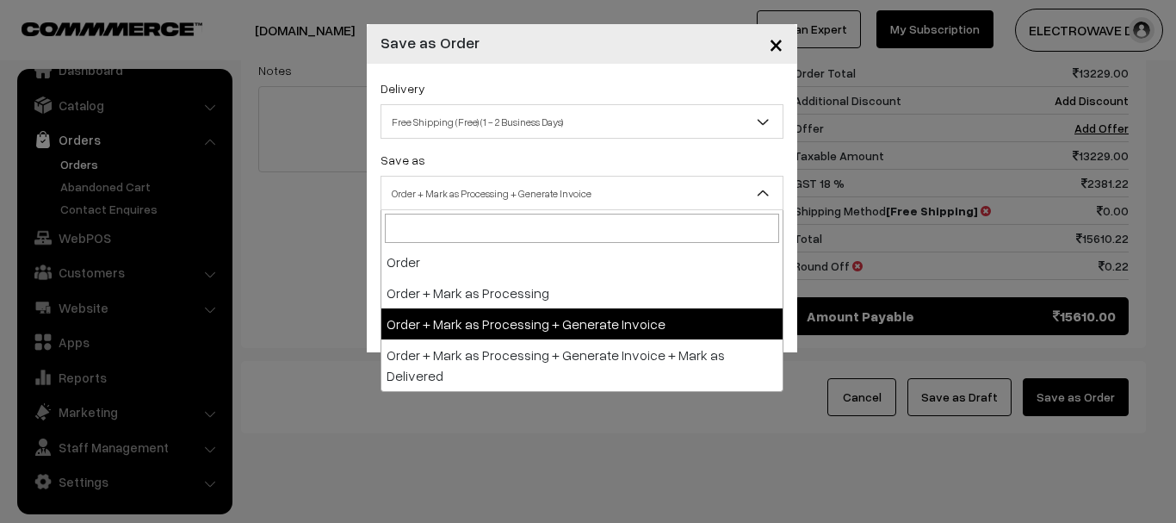
click at [479, 196] on span "Order + Mark as Processing + Generate Invoice" at bounding box center [581, 193] width 401 height 30
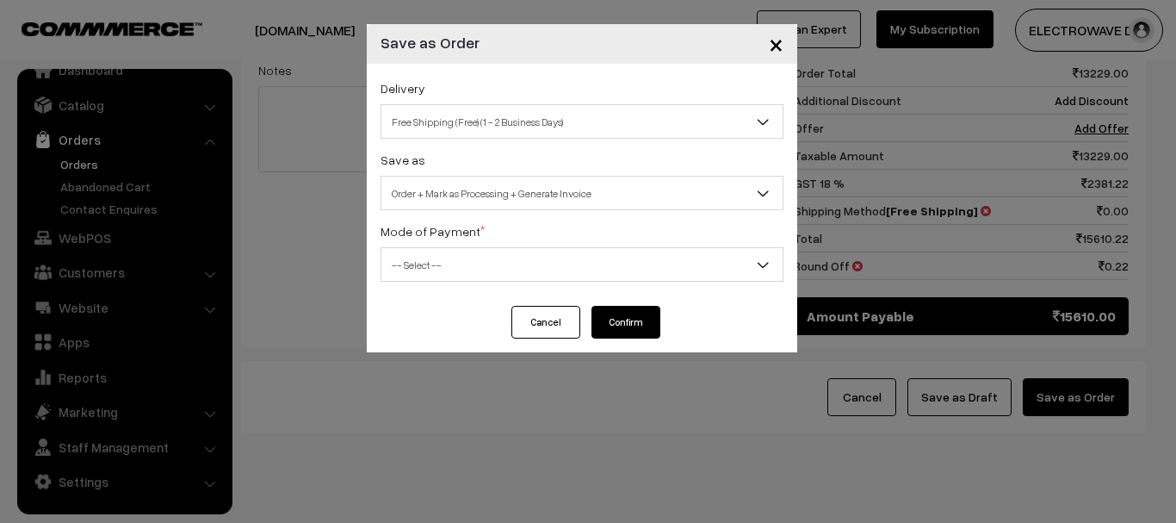
click at [540, 264] on span "-- Select --" at bounding box center [581, 265] width 401 height 30
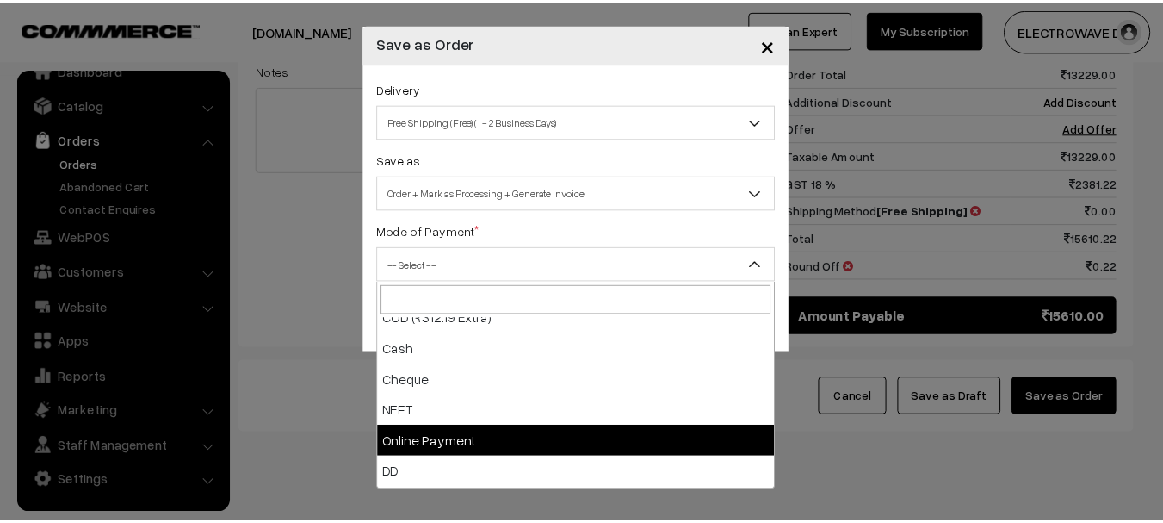
scroll to position [76, 0]
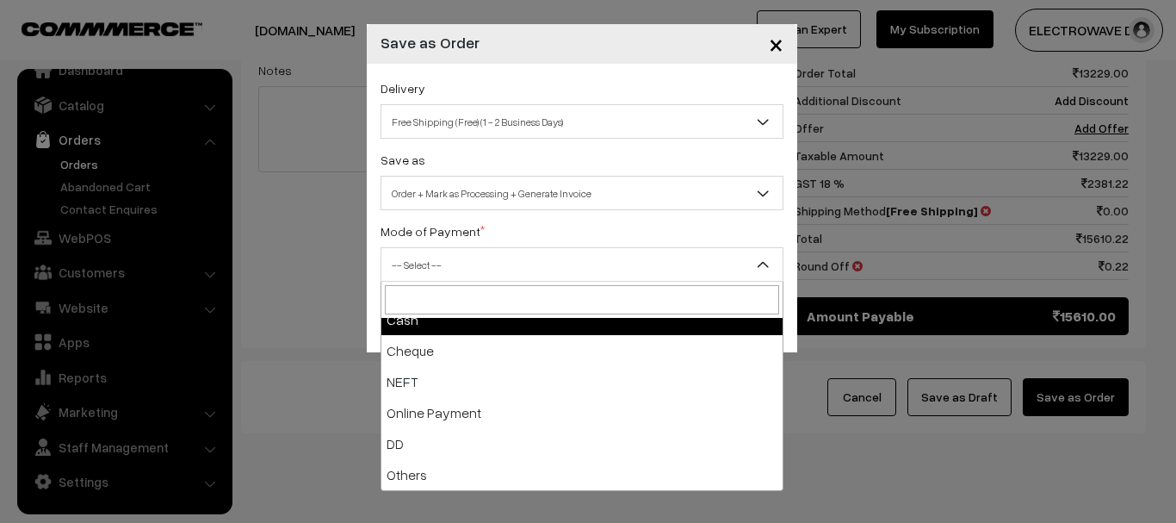
click at [770, 52] on span "×" at bounding box center [776, 44] width 15 height 32
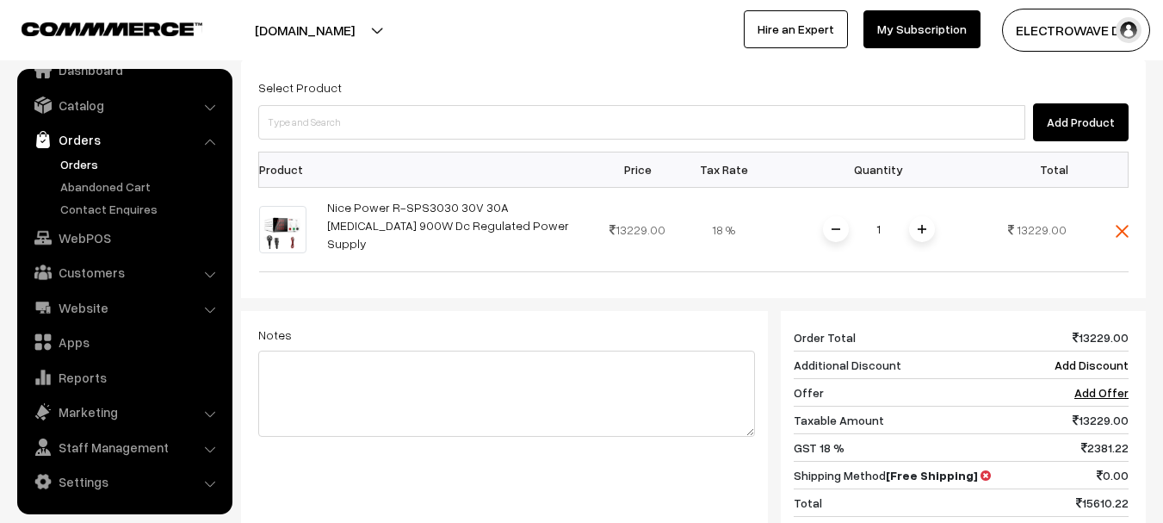
scroll to position [235, 0]
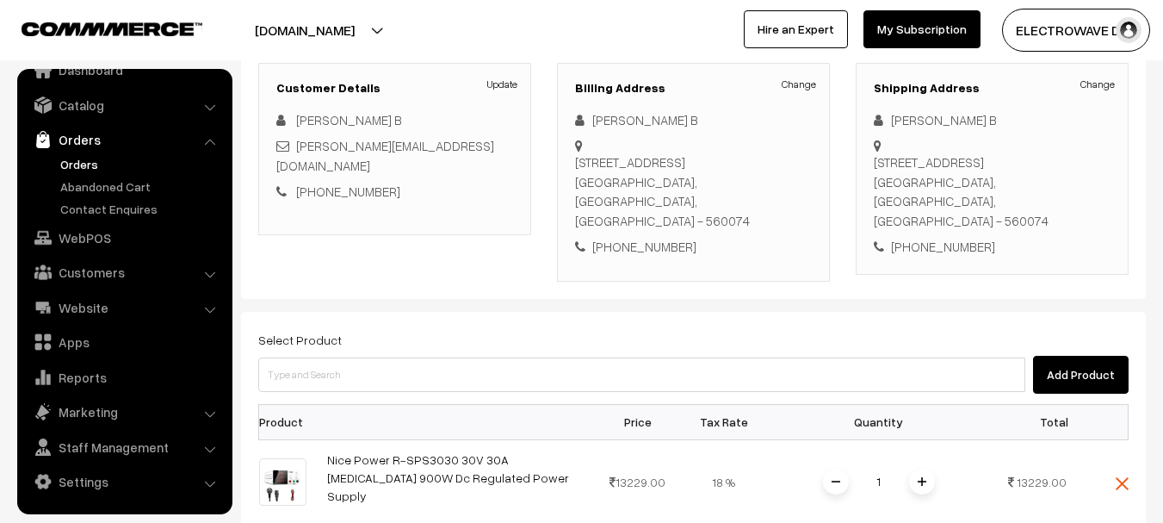
click at [67, 164] on link "Orders" at bounding box center [141, 164] width 170 height 18
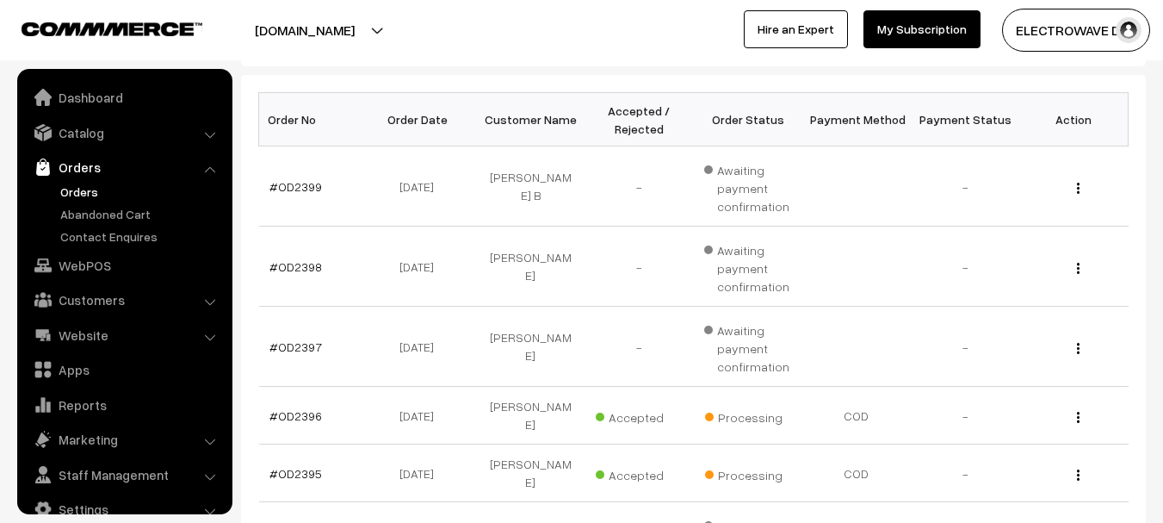
scroll to position [28, 0]
